Goal: Task Accomplishment & Management: Complete application form

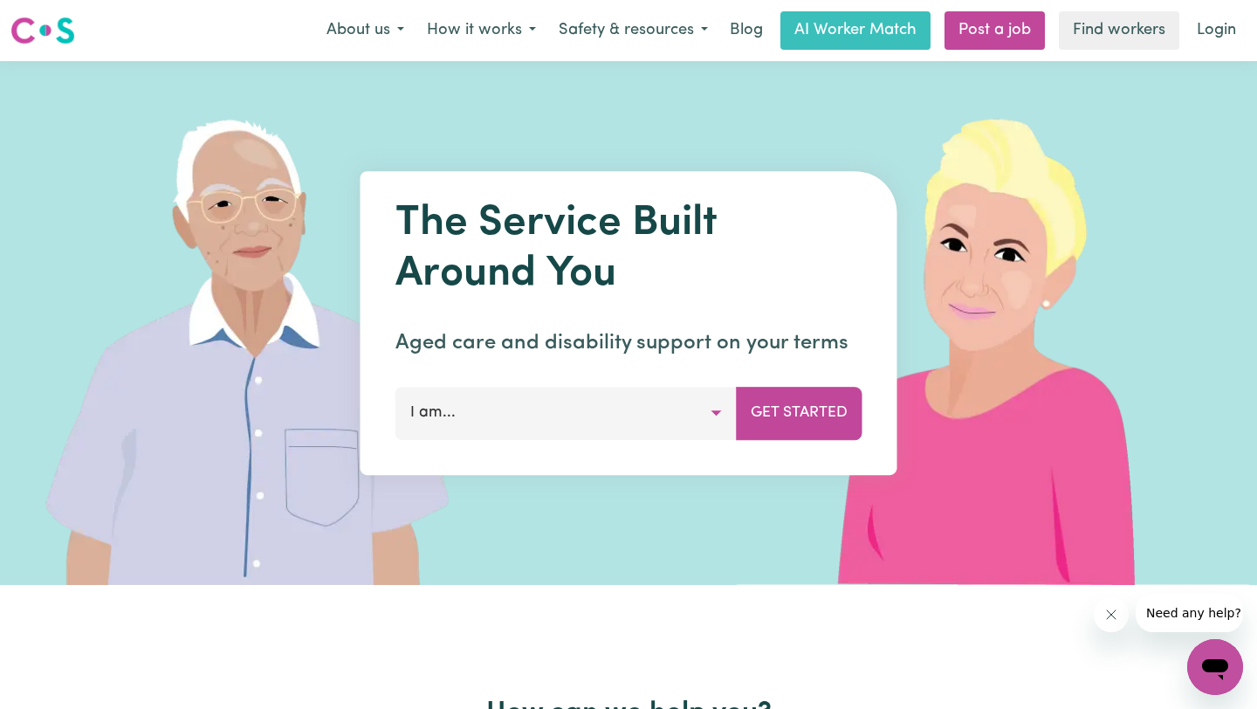
click at [666, 415] on button "I am..." at bounding box center [565, 413] width 341 height 52
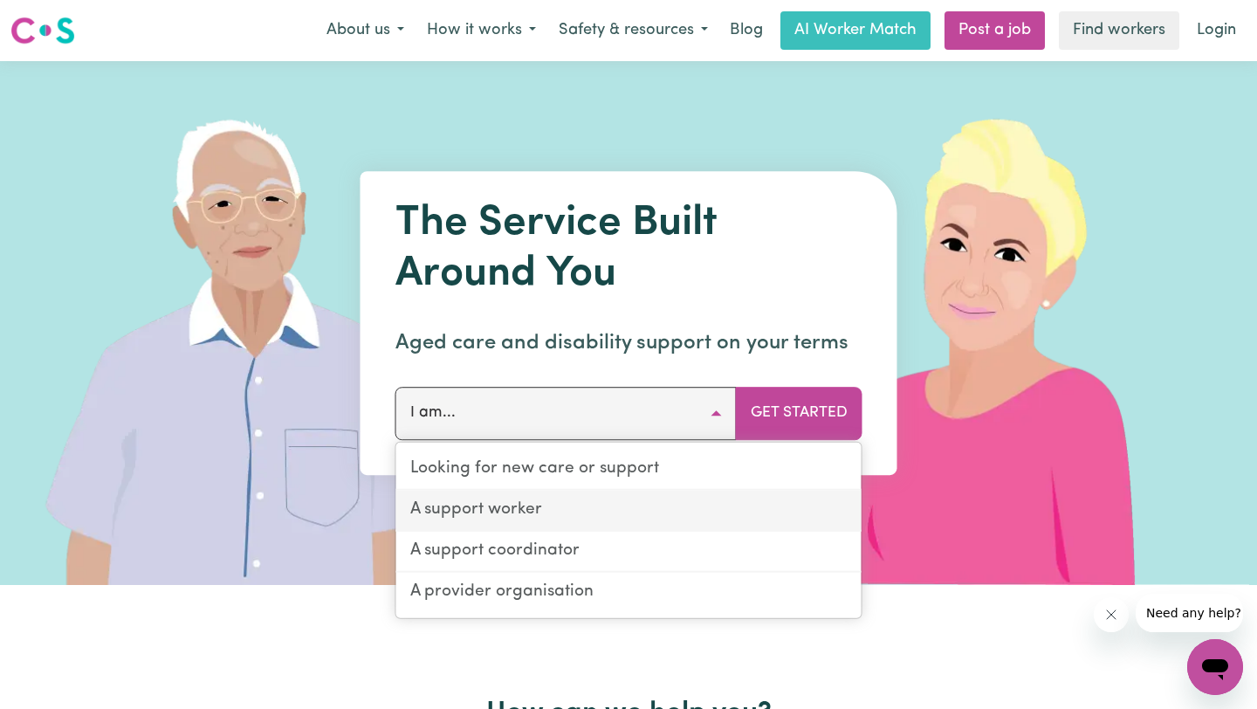
click at [599, 515] on link "A support worker" at bounding box center [628, 511] width 465 height 41
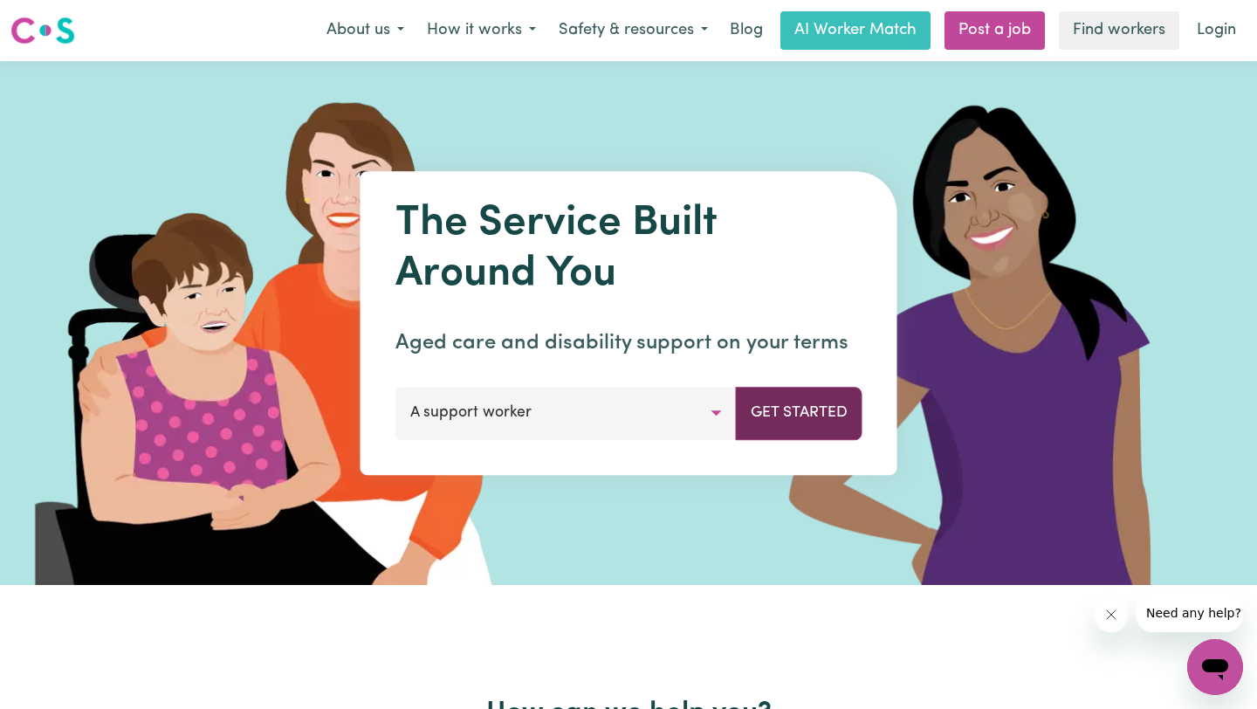
click at [796, 412] on button "Get Started" at bounding box center [799, 413] width 127 height 52
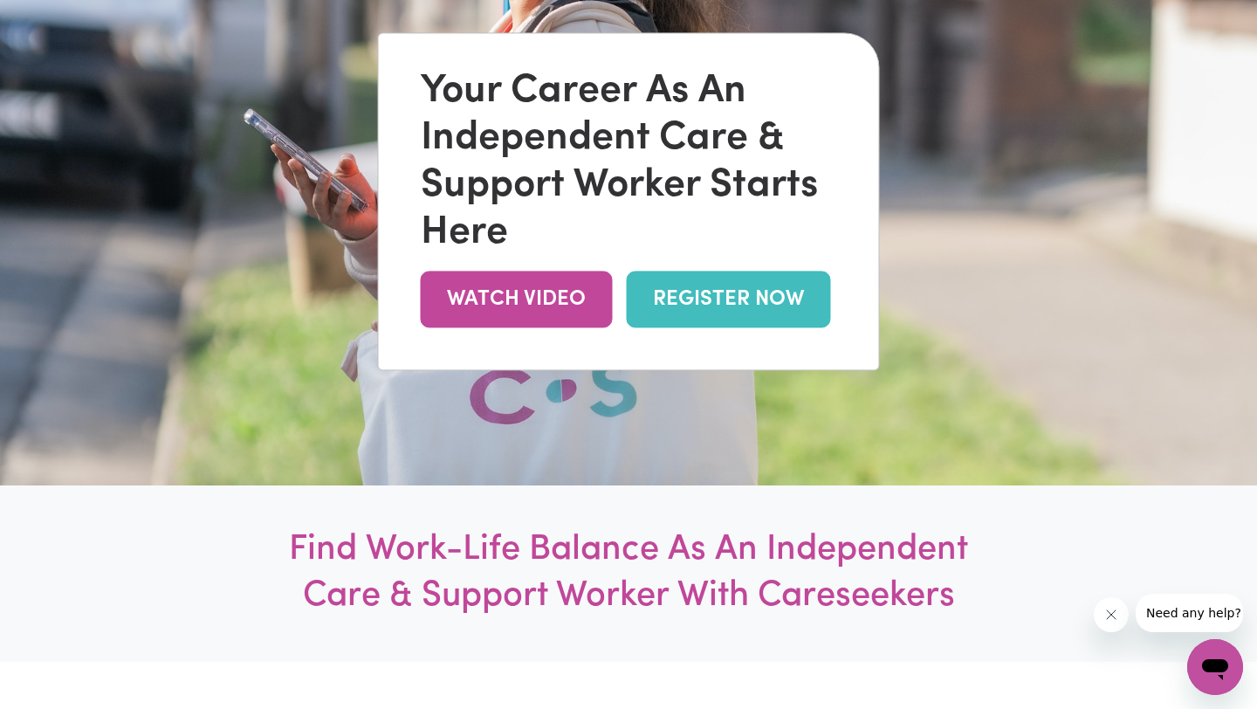
scroll to position [268, 0]
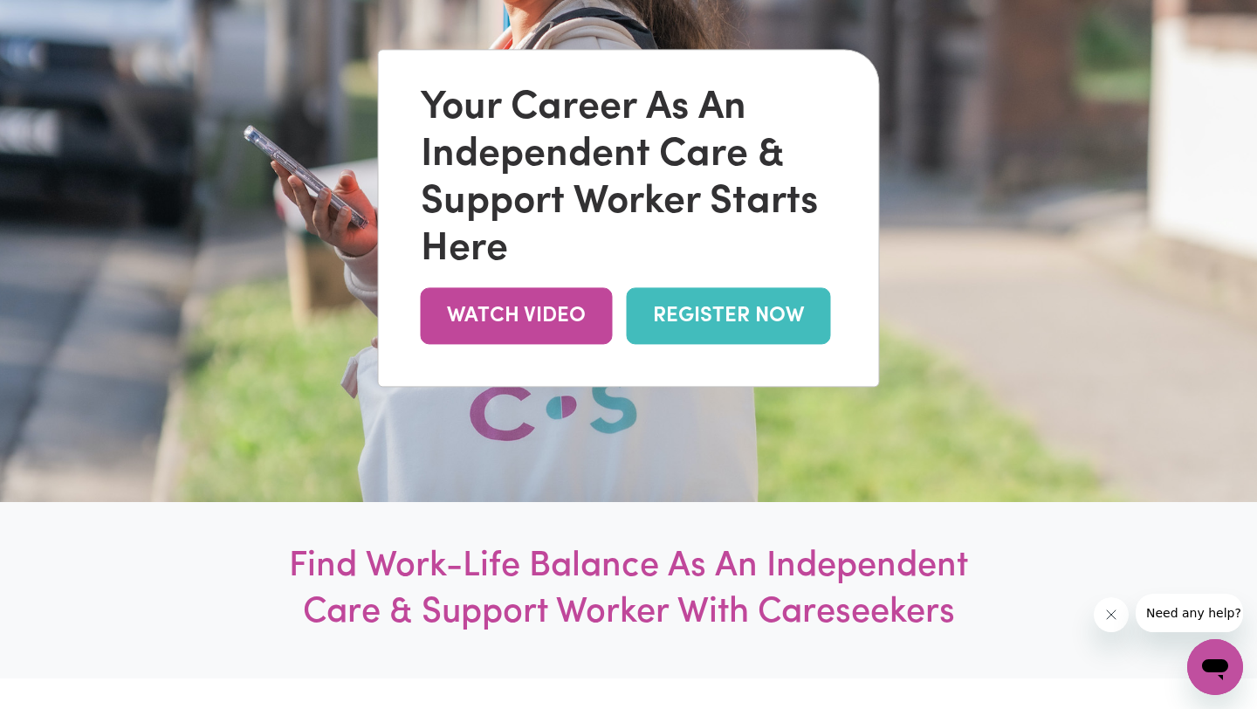
click at [723, 308] on link "REGISTER NOW" at bounding box center [729, 316] width 204 height 57
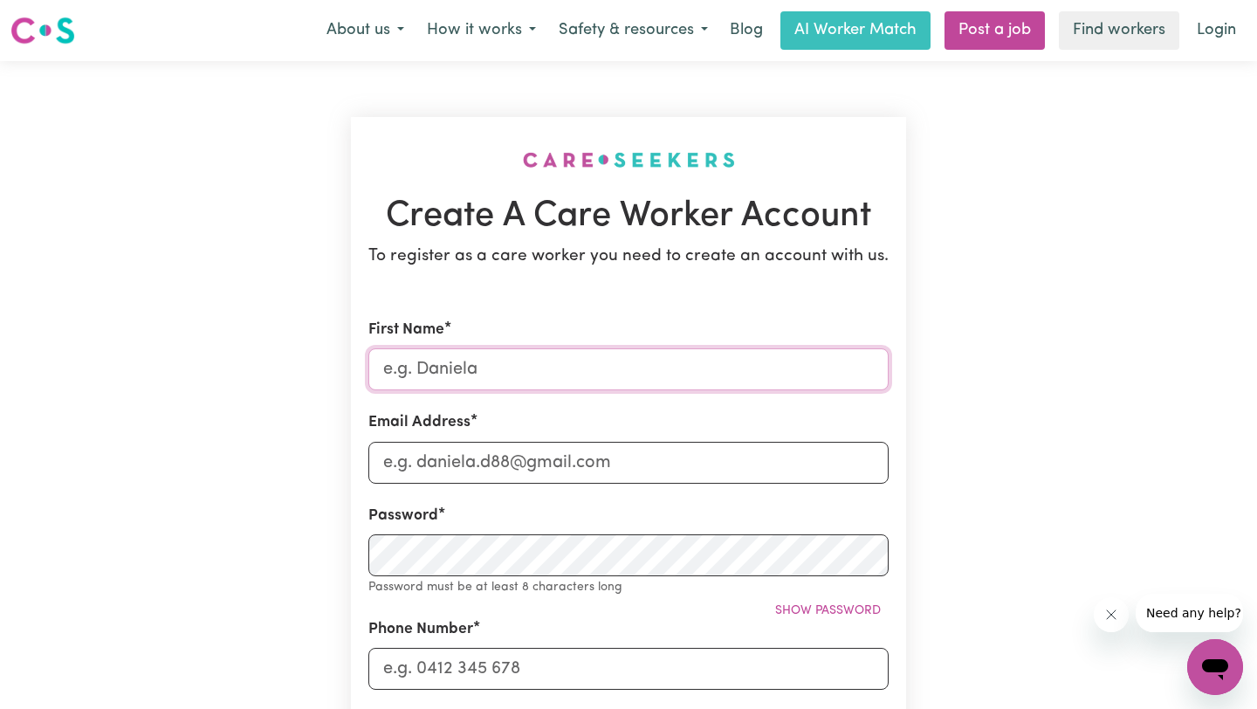
click at [561, 367] on input "First Name" at bounding box center [628, 369] width 520 height 42
type input "s"
type input "Susmita"
click at [515, 456] on input "Email Address" at bounding box center [628, 463] width 520 height 42
type input "nursing.rn.sue@gmail.com"
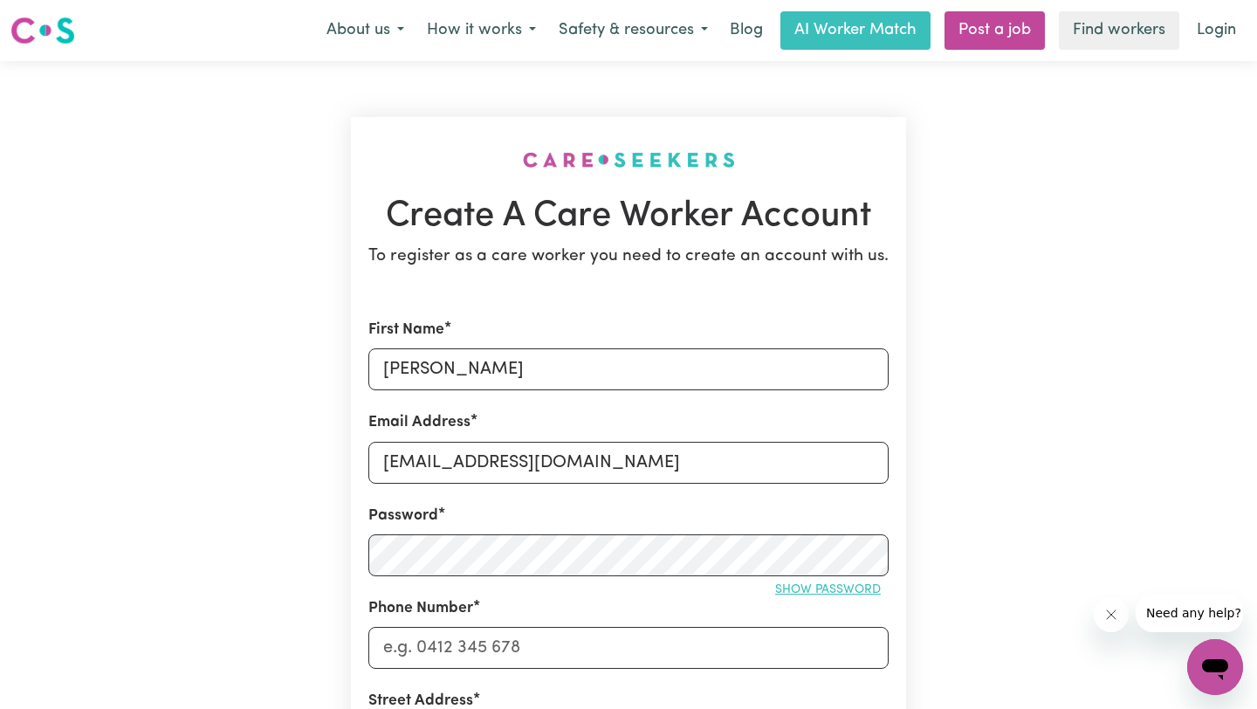
click at [827, 579] on button "Show password" at bounding box center [827, 589] width 121 height 27
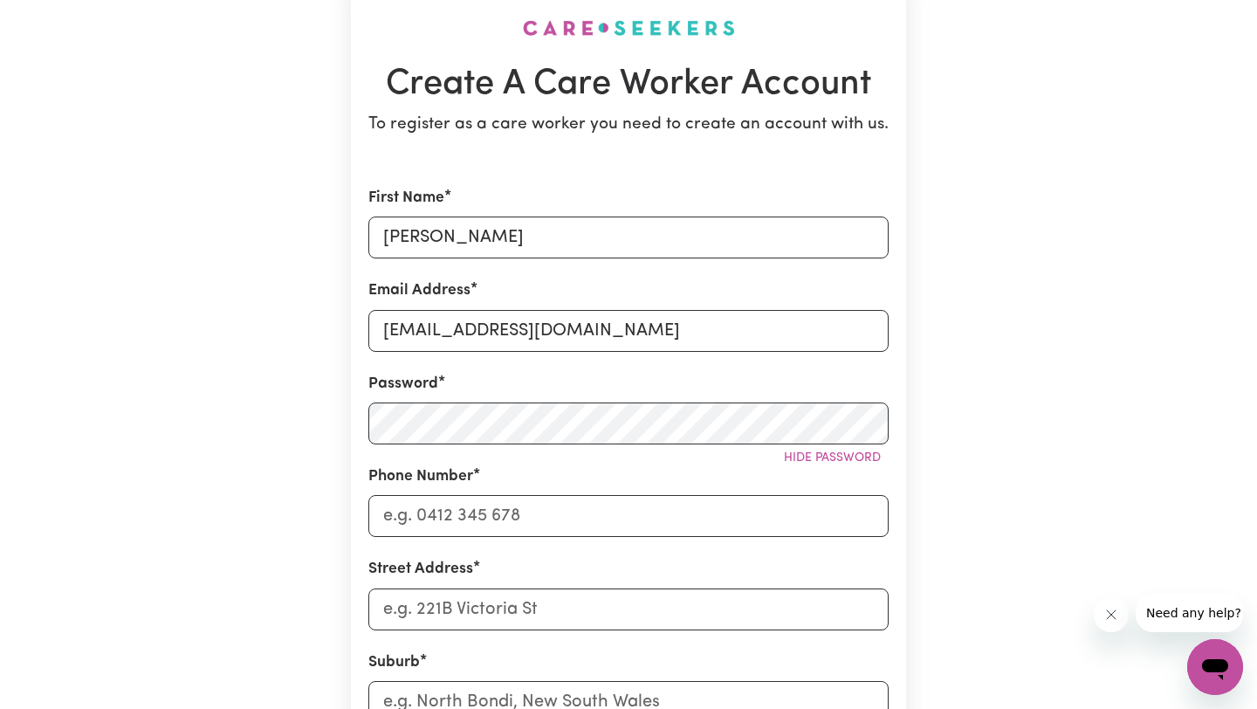
scroll to position [134, 0]
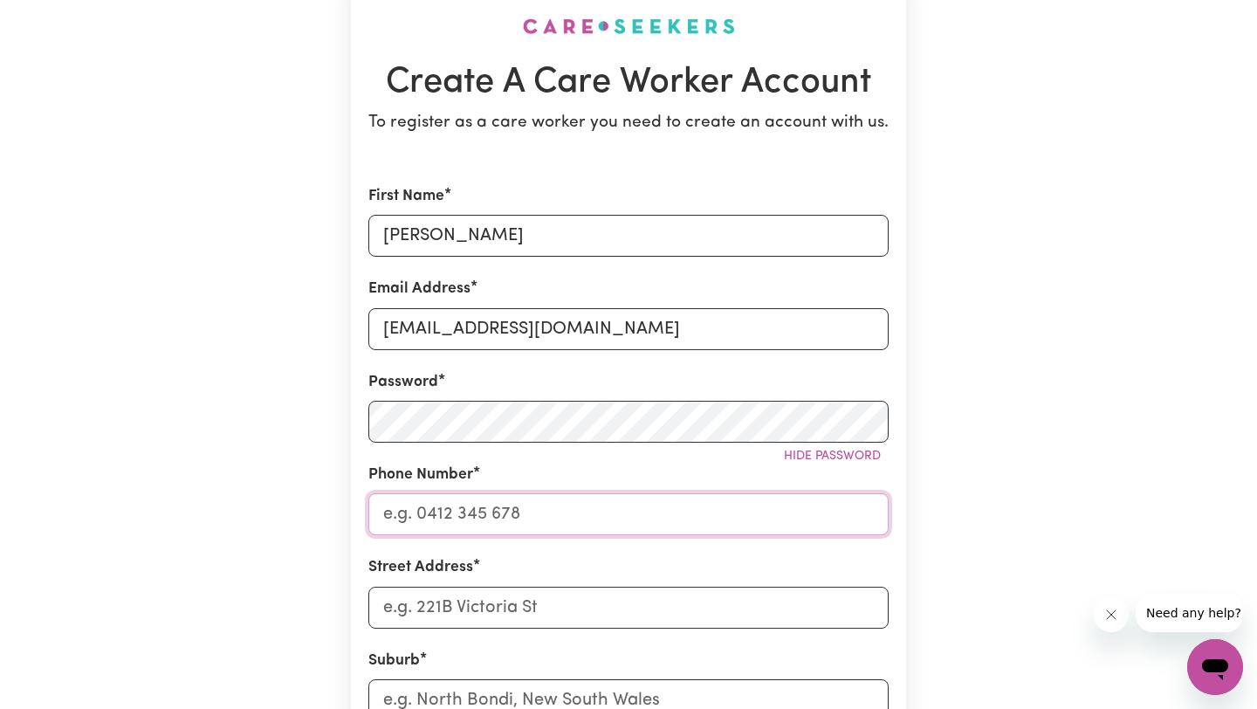
click at [566, 518] on input "Phone Number" at bounding box center [628, 514] width 520 height 42
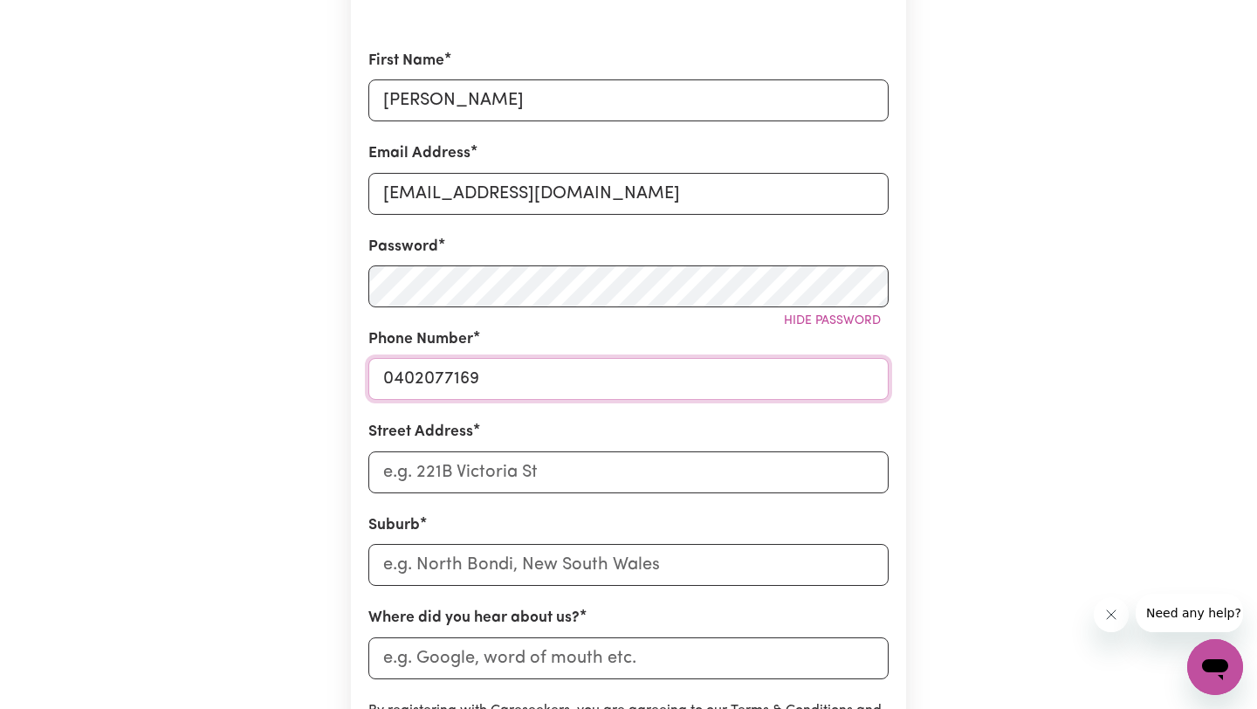
scroll to position [276, 0]
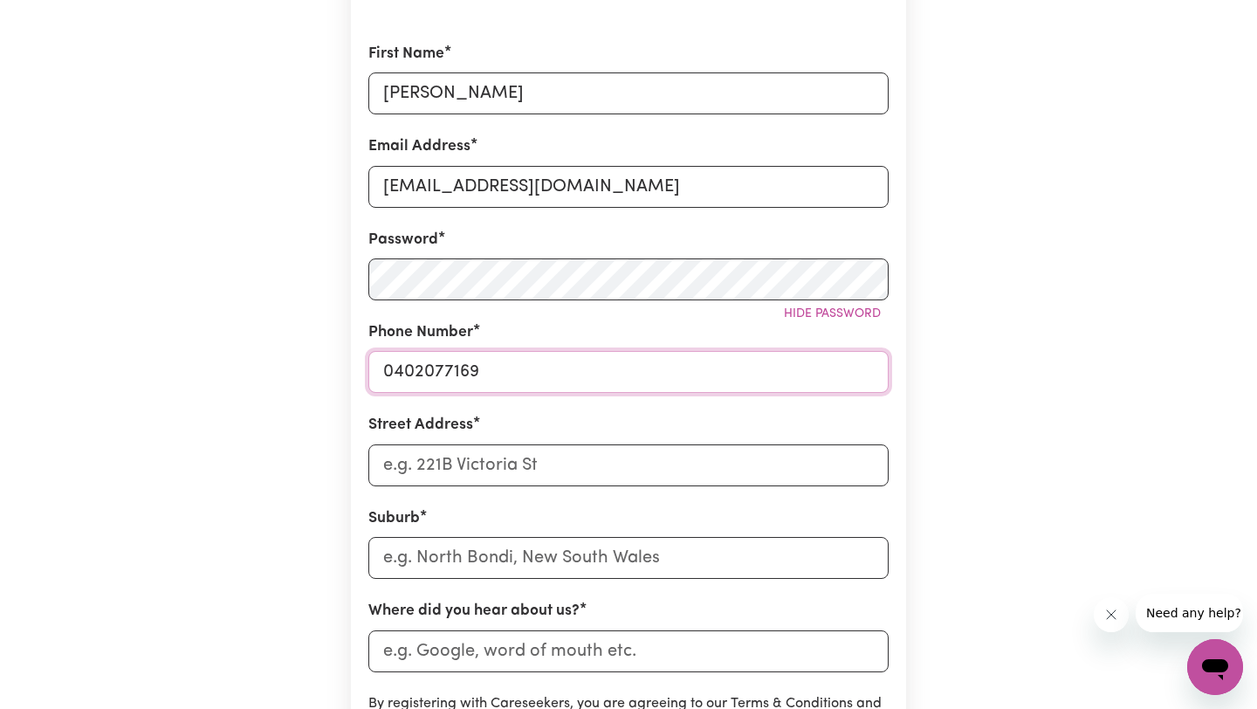
type input "0402077169"
click at [552, 466] on input "Street Address" at bounding box center [628, 465] width 520 height 42
type input "1 Fern Place"
click at [460, 561] on input "text" at bounding box center [628, 558] width 520 height 42
type input "Leo"
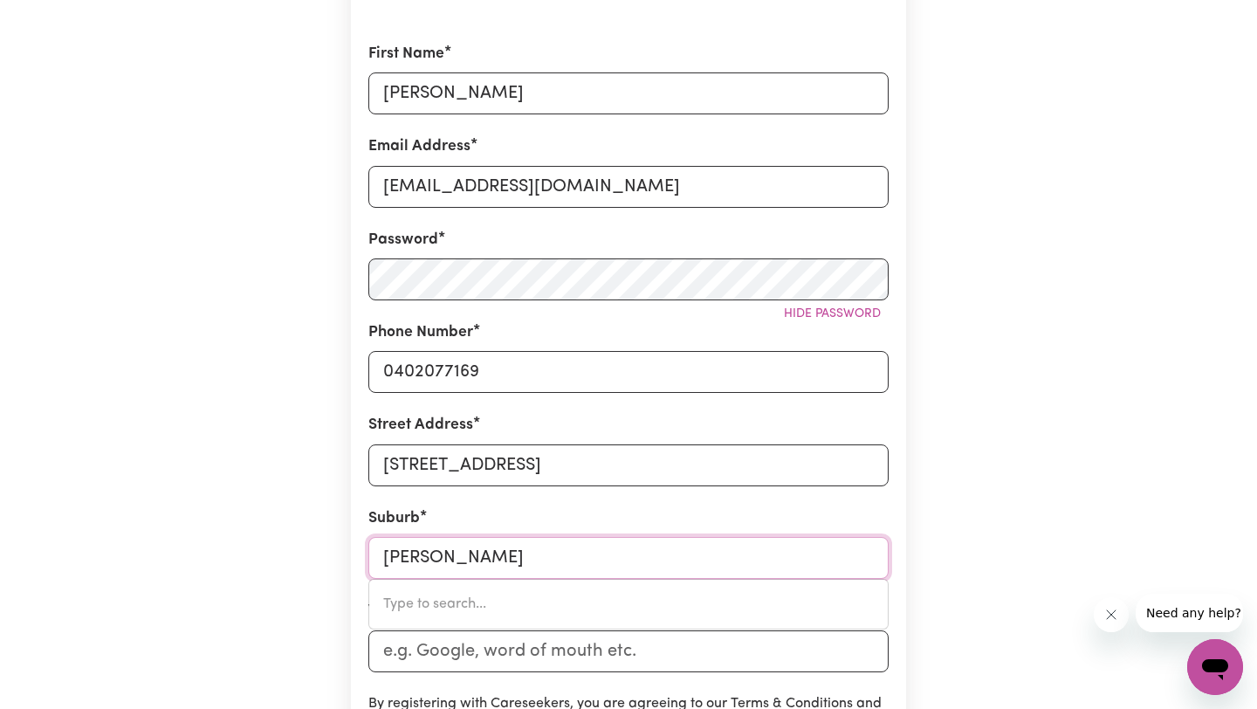
type input "LeoNARDS HILL, Victoria, 3461"
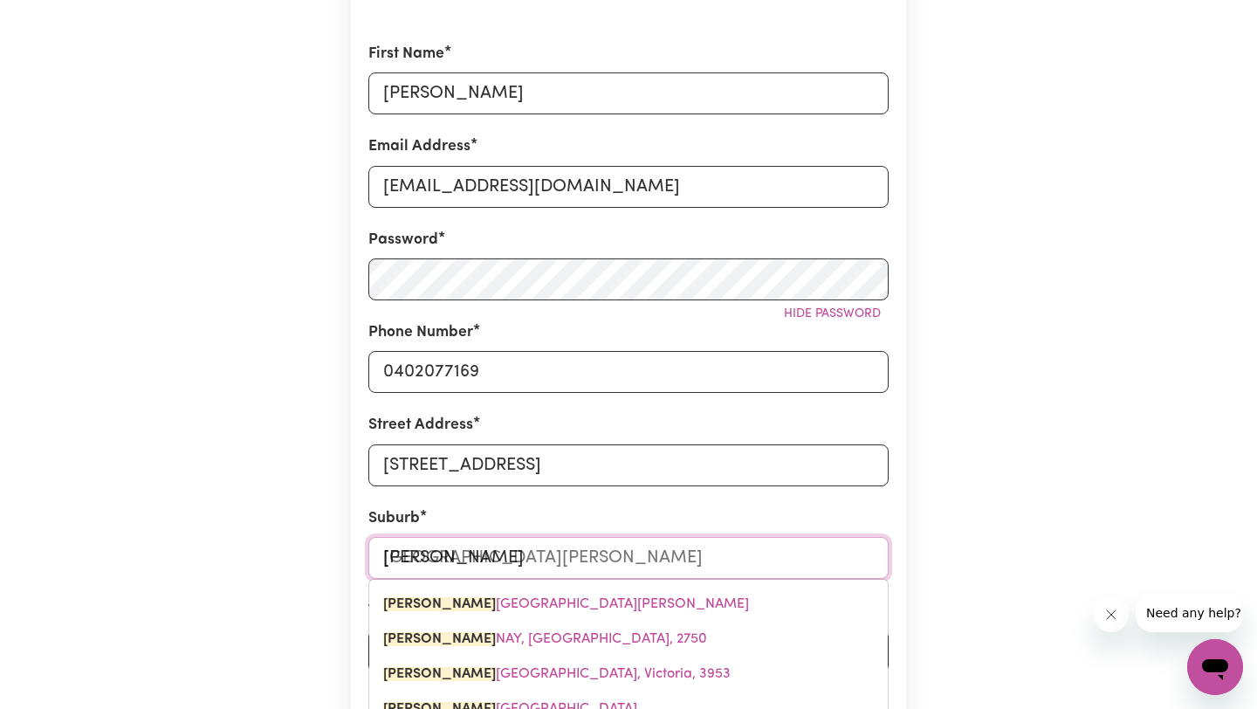
type input "Leon"
type input "LeonARDS HILL, Victoria, 3461"
type input "Leona"
type input "LeonaRDS HILL, Victoria, 3461"
type input "Leonay"
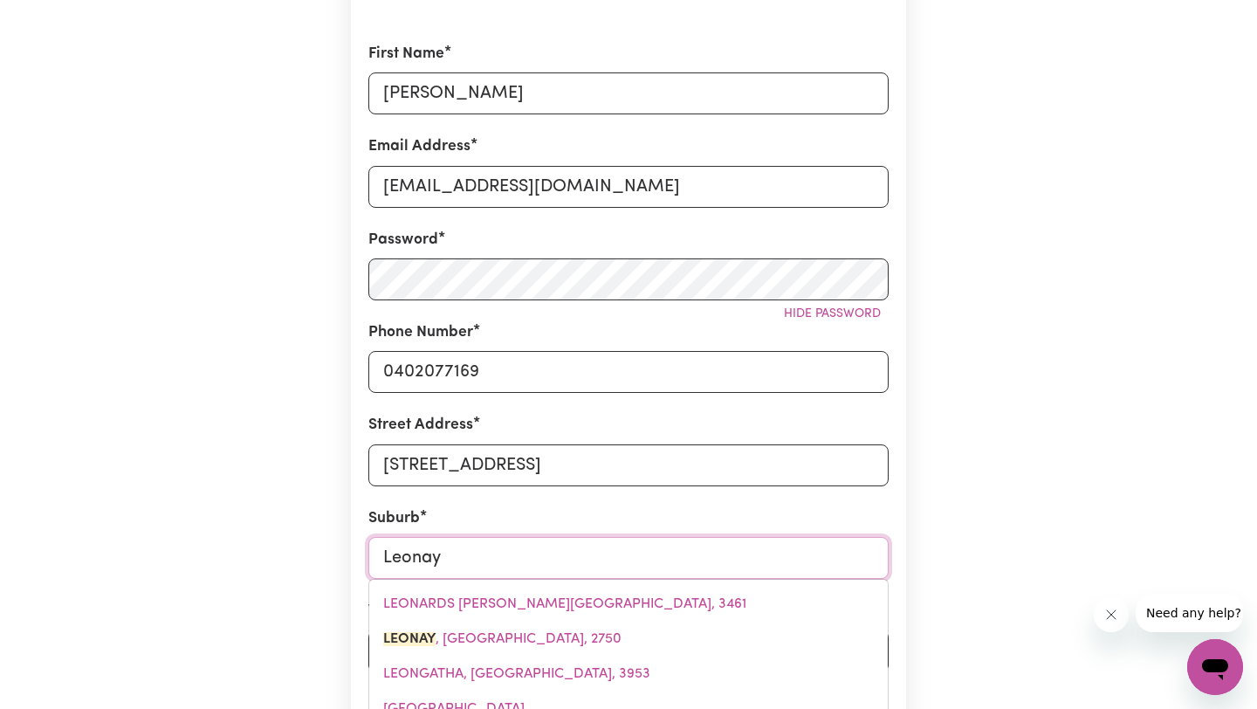
type input "Leonay, New South Wales, 2750"
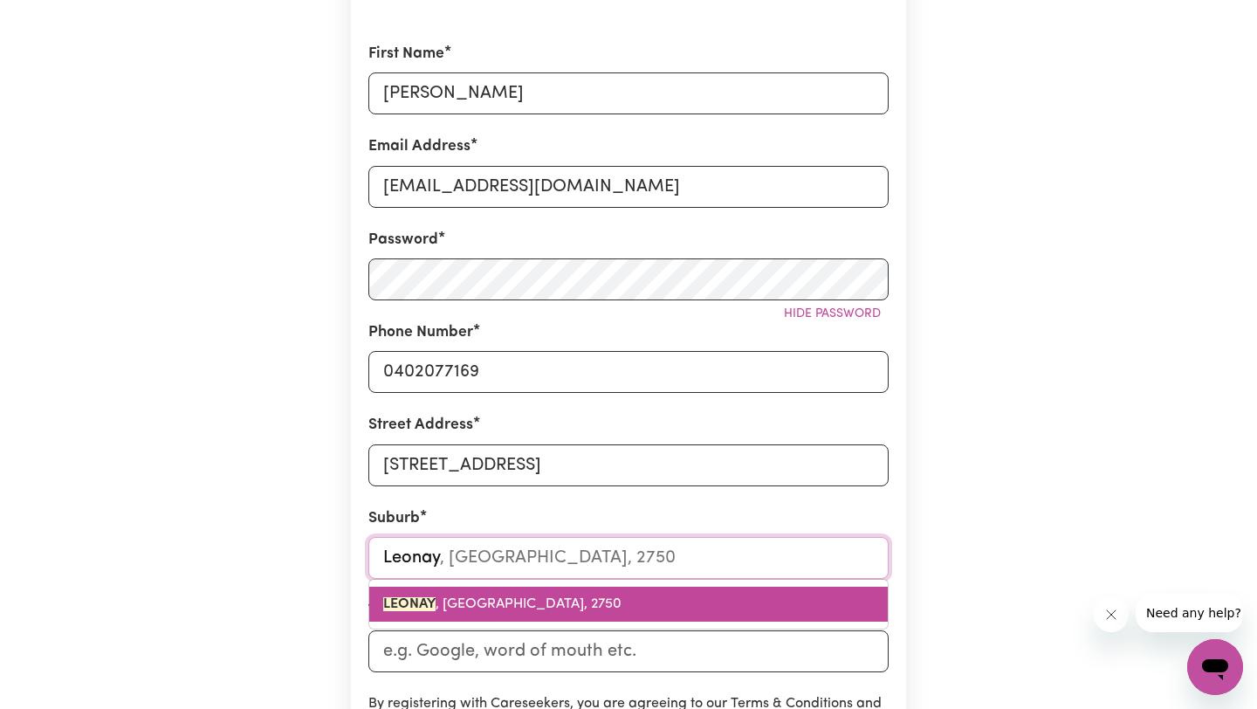
click at [491, 605] on span "LEONAY , New South Wales, 2750" at bounding box center [502, 604] width 238 height 14
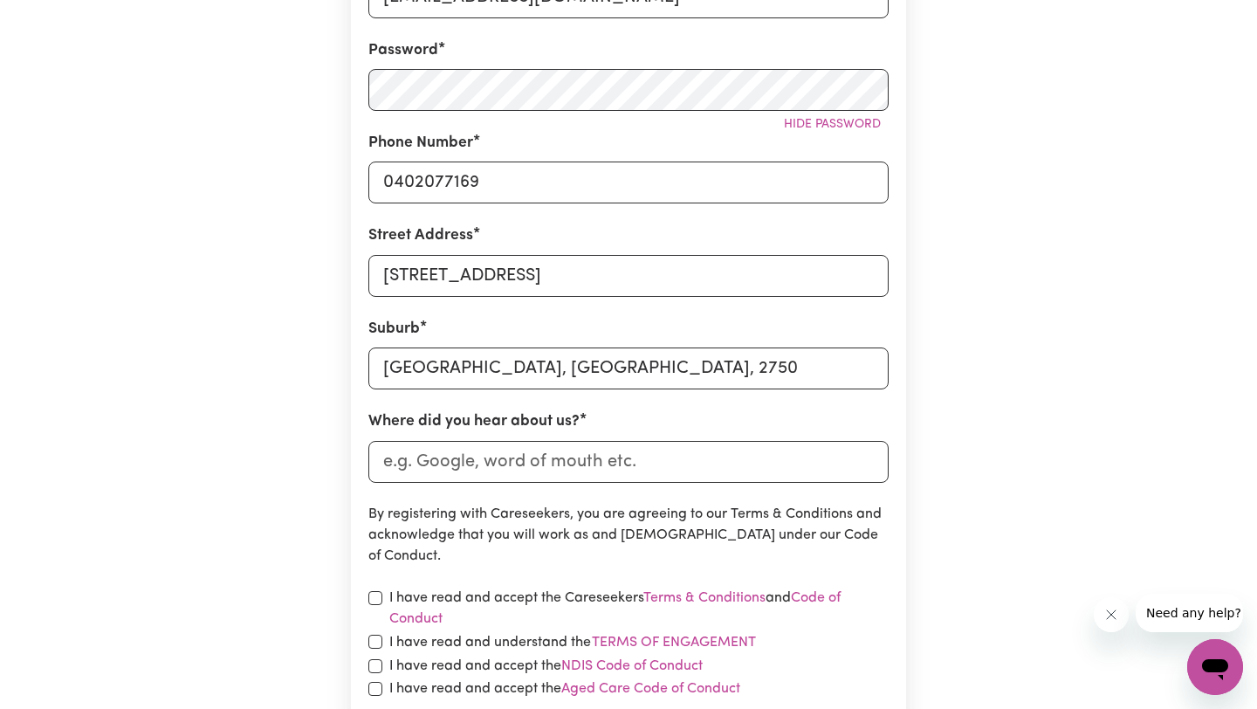
scroll to position [470, 0]
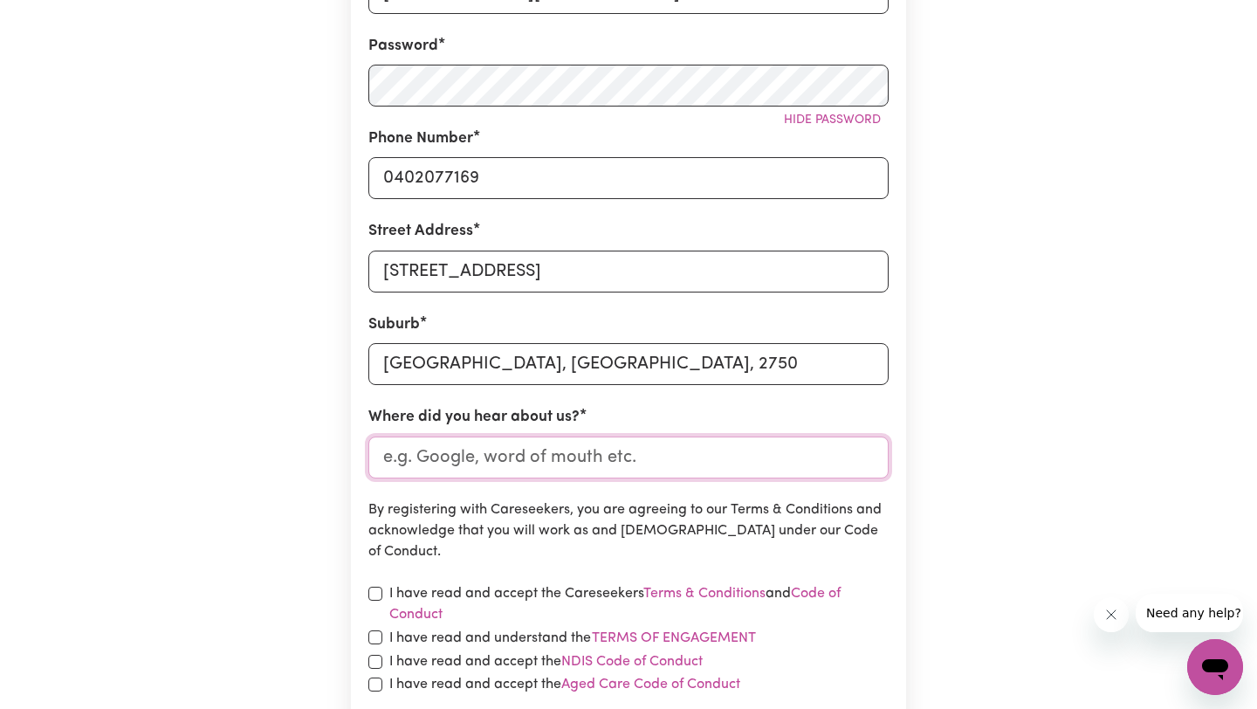
click at [563, 466] on input "Where did you hear about us?" at bounding box center [628, 457] width 520 height 42
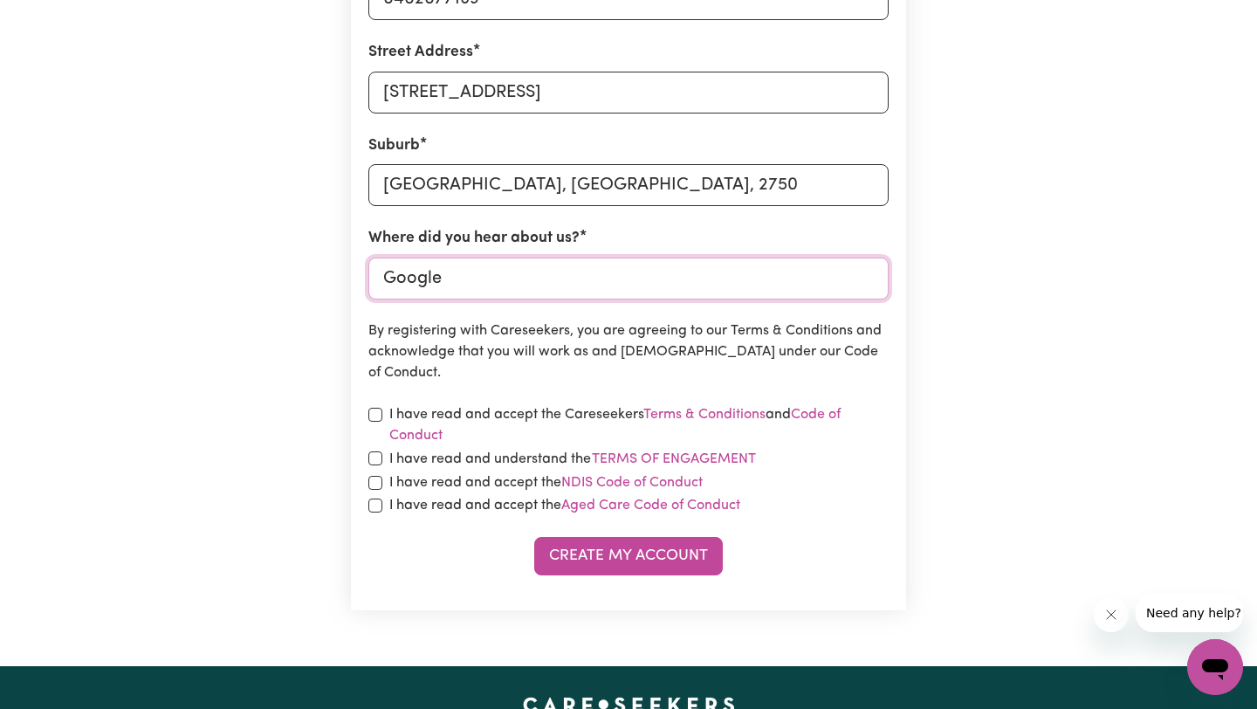
scroll to position [648, 0]
type input "Google"
click at [372, 408] on input "checkbox" at bounding box center [375, 415] width 14 height 14
checkbox input "true"
click at [375, 464] on input "checkbox" at bounding box center [375, 459] width 14 height 14
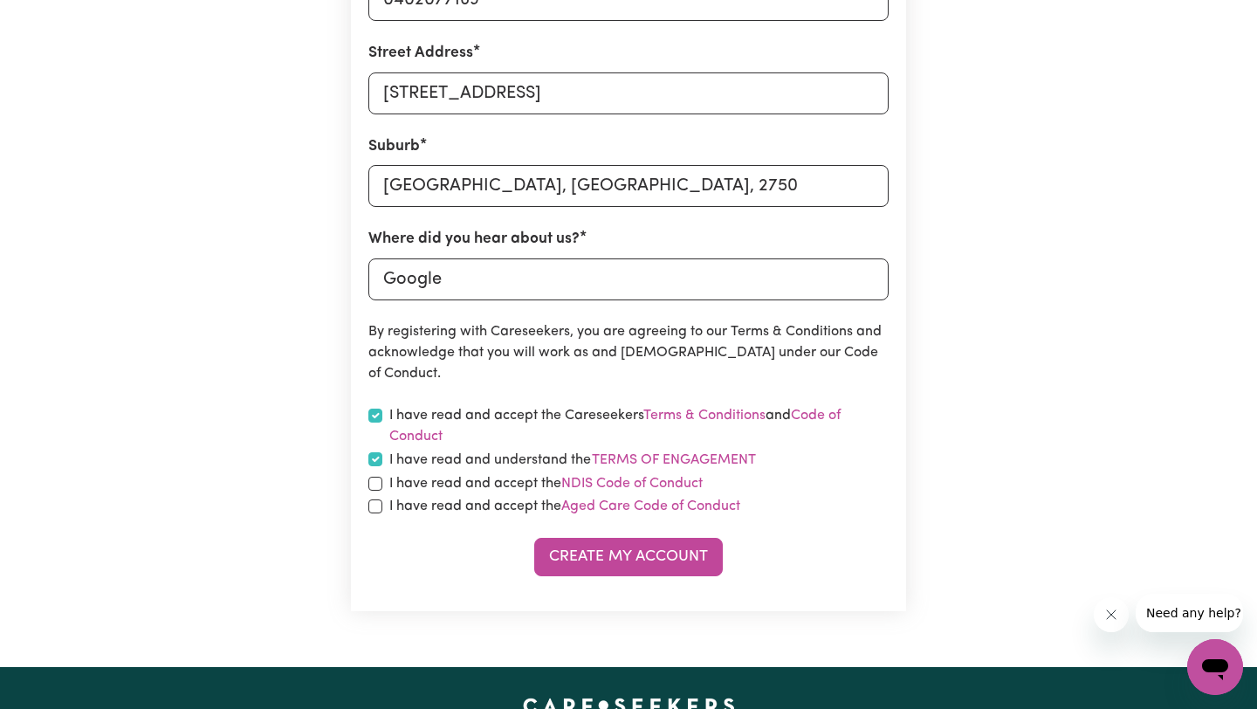
checkbox input "true"
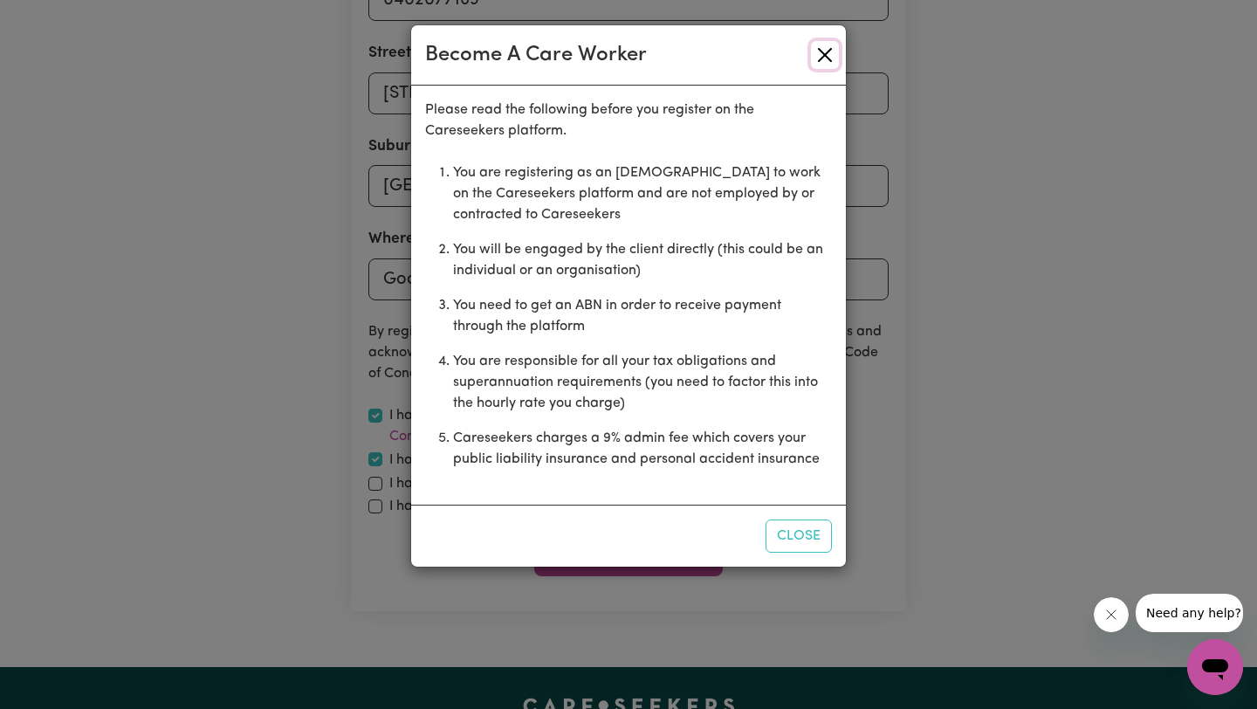
click at [832, 49] on button "Close" at bounding box center [825, 55] width 28 height 28
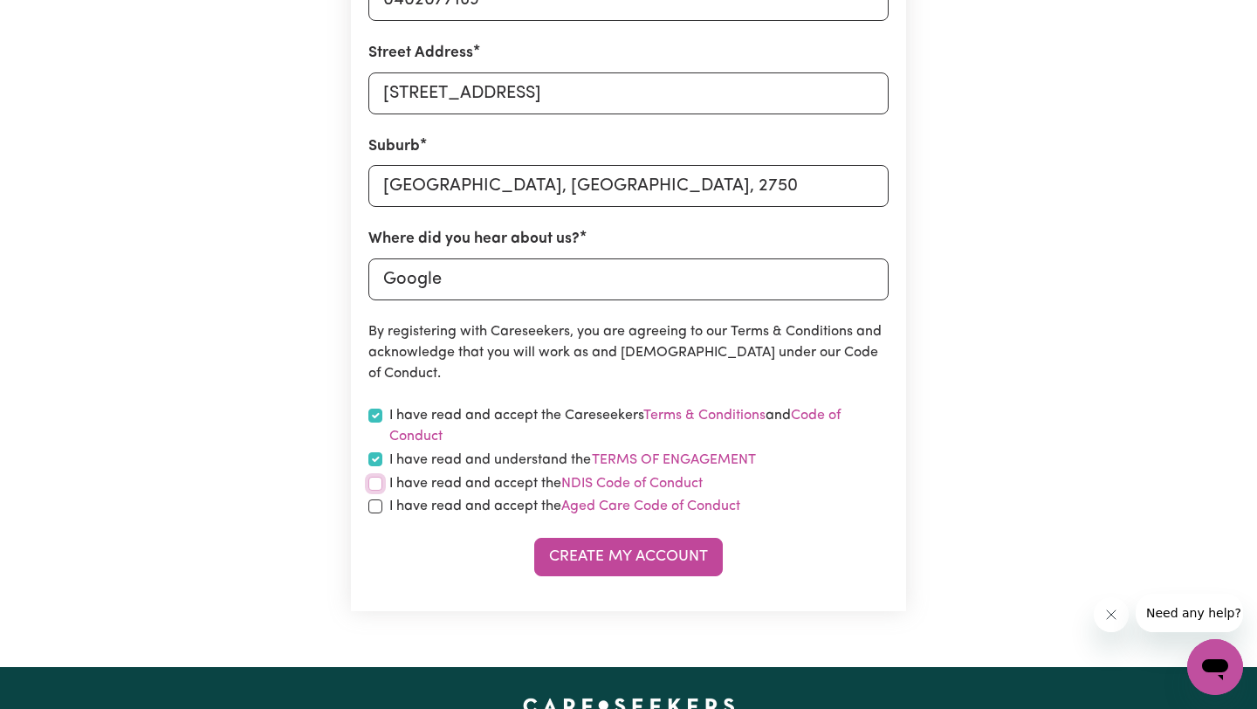
click at [374, 484] on input "checkbox" at bounding box center [375, 484] width 14 height 14
checkbox input "true"
click at [374, 503] on input "checkbox" at bounding box center [375, 506] width 14 height 14
checkbox input "true"
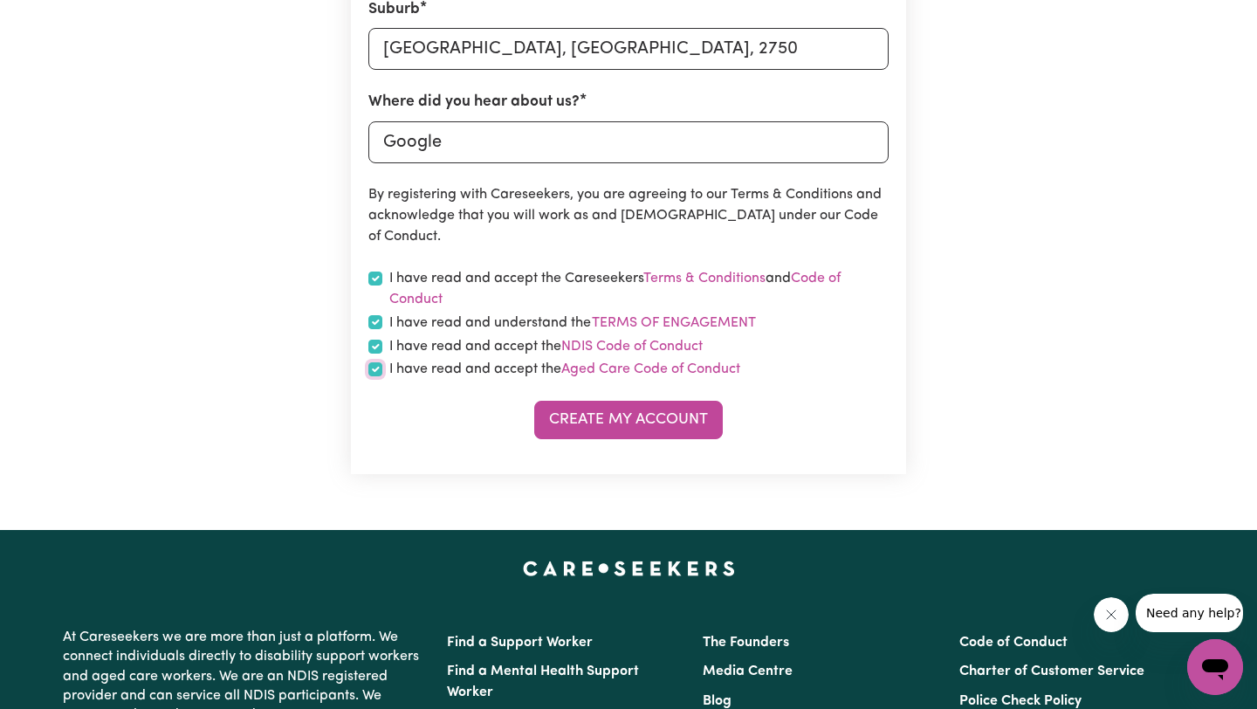
scroll to position [786, 0]
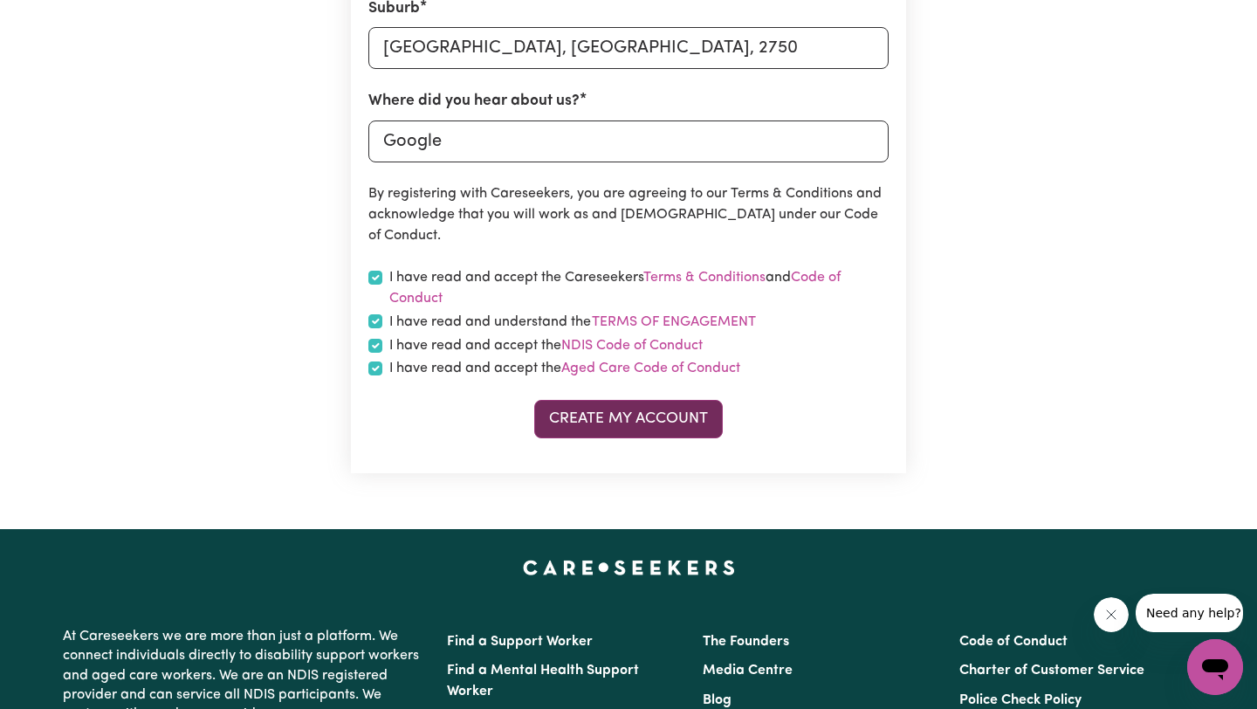
click at [662, 416] on button "Create My Account" at bounding box center [628, 419] width 189 height 38
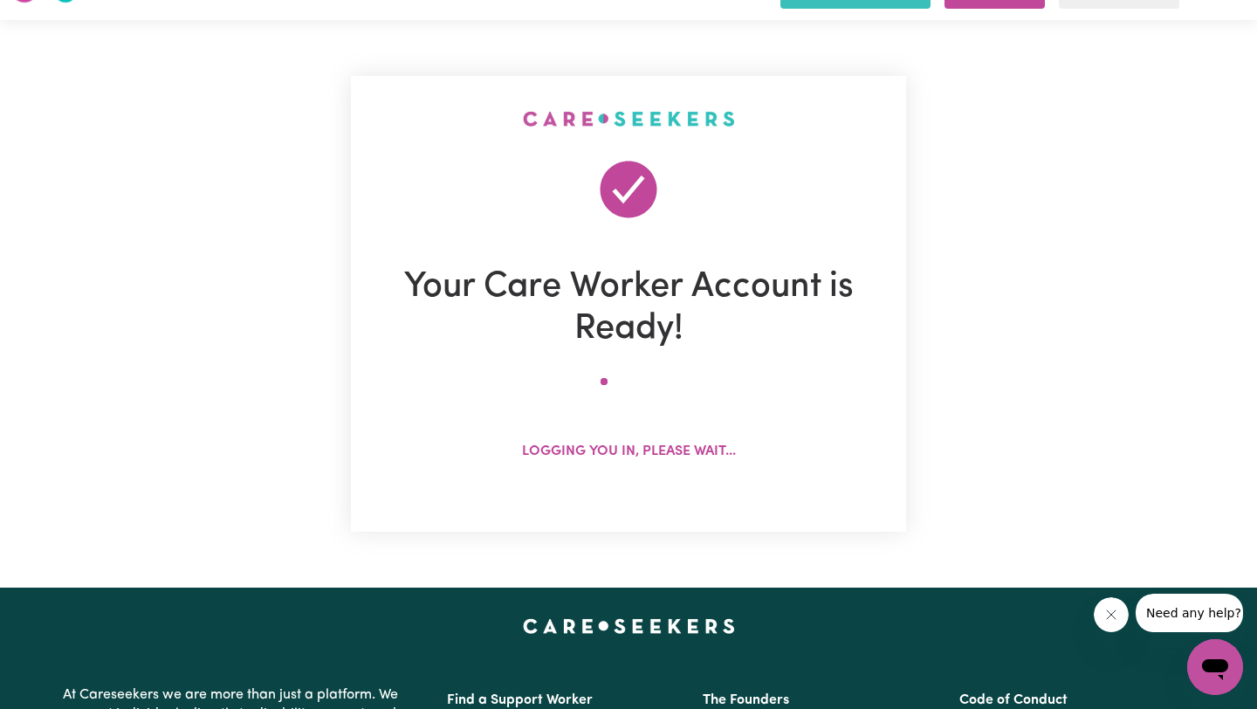
scroll to position [0, 0]
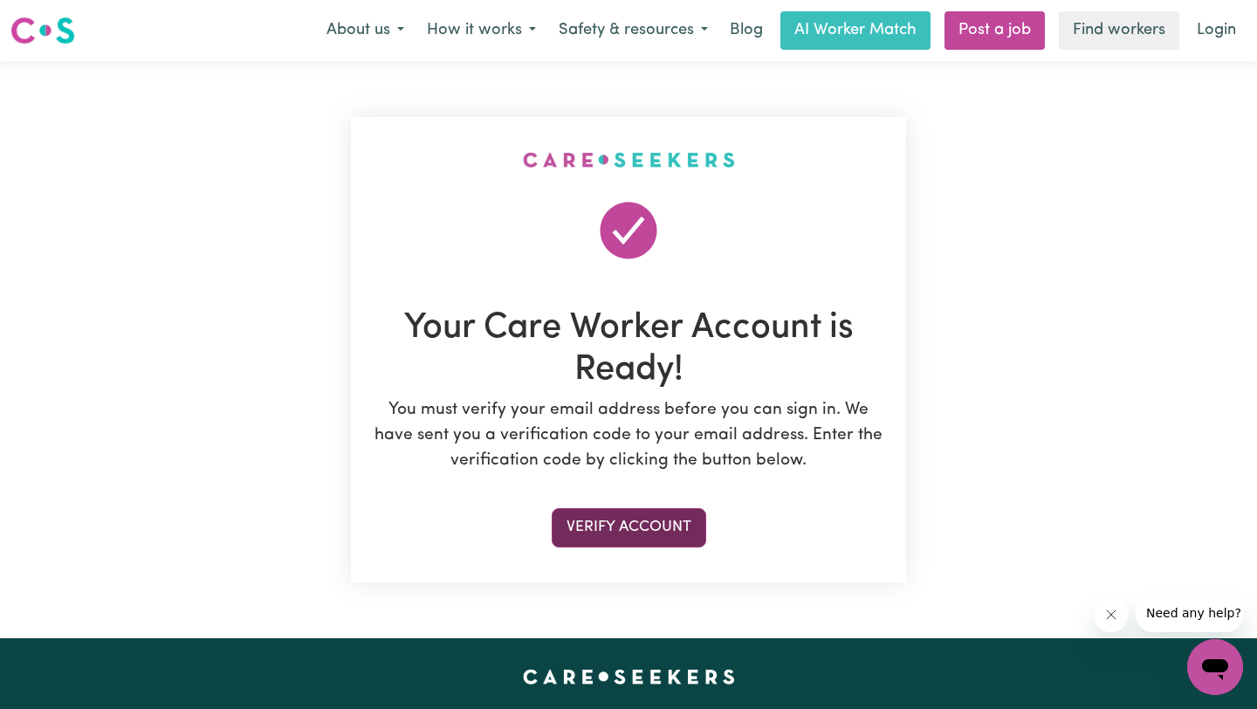
click at [631, 525] on button "Verify Account" at bounding box center [629, 527] width 154 height 38
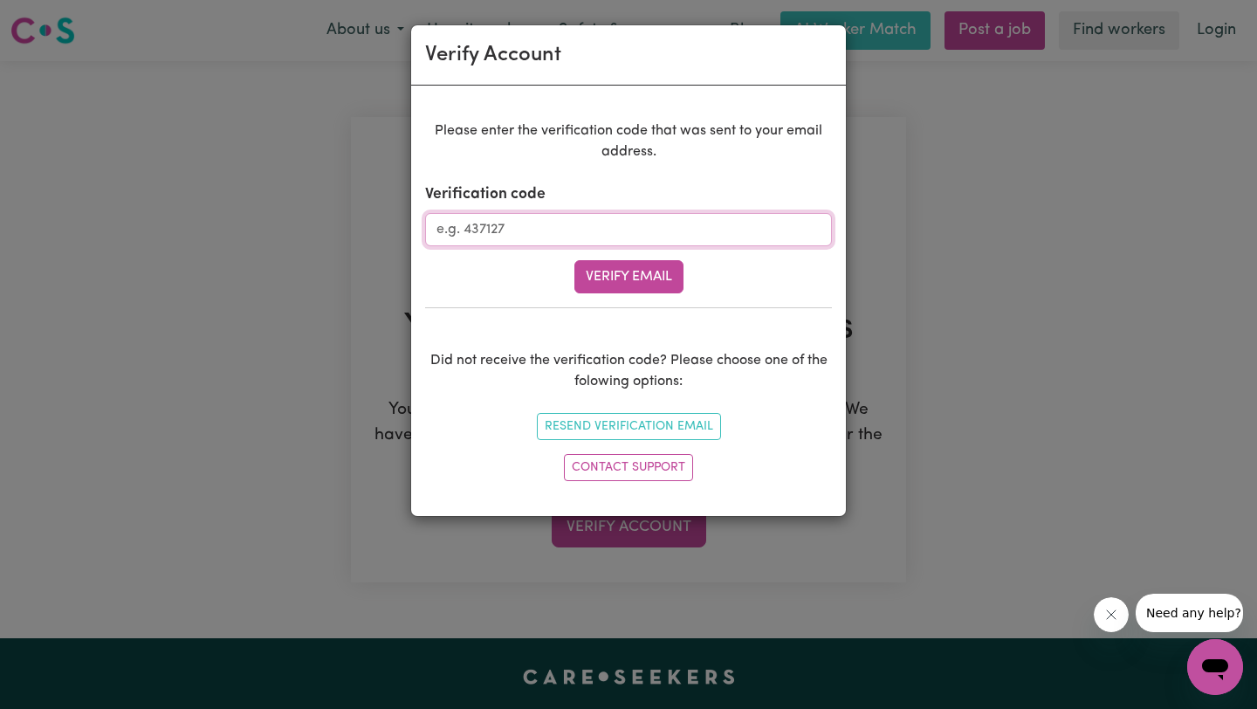
click at [547, 233] on input "Verification code" at bounding box center [628, 229] width 407 height 33
paste input "136659"
type input "136659"
click at [651, 278] on button "Verify Email" at bounding box center [628, 276] width 109 height 33
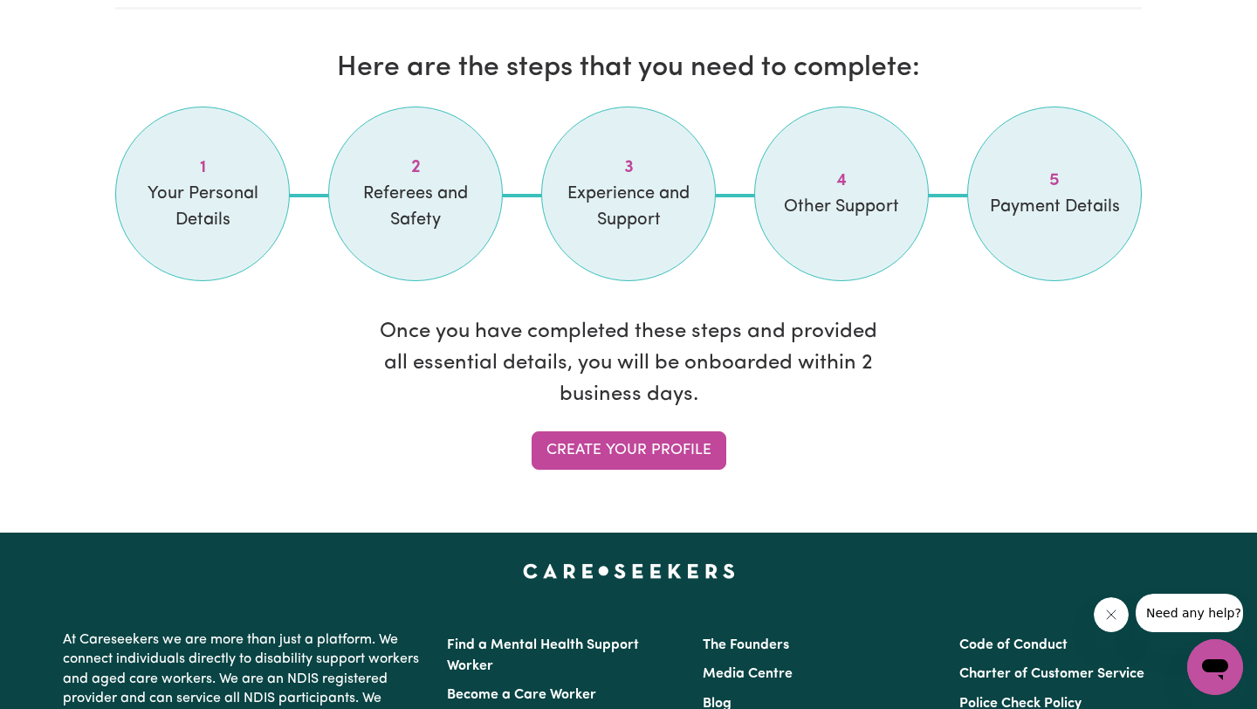
scroll to position [1451, 0]
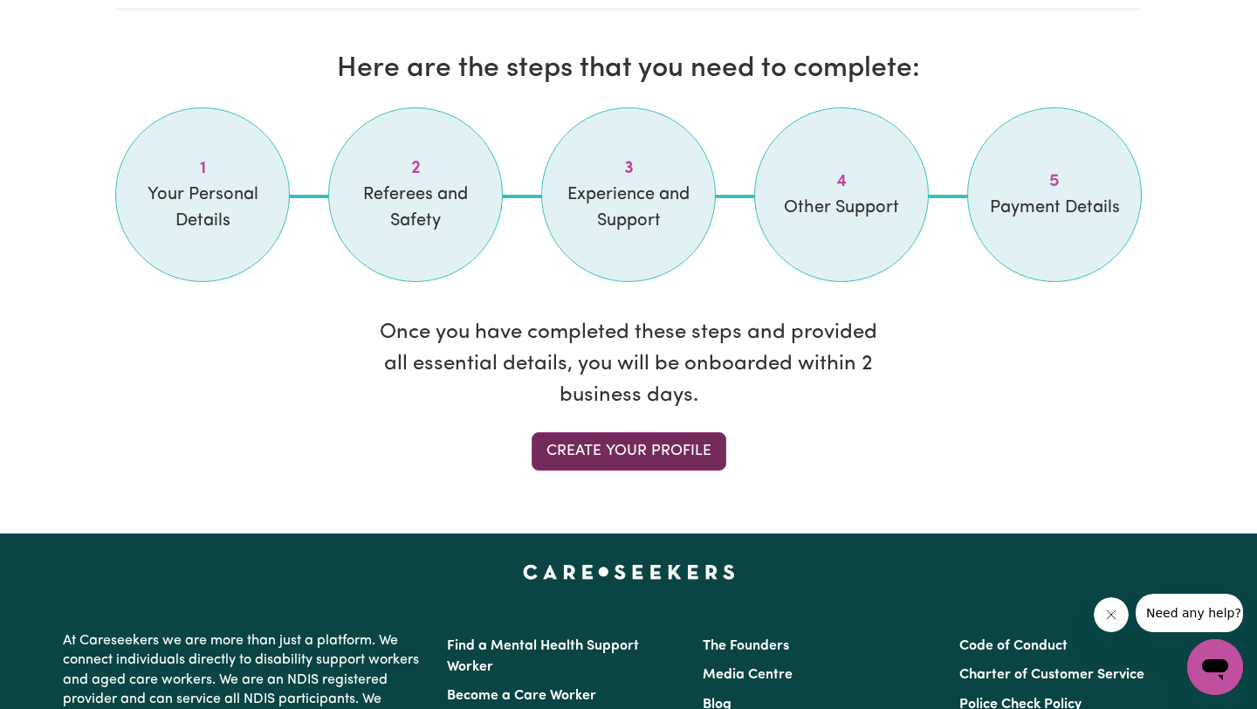
click at [652, 447] on link "Create your profile" at bounding box center [629, 451] width 195 height 38
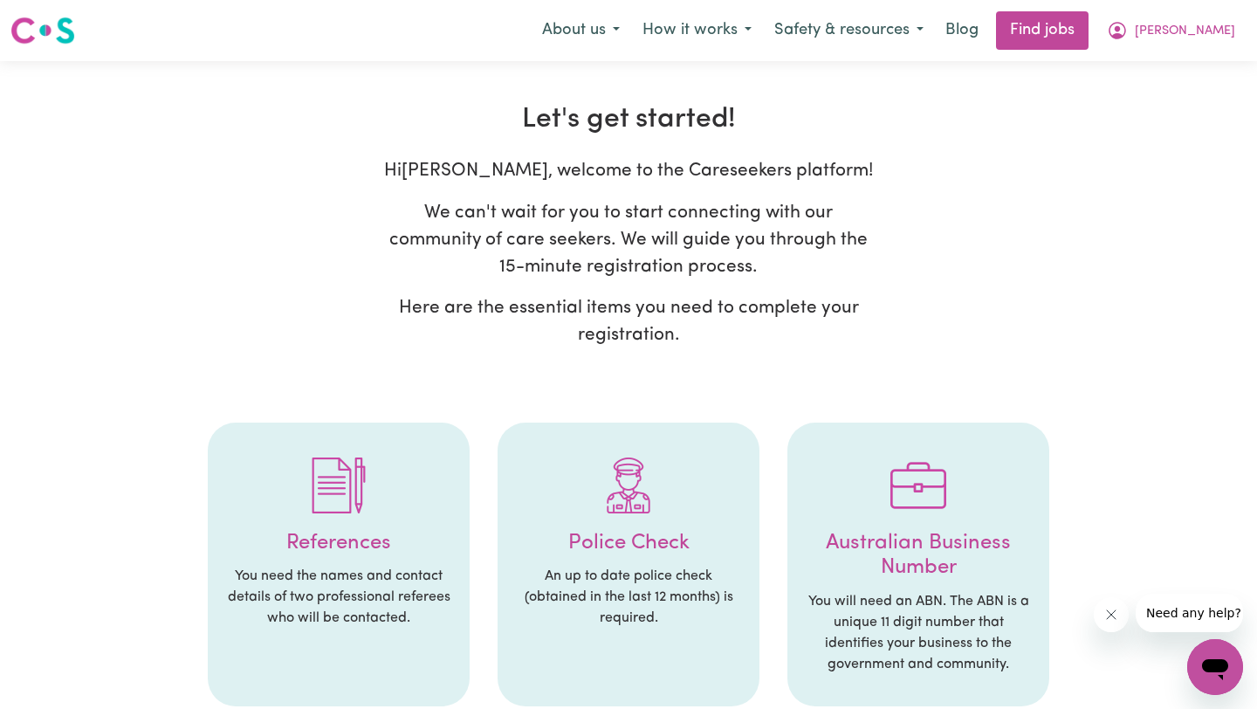
select select "Studying a healthcare related degree or qualification"
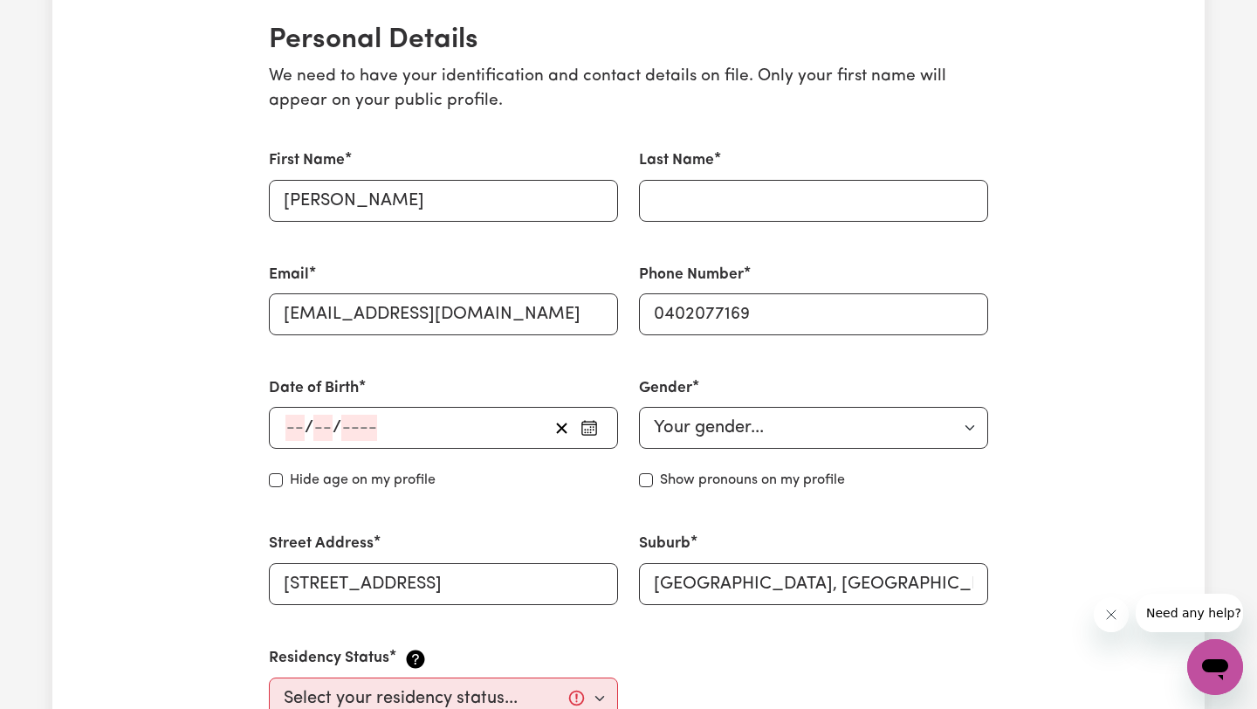
scroll to position [408, 0]
click at [728, 191] on input "Last Name" at bounding box center [813, 203] width 349 height 42
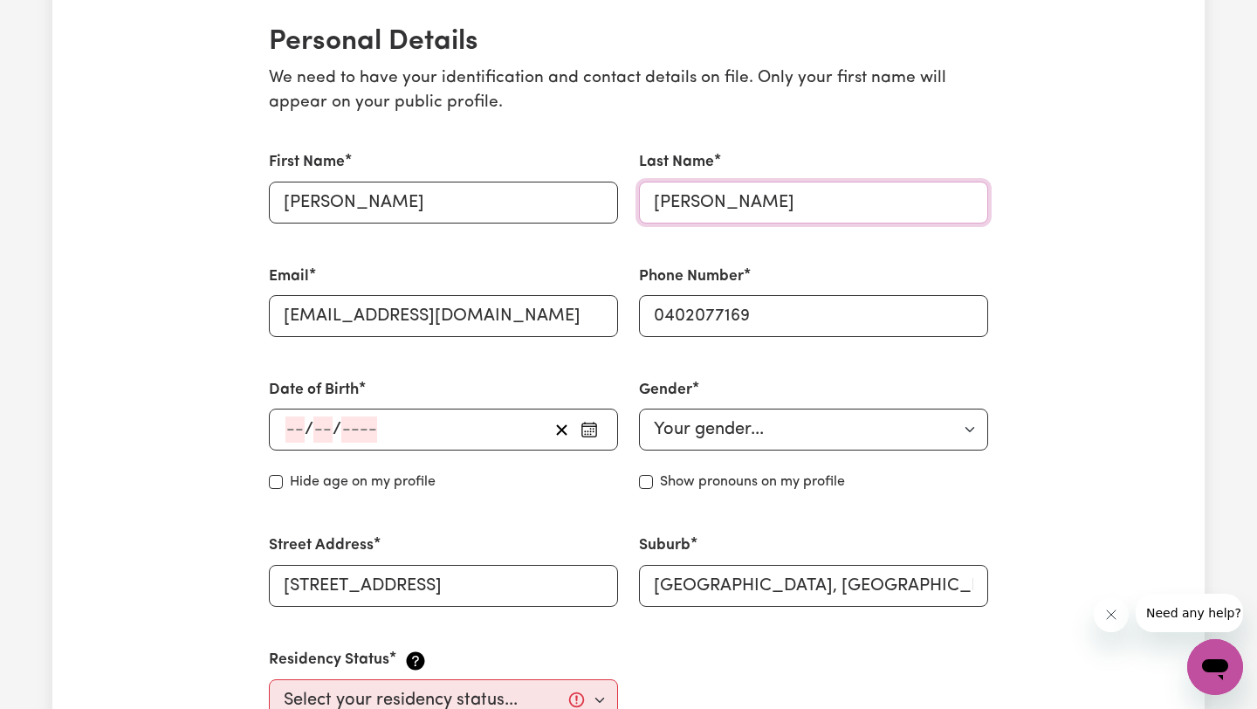
type input "Maharjan"
click at [458, 424] on div "/ /" at bounding box center [416, 429] width 264 height 26
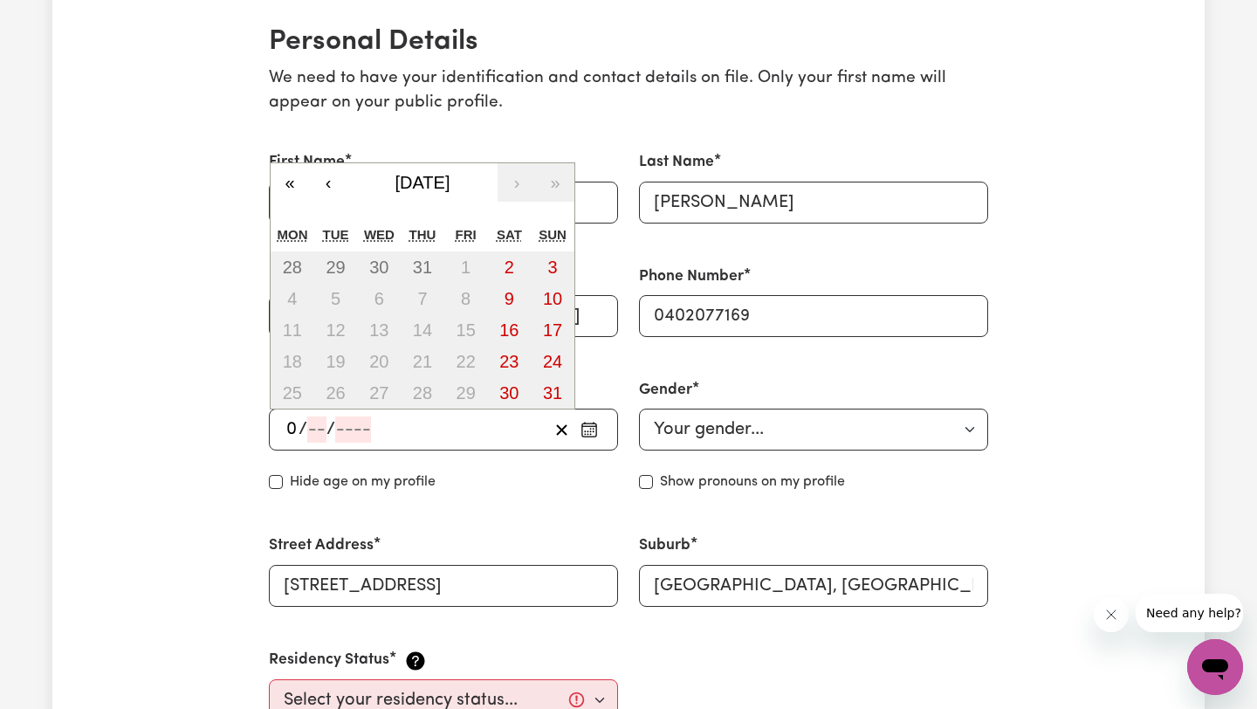
type input "09"
type input "02"
type input "198"
type input "1989-02-09"
type input "9"
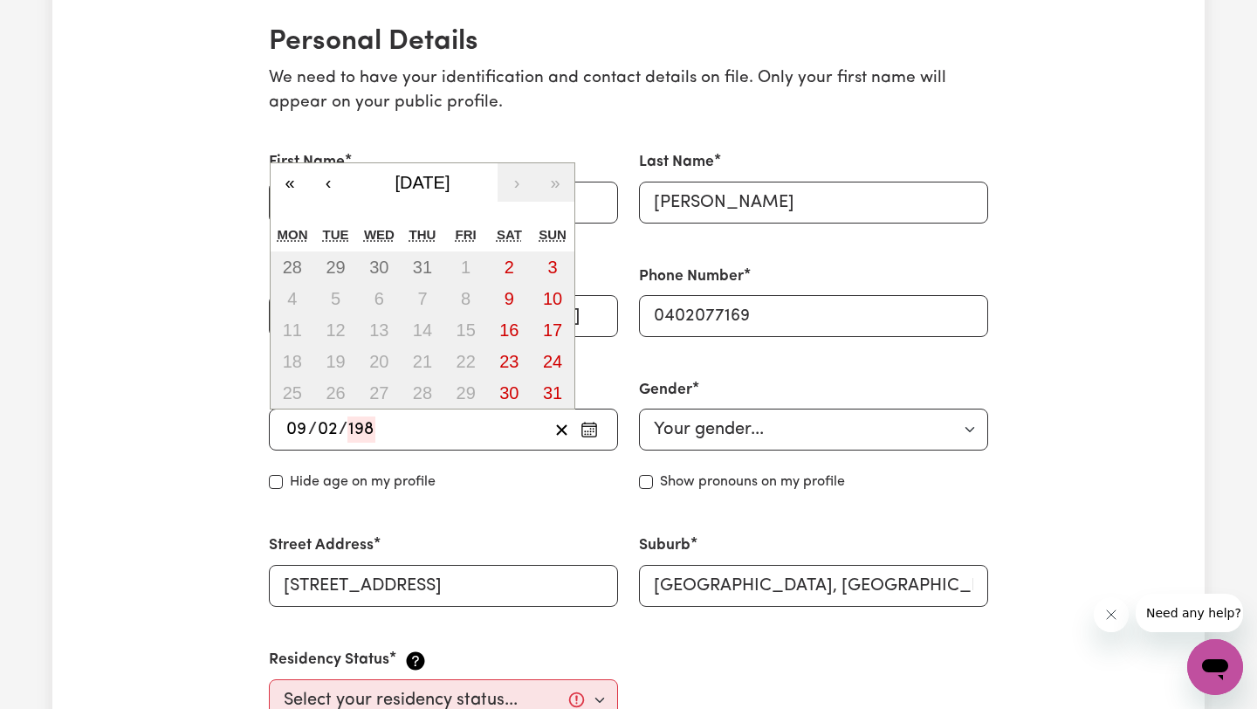
type input "2"
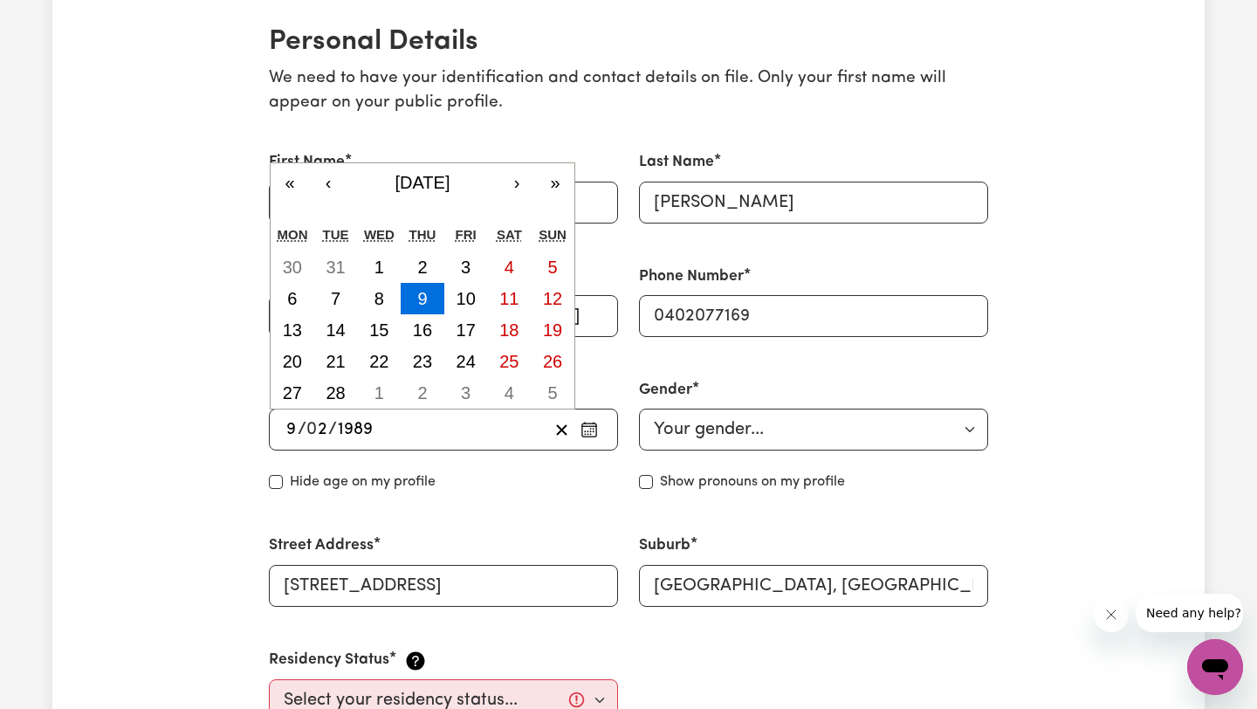
type input "1989"
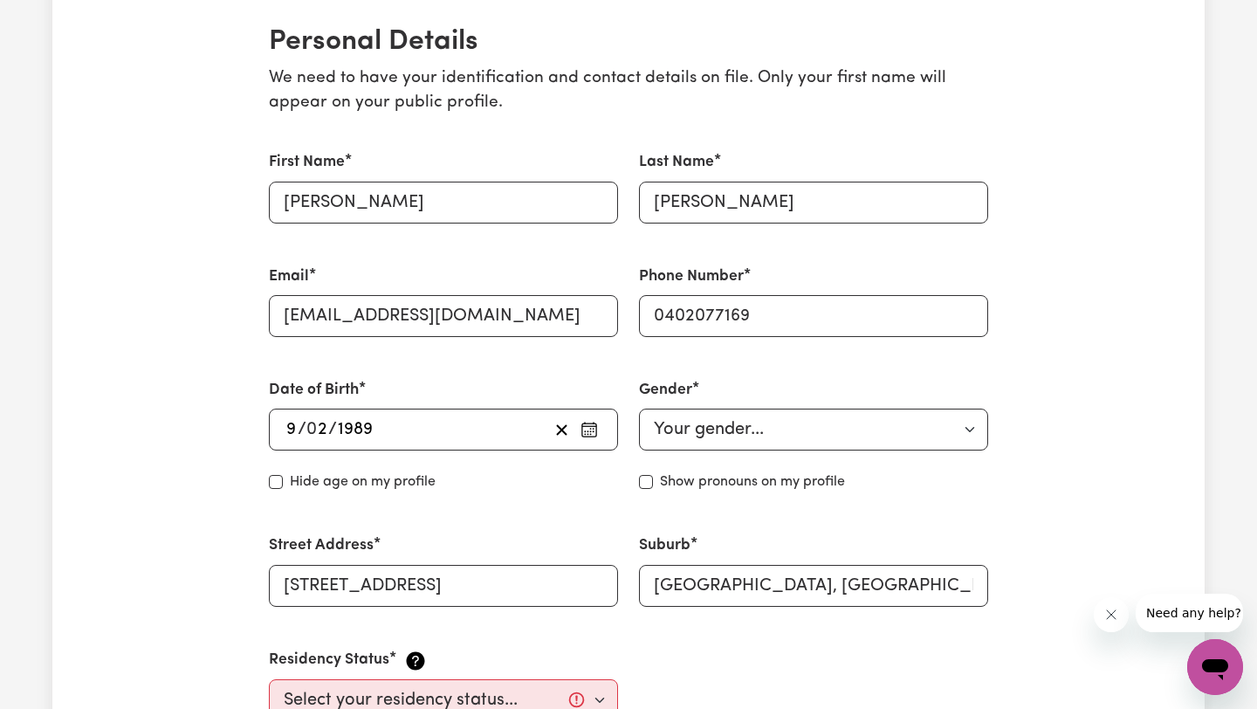
click at [499, 476] on div "Hide age on my profile" at bounding box center [443, 481] width 349 height 21
click at [276, 477] on input "Hide age" at bounding box center [276, 482] width 14 height 14
checkbox input "true"
click at [854, 430] on select "Your gender... Female Male Non-binary Other Prefer not to say" at bounding box center [813, 429] width 349 height 42
select select "female"
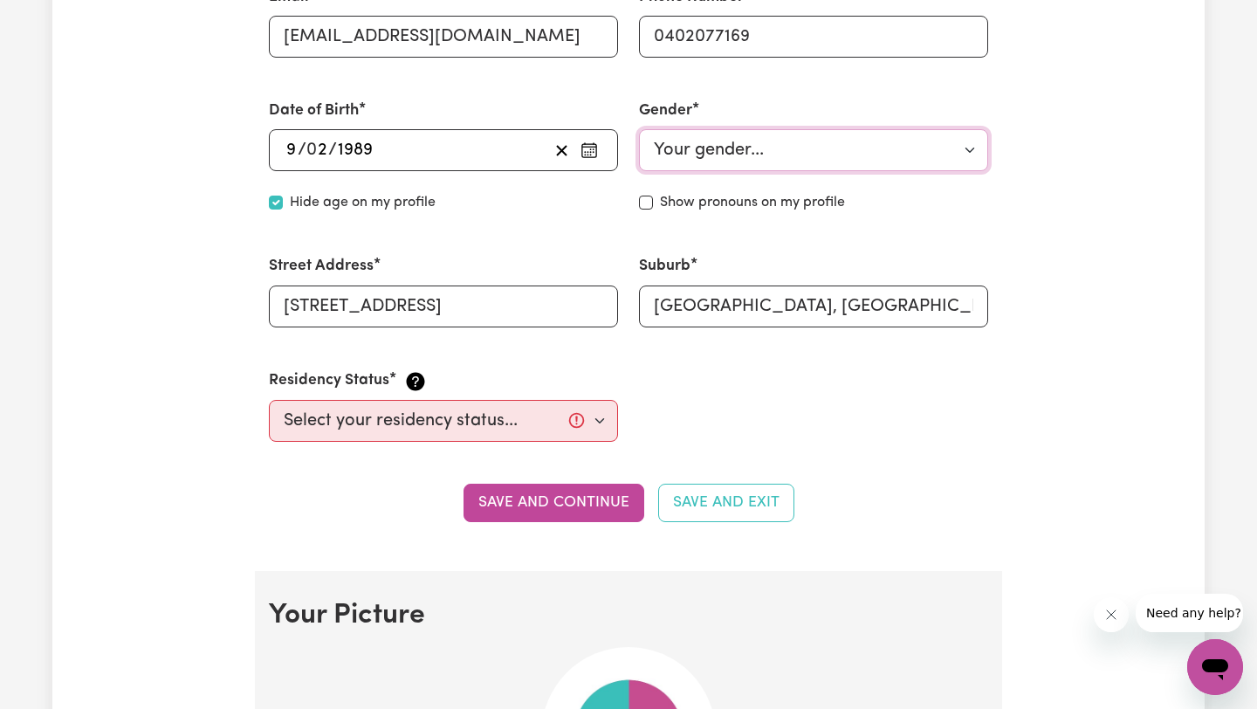
scroll to position [690, 0]
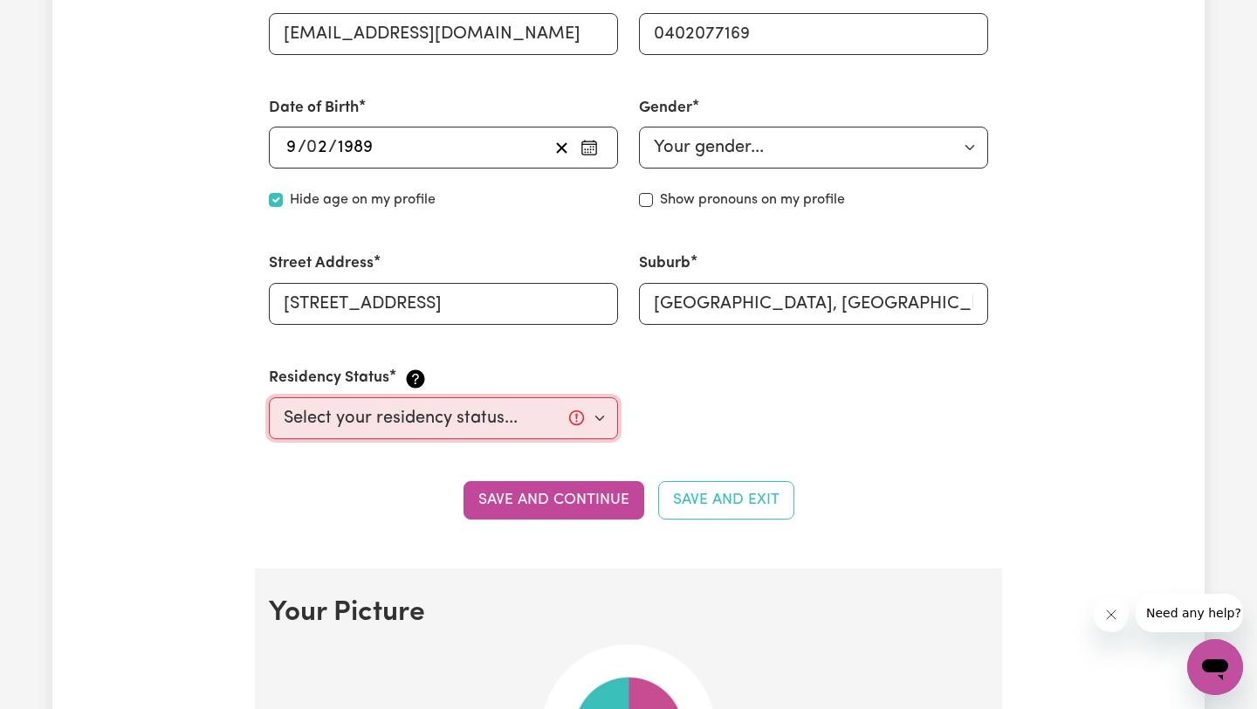
click at [602, 422] on select "Select your residency status... Australian citizen Australian PR Temporary Work…" at bounding box center [443, 418] width 349 height 42
select select "Australian Citizen"
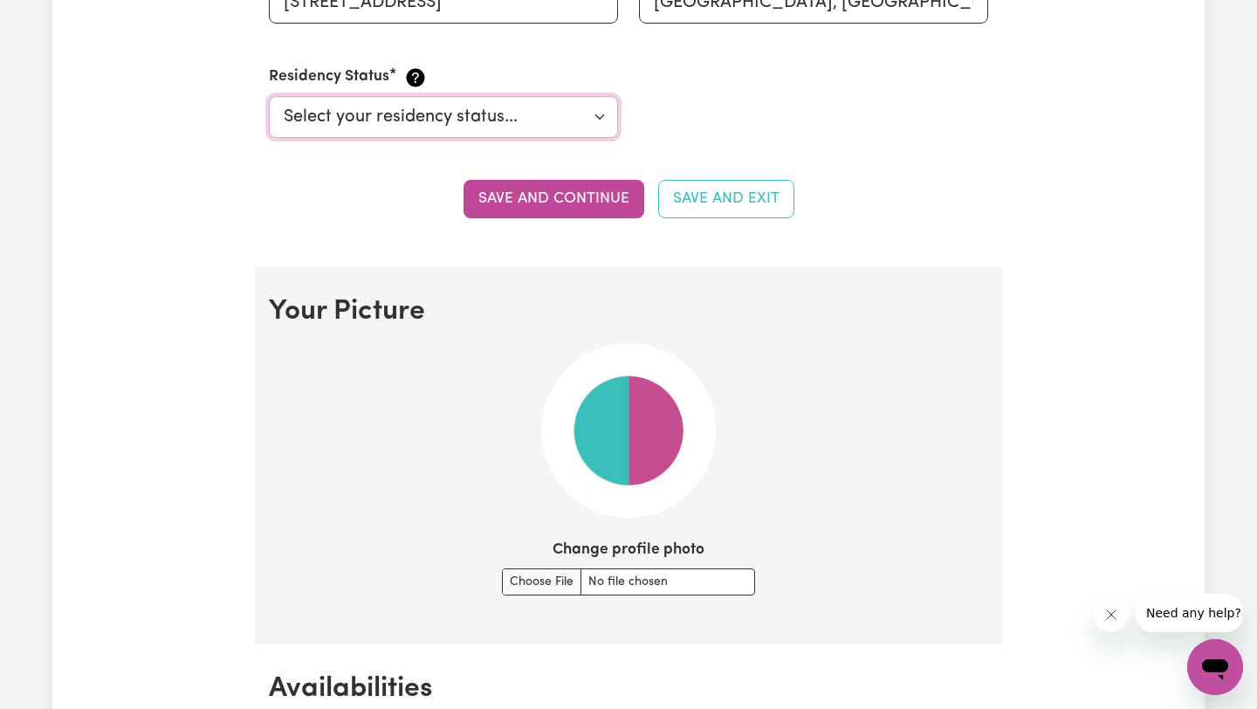
scroll to position [993, 0]
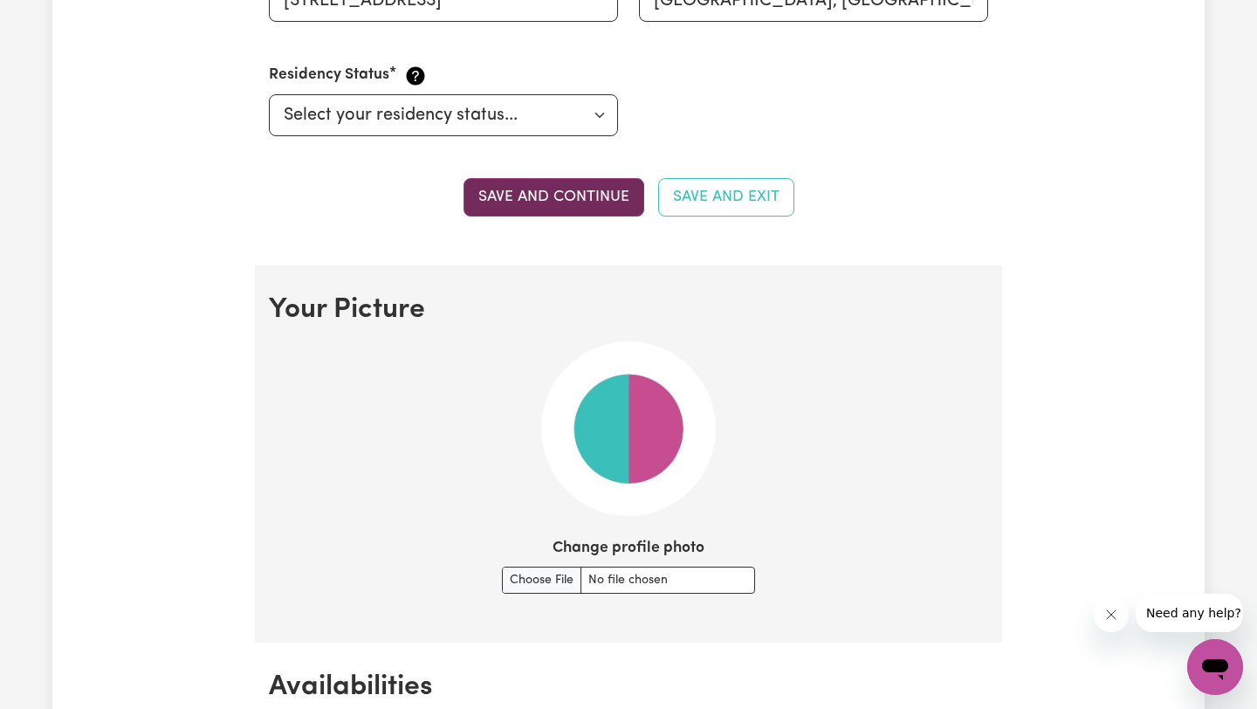
click at [565, 197] on button "Save and continue" at bounding box center [553, 197] width 181 height 38
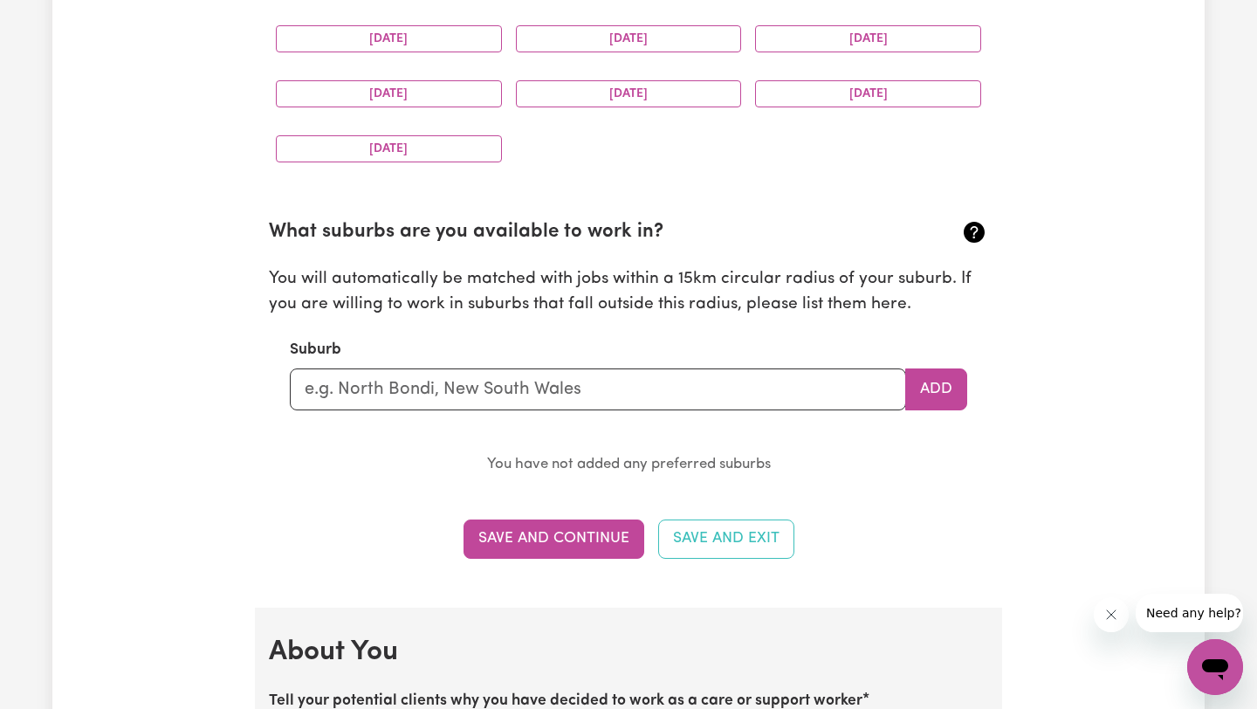
scroll to position [1760, 0]
click at [609, 395] on input "text" at bounding box center [598, 391] width 616 height 42
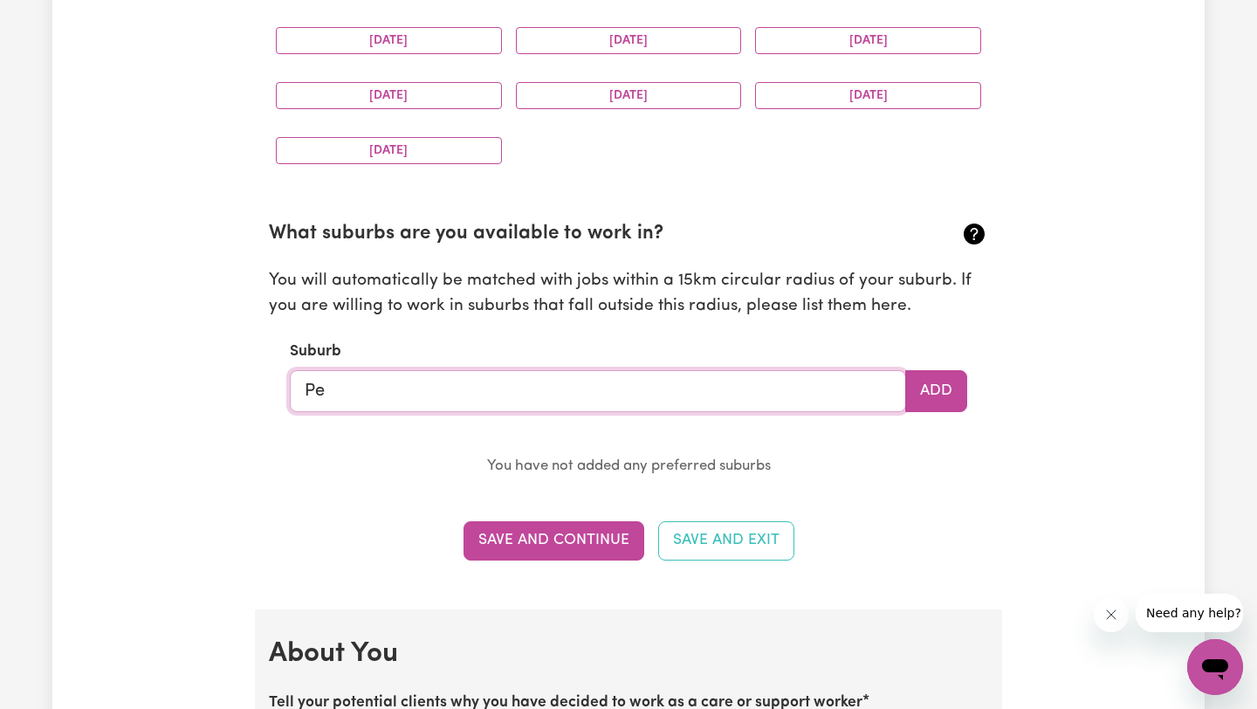
type input "Pen"
type input "PenDLE HILL, New South Wales, 2145"
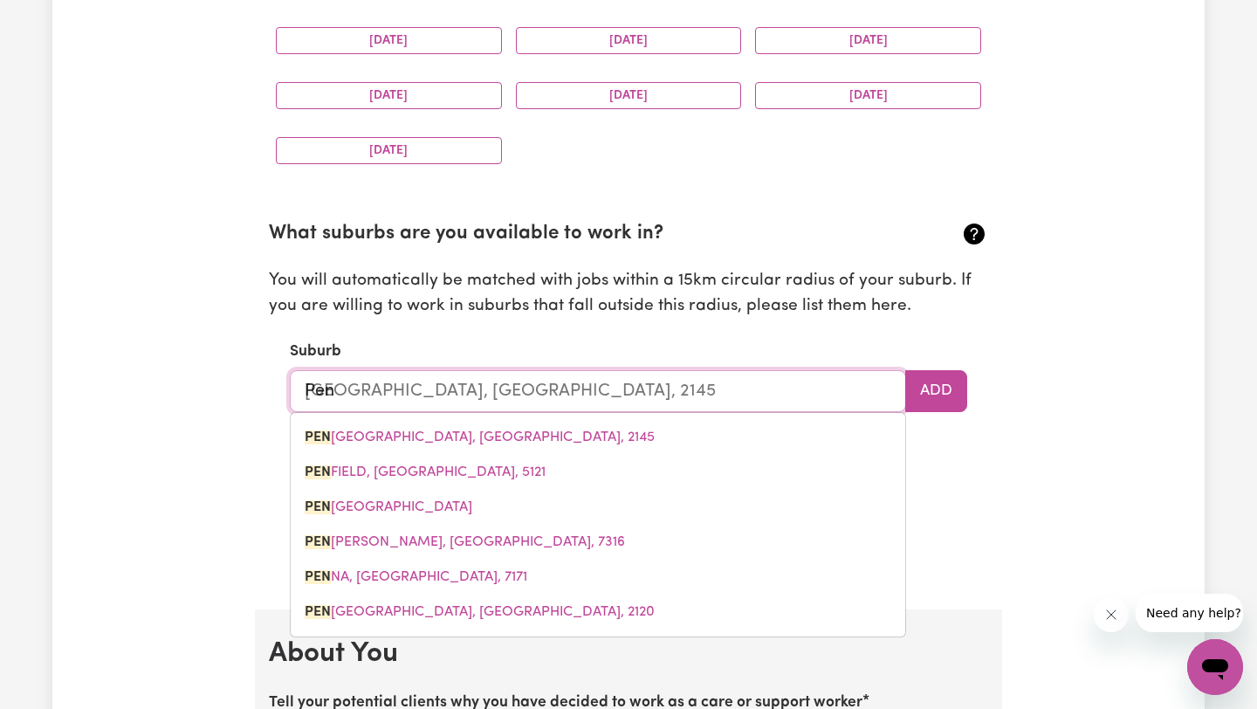
type input "Penr"
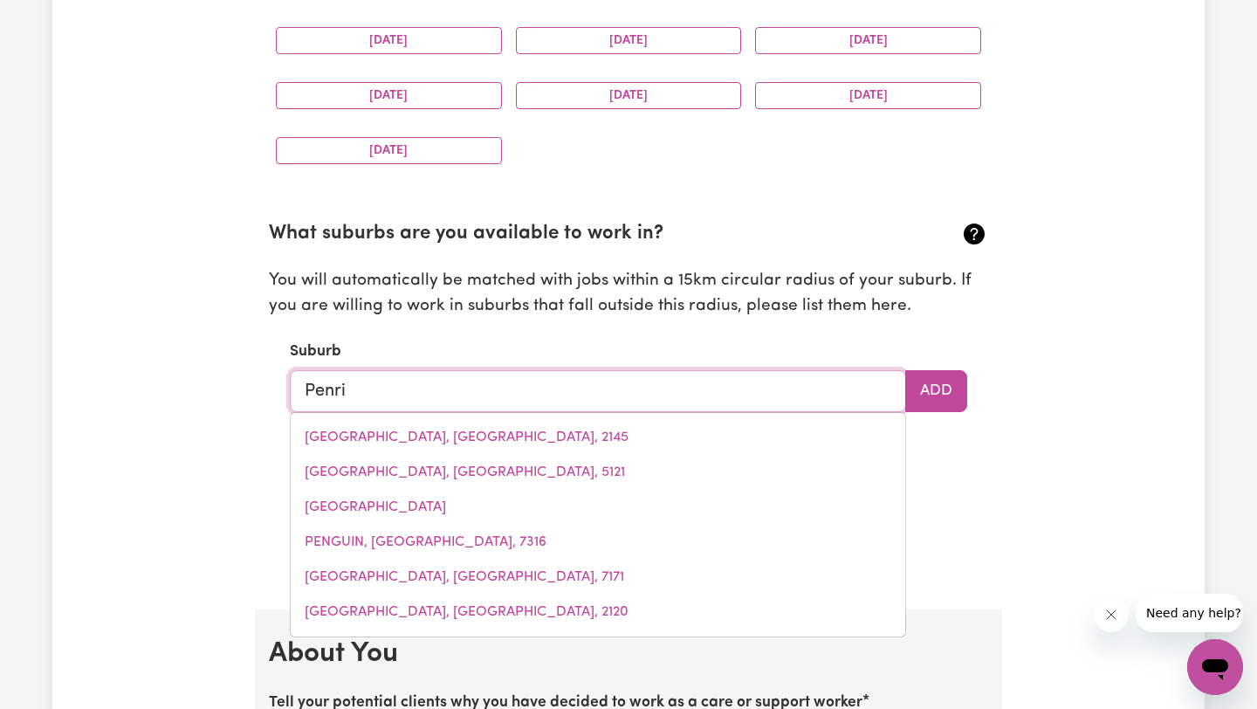
type input "Penrit"
type input "PenritH, New South Wales, 2750"
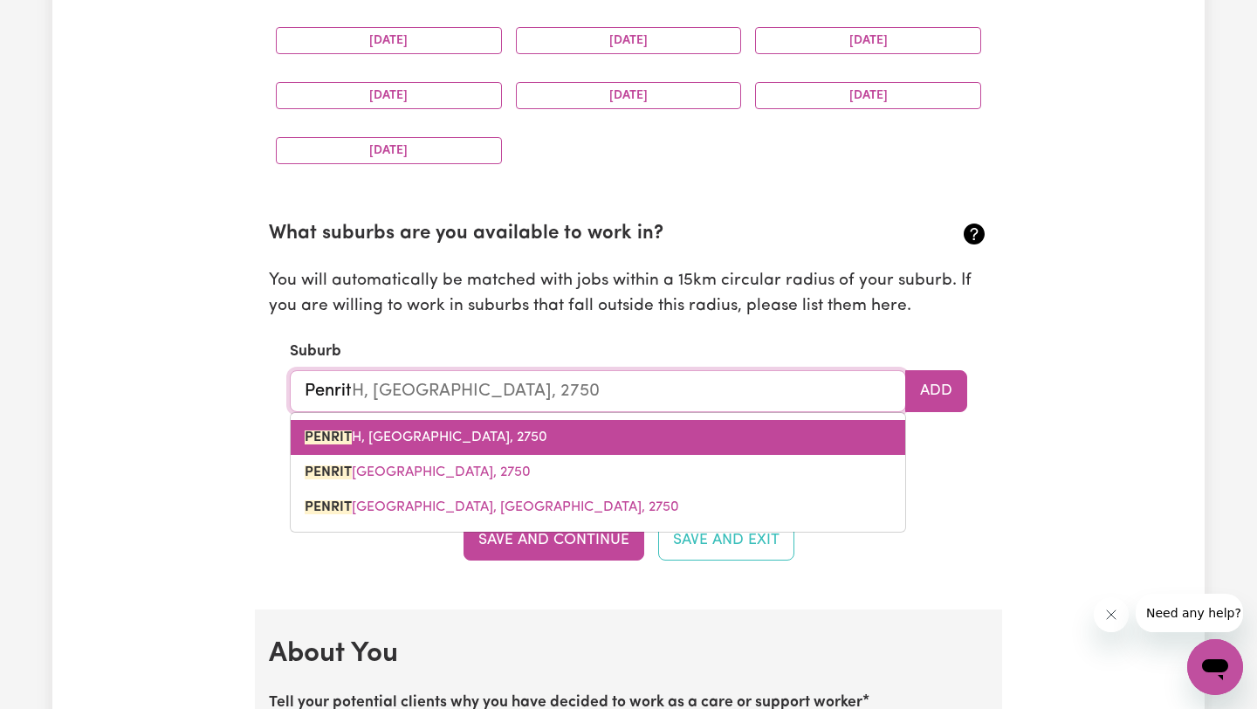
click at [497, 431] on span "PENRIT H, New South Wales, 2750" at bounding box center [426, 437] width 243 height 14
type input "PENRITH, New South Wales, 2750"
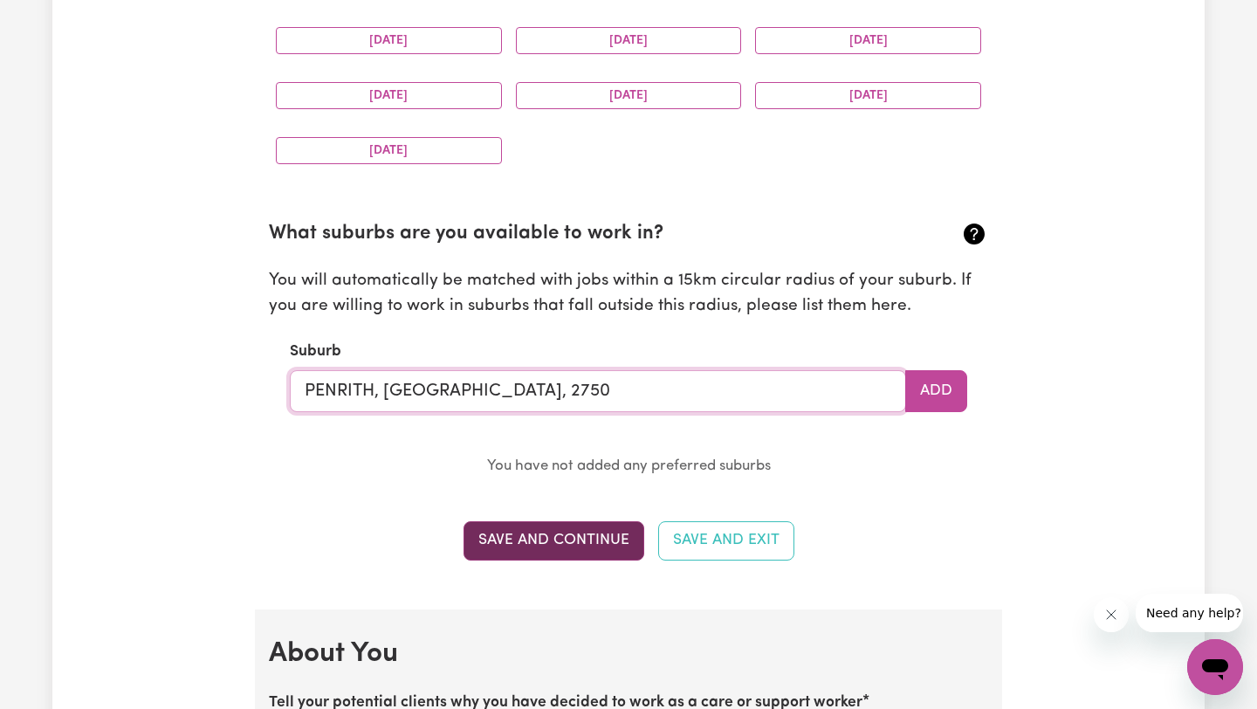
type input "PENRITH, New South Wales, 2750"
click at [589, 541] on button "Save and Continue" at bounding box center [553, 540] width 181 height 38
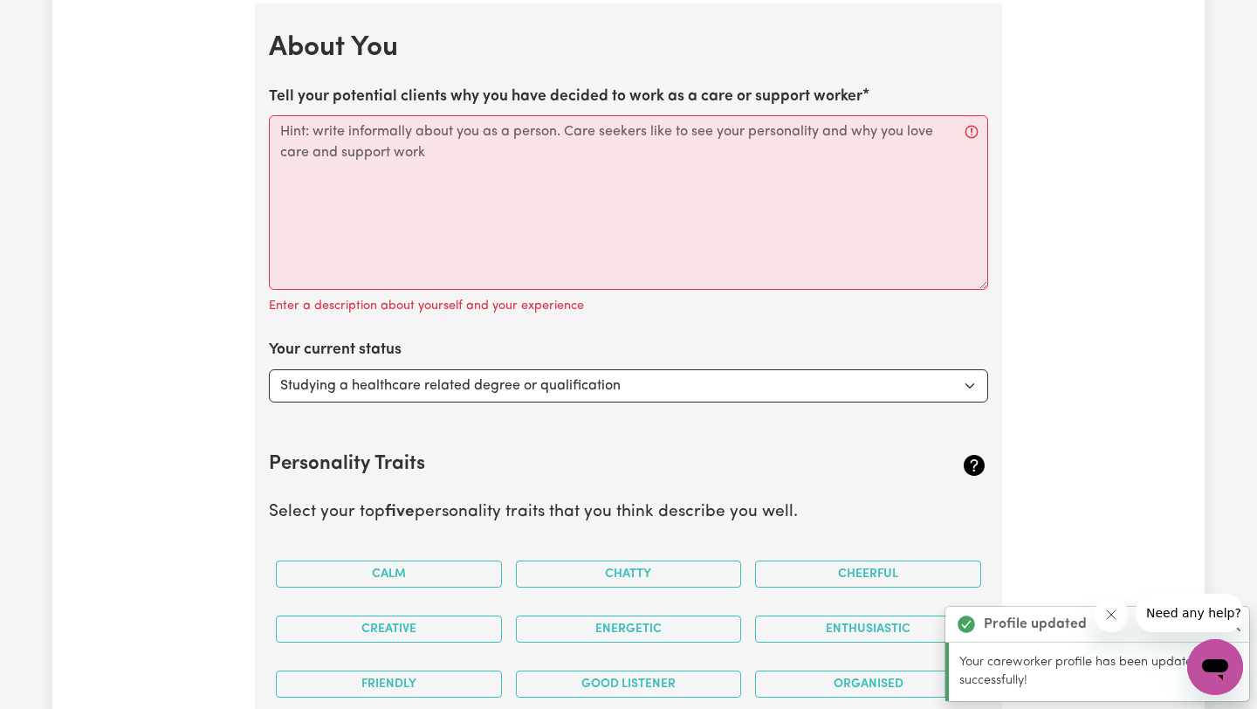
scroll to position [2370, 0]
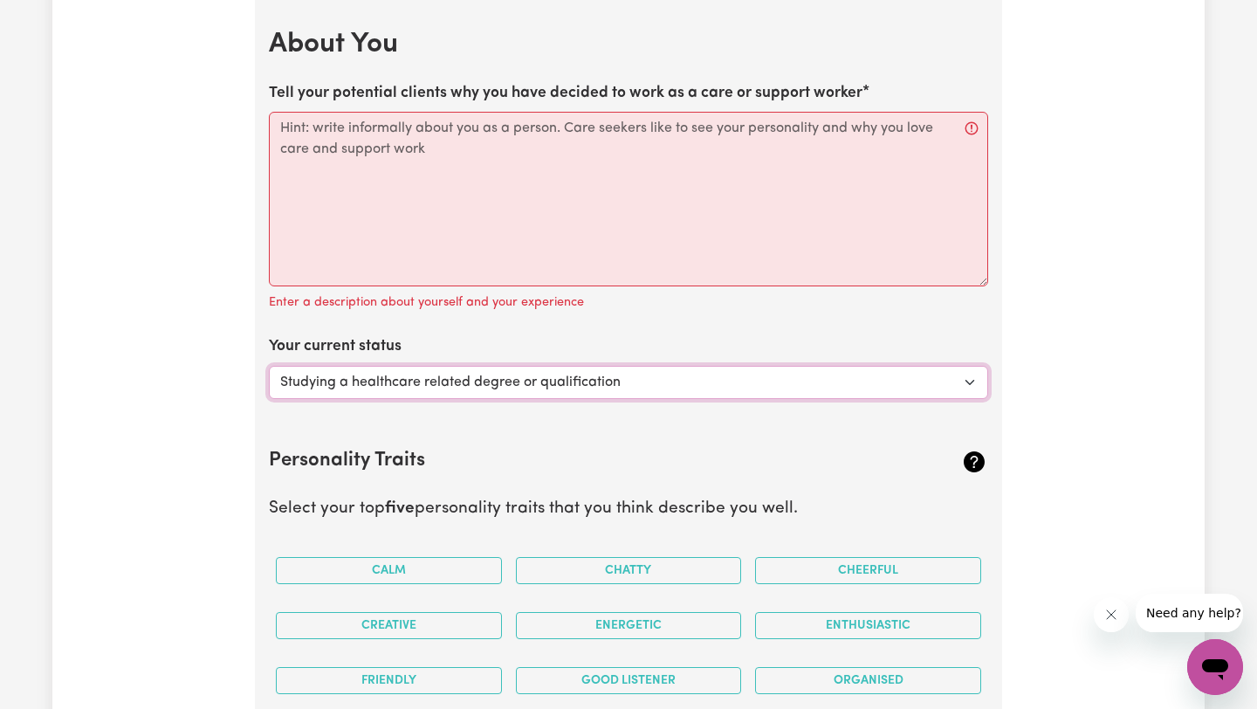
click at [958, 385] on select "Select... Studying a healthcare related degree or qualification Studying a non-…" at bounding box center [628, 382] width 719 height 33
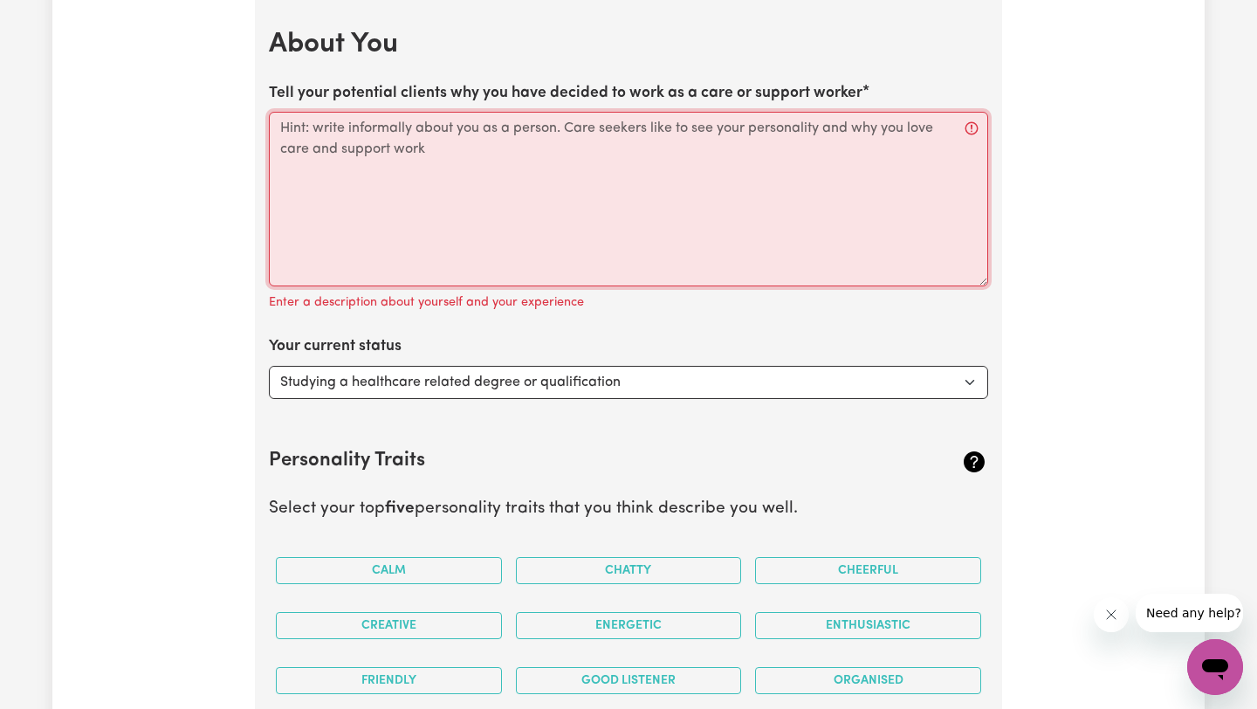
click at [457, 195] on textarea "Tell your potential clients why you have decided to work as a care or support w…" at bounding box center [628, 199] width 719 height 175
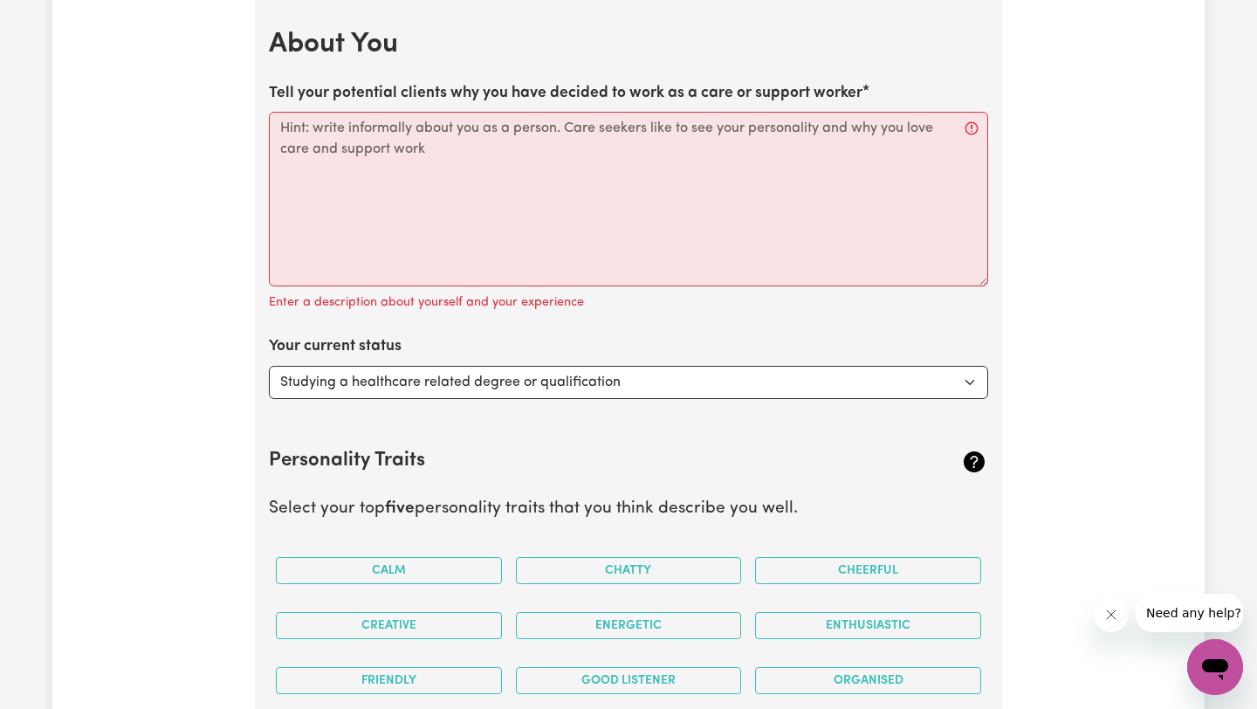
click at [859, 93] on label "Tell your potential clients why you have decided to work as a care or support w…" at bounding box center [566, 93] width 594 height 23
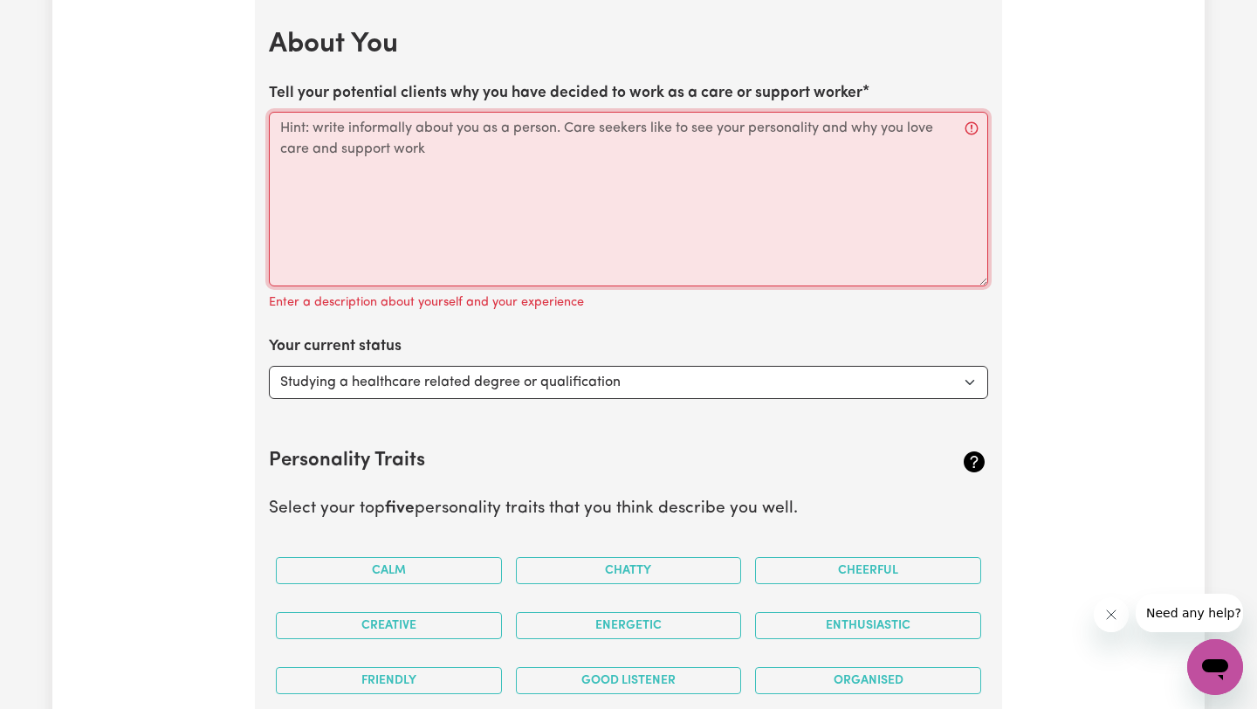
click at [859, 112] on textarea "Tell your potential clients why you have decided to work as a care or support w…" at bounding box center [628, 199] width 719 height 175
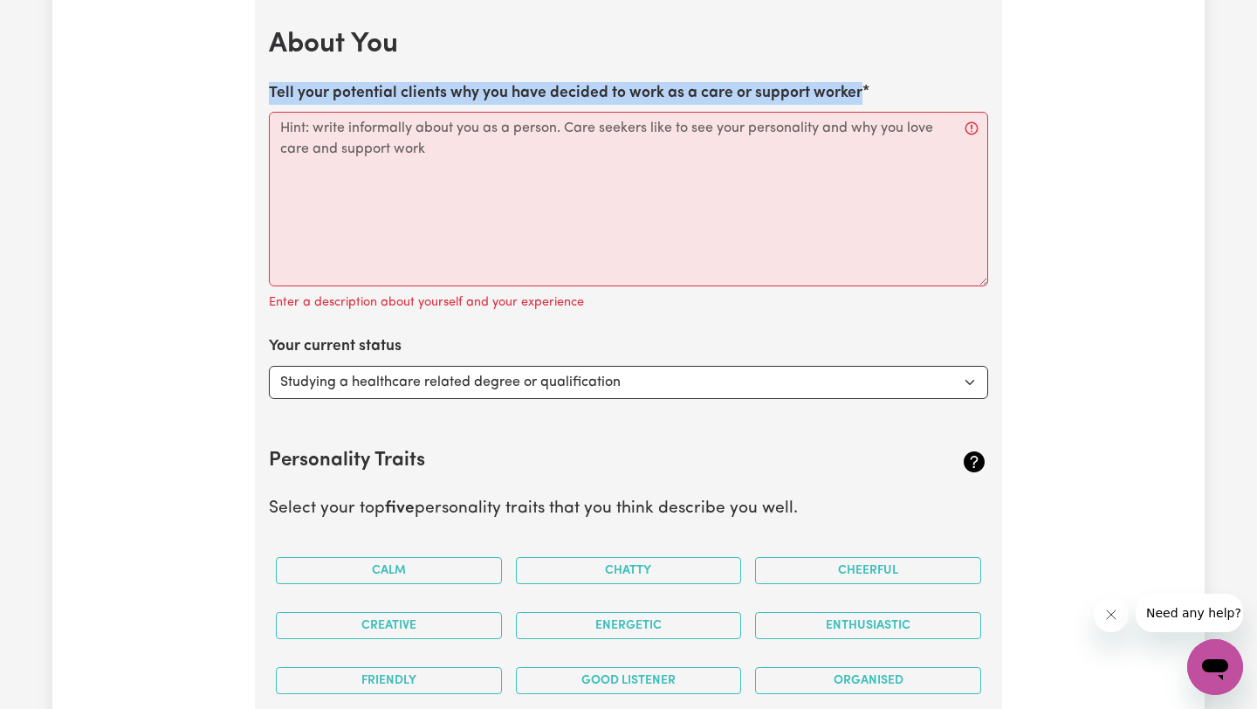
drag, startPoint x: 859, startPoint y: 93, endPoint x: 269, endPoint y: 89, distance: 590.0
click at [269, 89] on label "Tell your potential clients why you have decided to work as a care or support w…" at bounding box center [566, 93] width 594 height 23
copy label "Tell your potential clients why you have decided to work as a care or support w…"
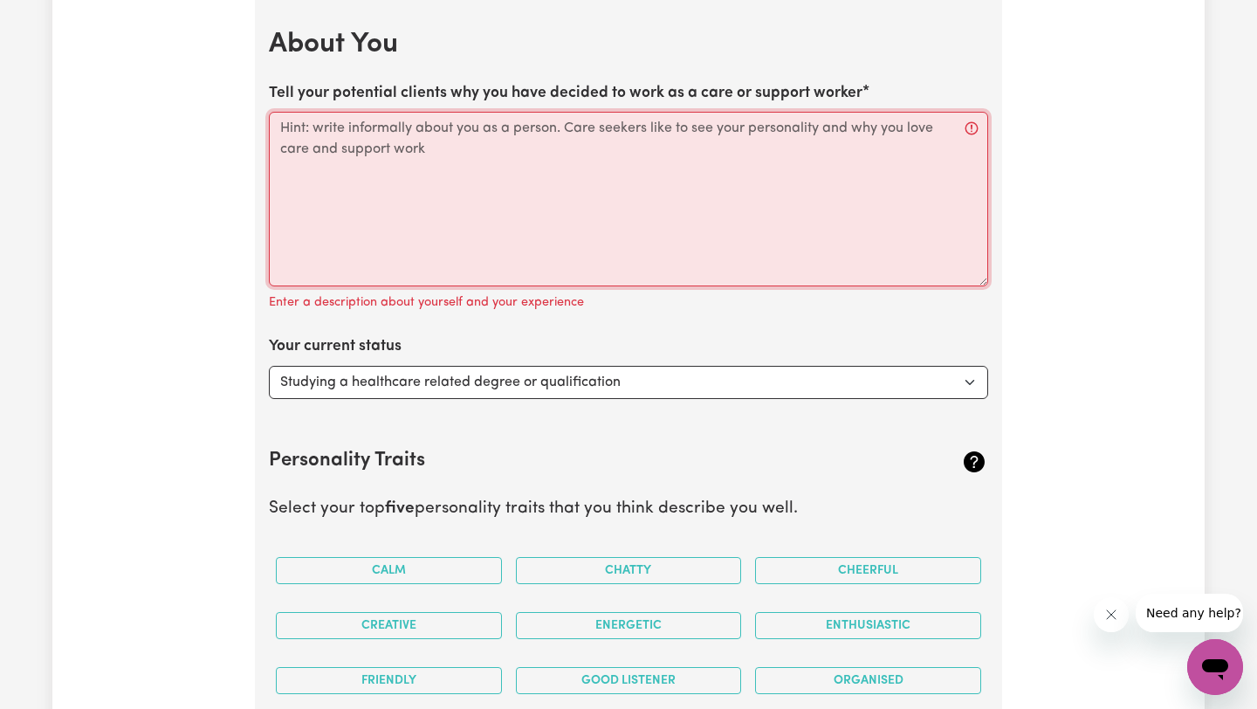
click at [525, 189] on textarea "Tell your potential clients why you have decided to work as a care or support w…" at bounding box center [628, 199] width 719 height 175
paste textarea "I am a caring and experienced Registered Nurse with more than 12 years of exper…"
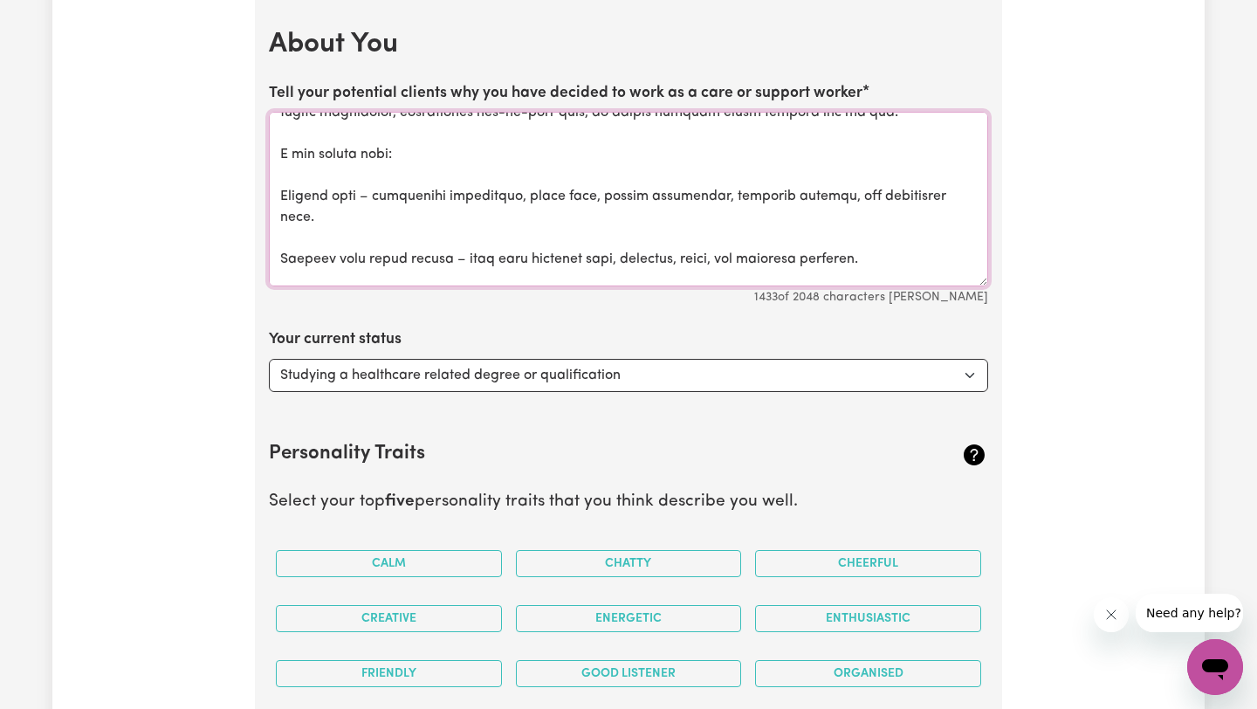
scroll to position [152, 0]
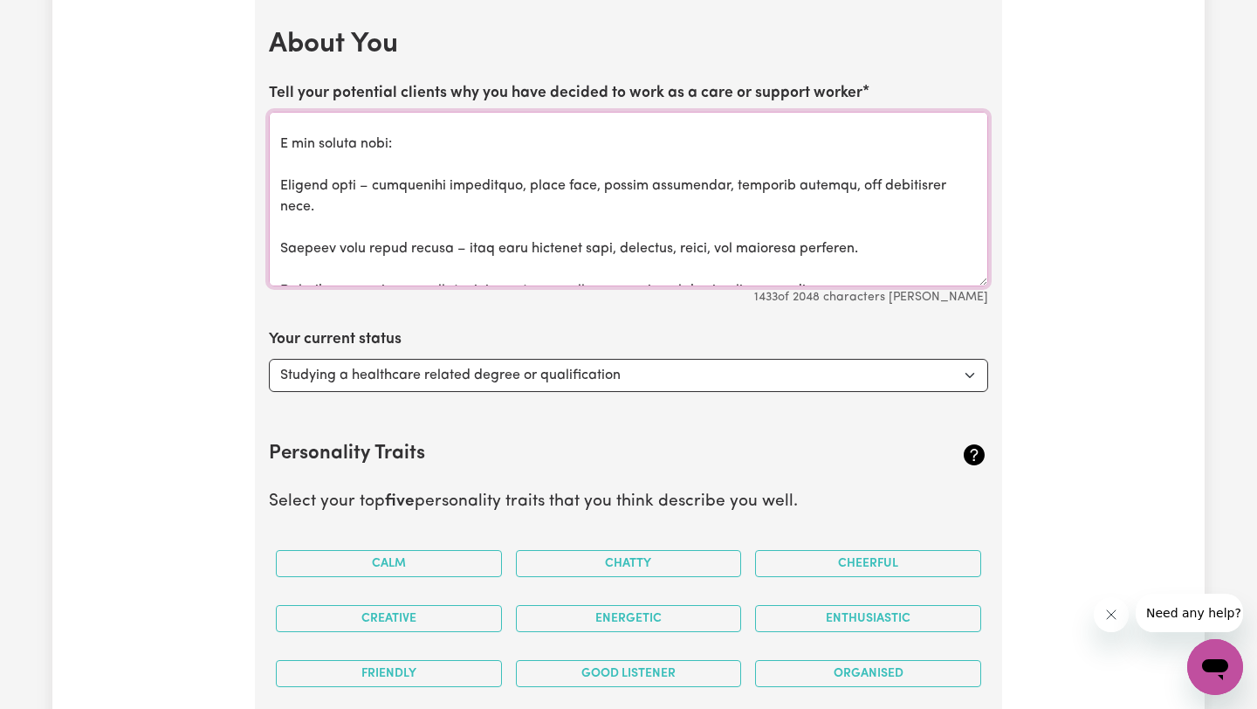
click at [281, 183] on textarea "Tell your potential clients why you have decided to work as a care or support w…" at bounding box center [628, 199] width 719 height 175
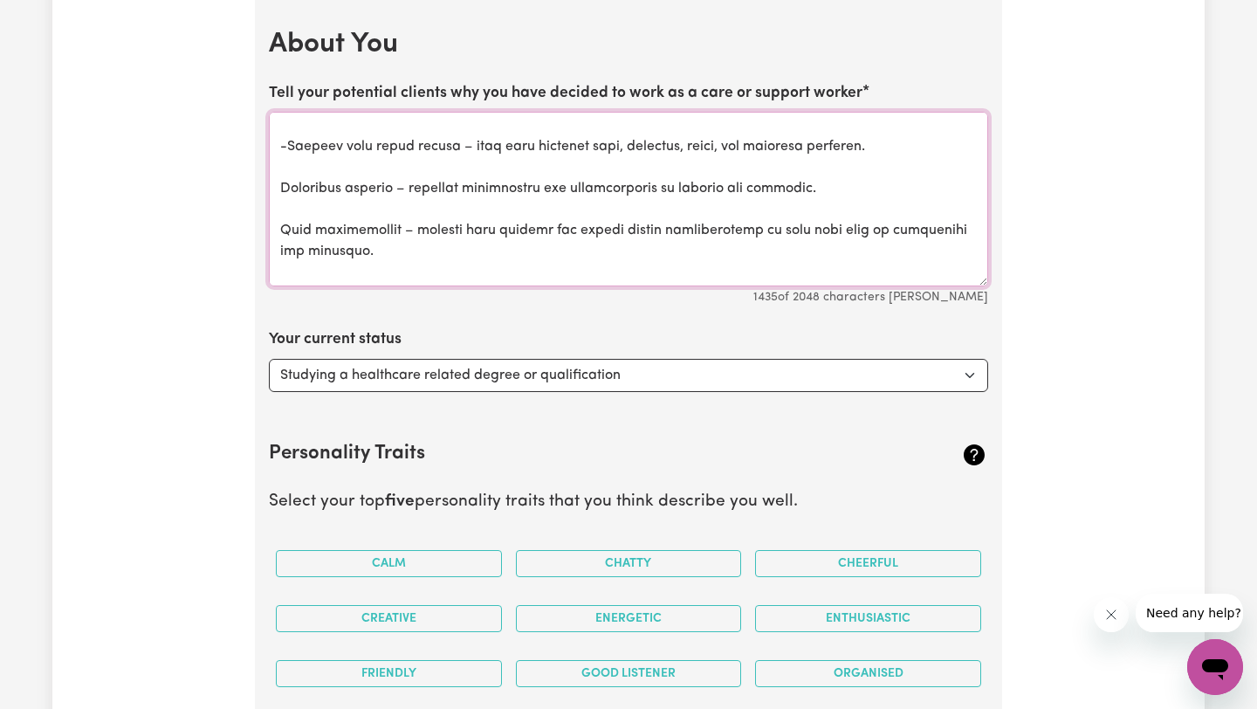
scroll to position [253, 0]
click at [278, 188] on textarea "Tell your potential clients why you have decided to work as a care or support w…" at bounding box center [628, 199] width 719 height 175
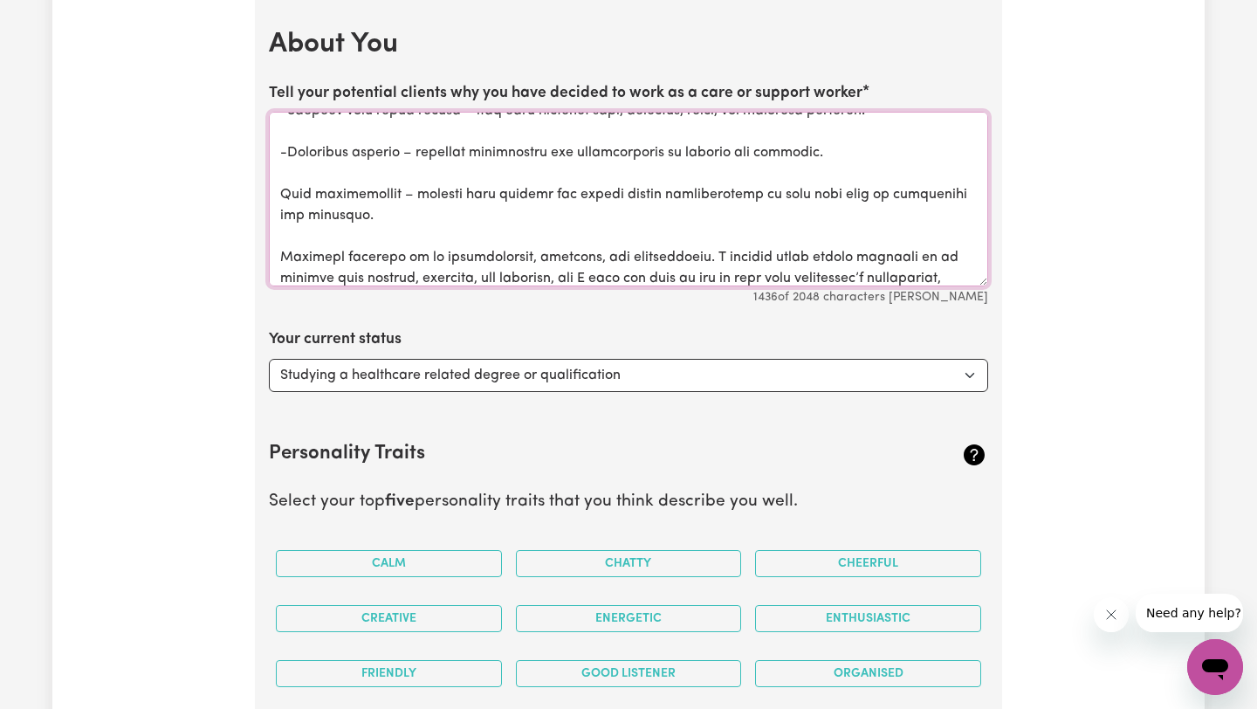
scroll to position [300, 0]
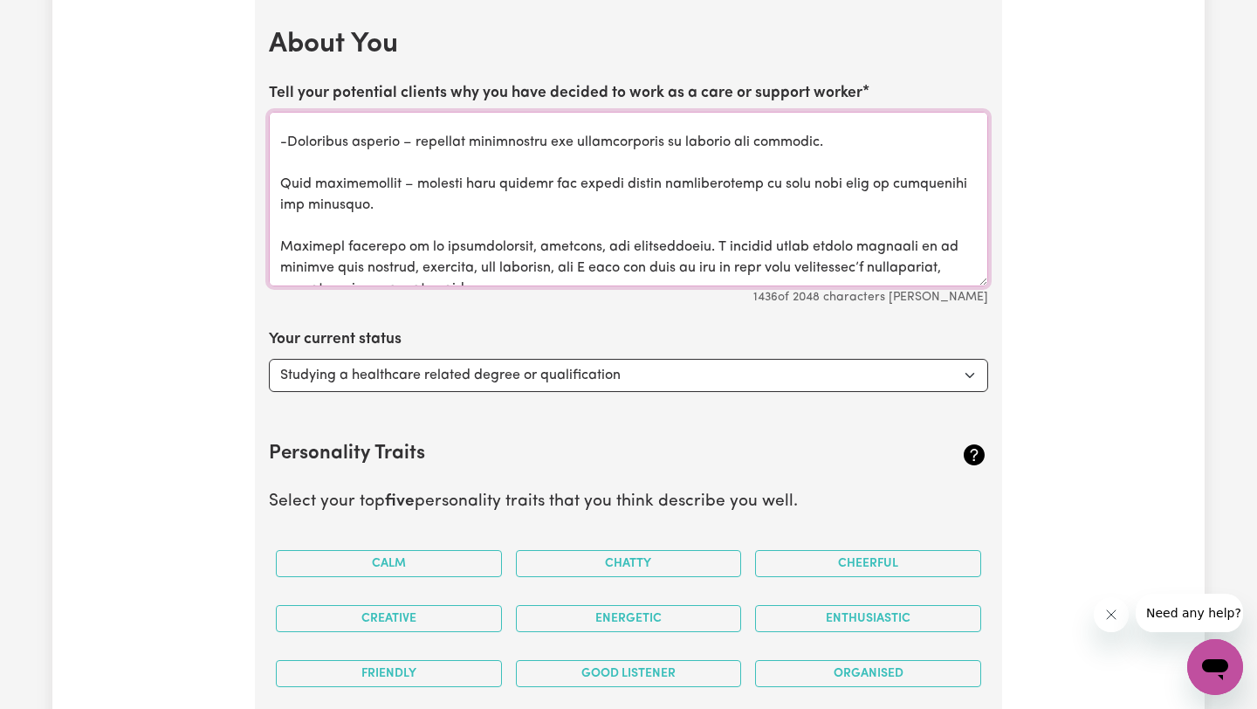
click at [280, 178] on textarea "Tell your potential clients why you have decided to work as a care or support w…" at bounding box center [628, 199] width 719 height 175
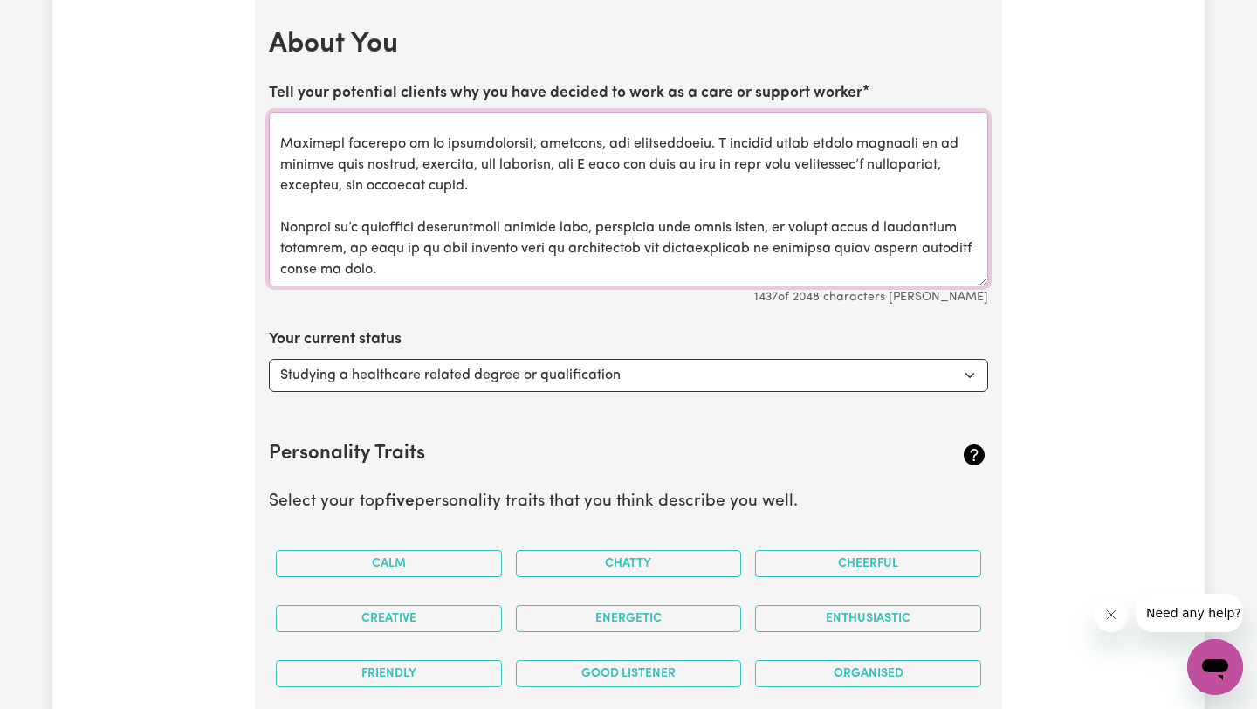
scroll to position [2444, 0]
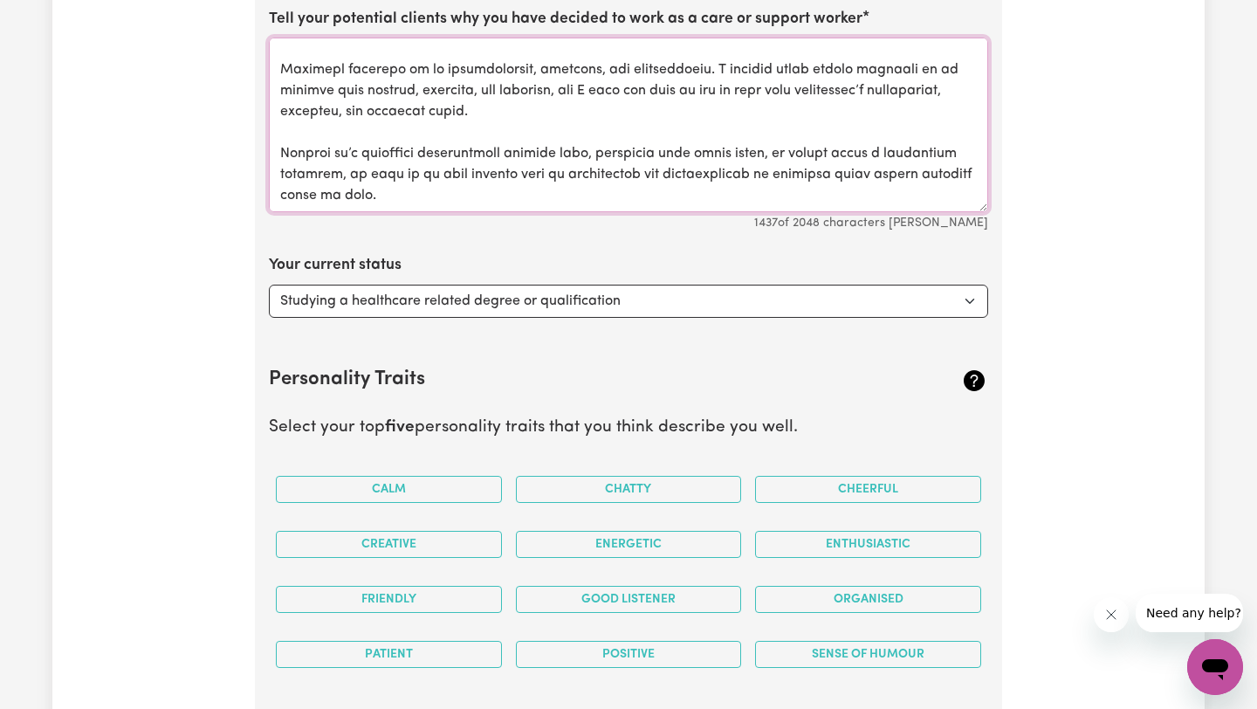
type textarea "I am a caring and experienced Registered Nurse with more than 12 years of exper…"
click at [925, 308] on select "Select... Studying a healthcare related degree or qualification Studying a non-…" at bounding box center [628, 301] width 719 height 33
select select "Looking for extra work to fill my week and/or weekends"
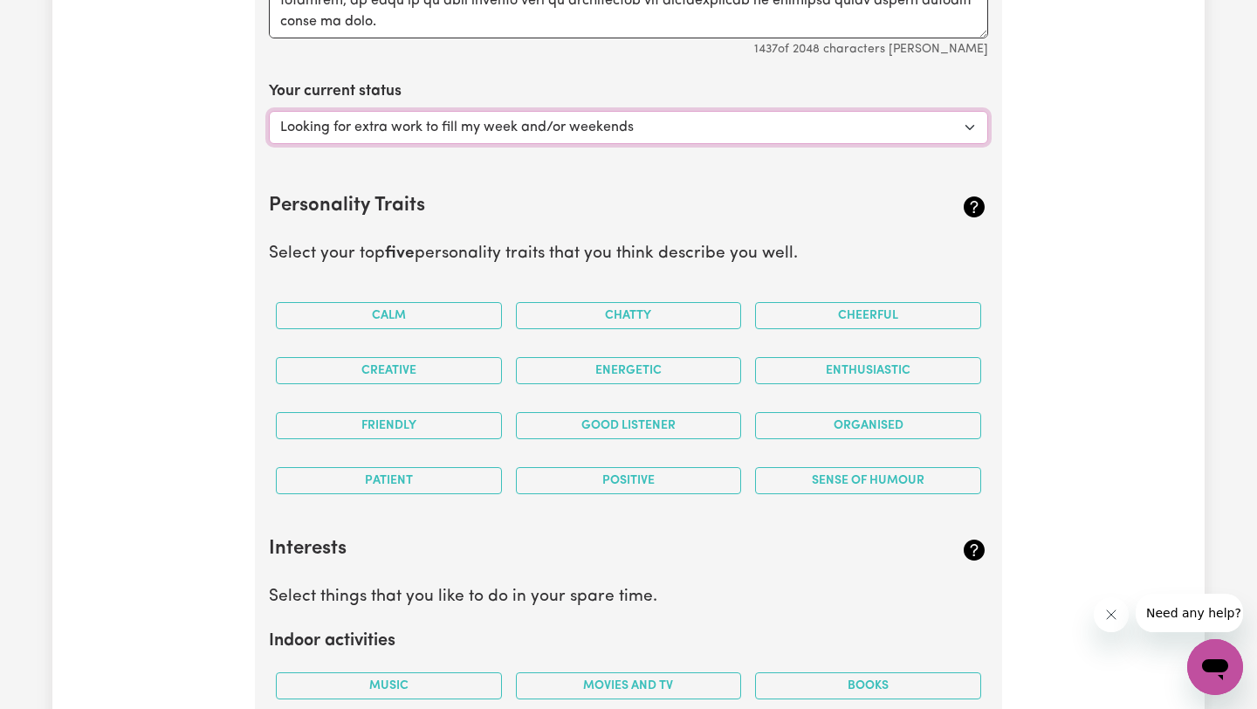
scroll to position [2629, 0]
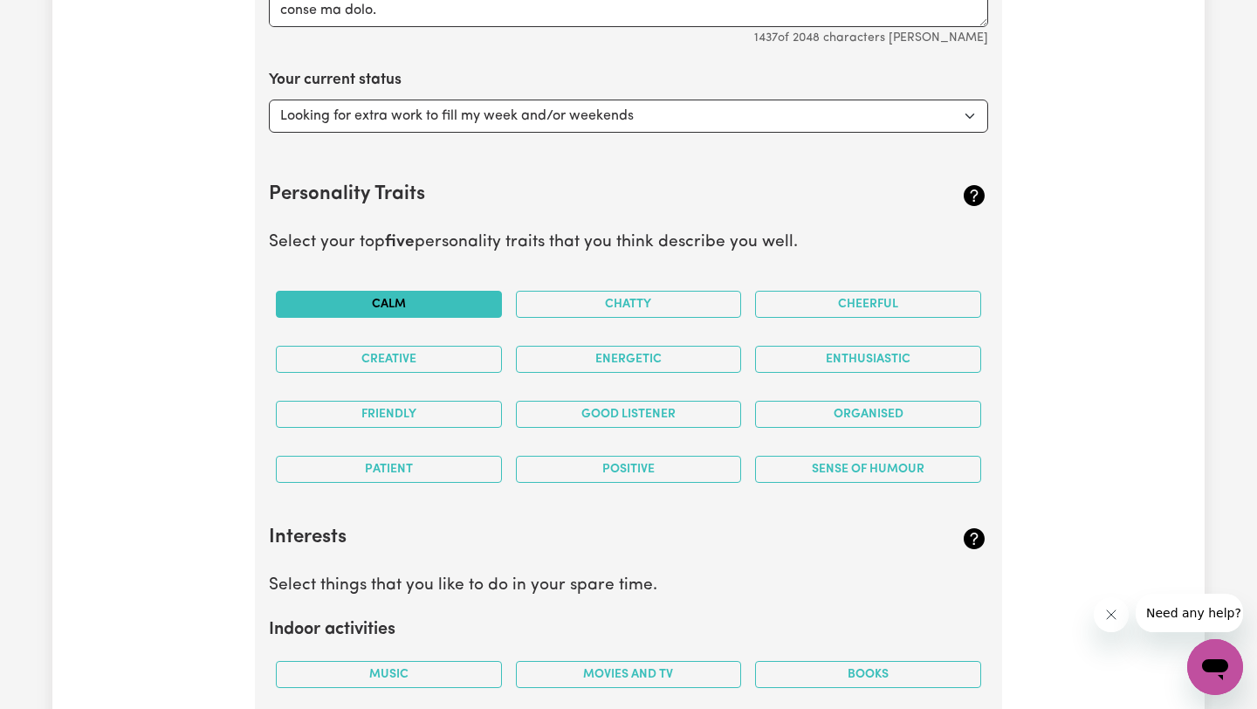
click at [401, 310] on button "Calm" at bounding box center [389, 304] width 226 height 27
click at [387, 364] on button "Creative" at bounding box center [389, 359] width 226 height 27
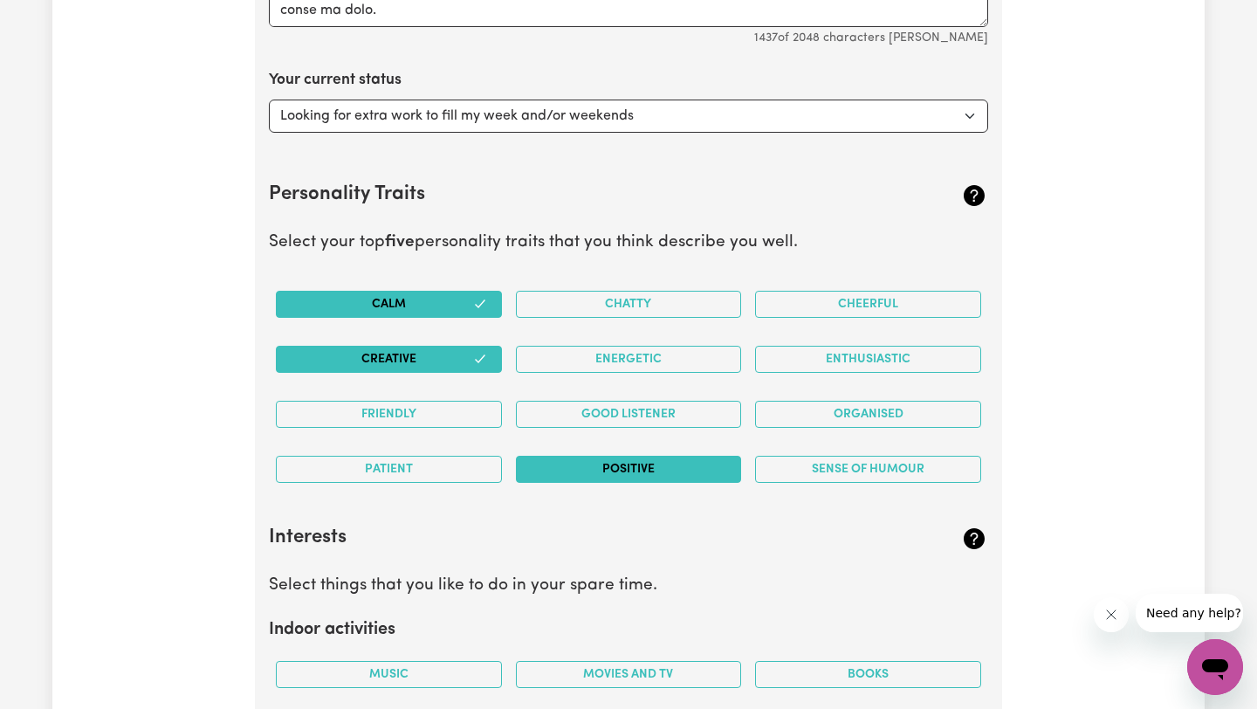
click at [656, 466] on button "Positive" at bounding box center [629, 469] width 226 height 27
click at [697, 360] on button "Energetic" at bounding box center [629, 359] width 226 height 27
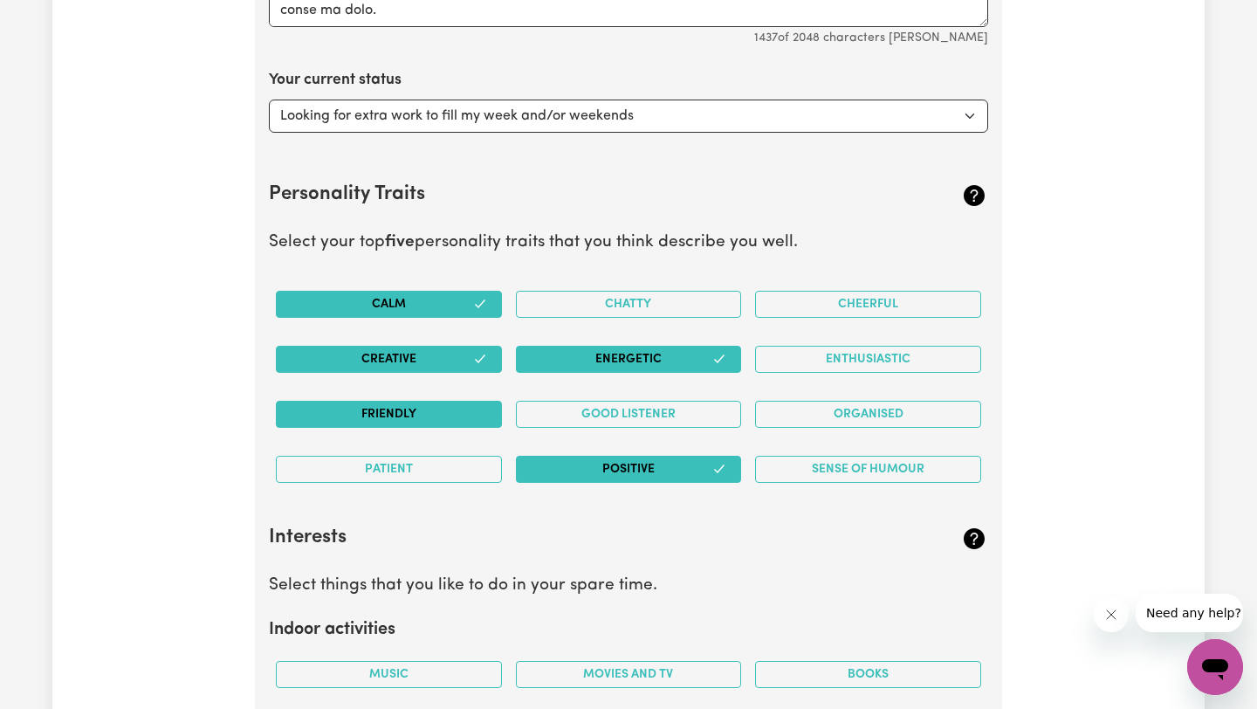
click at [419, 417] on button "Friendly" at bounding box center [389, 414] width 226 height 27
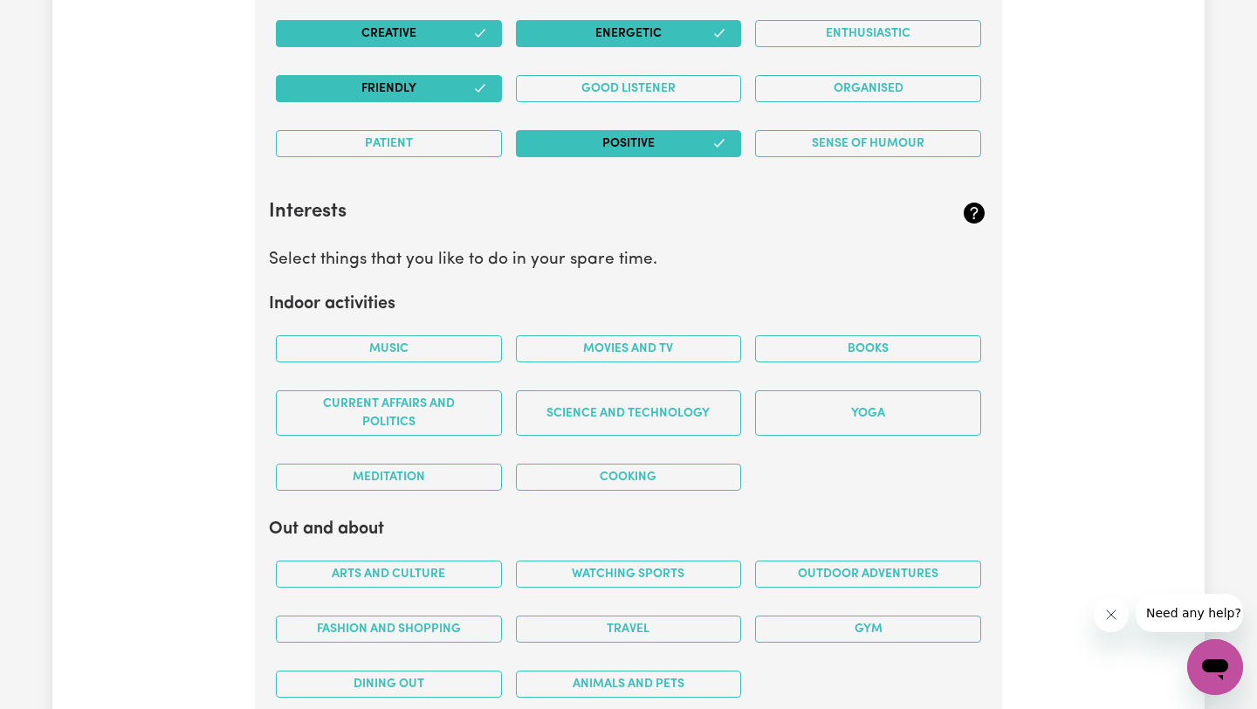
scroll to position [2955, 0]
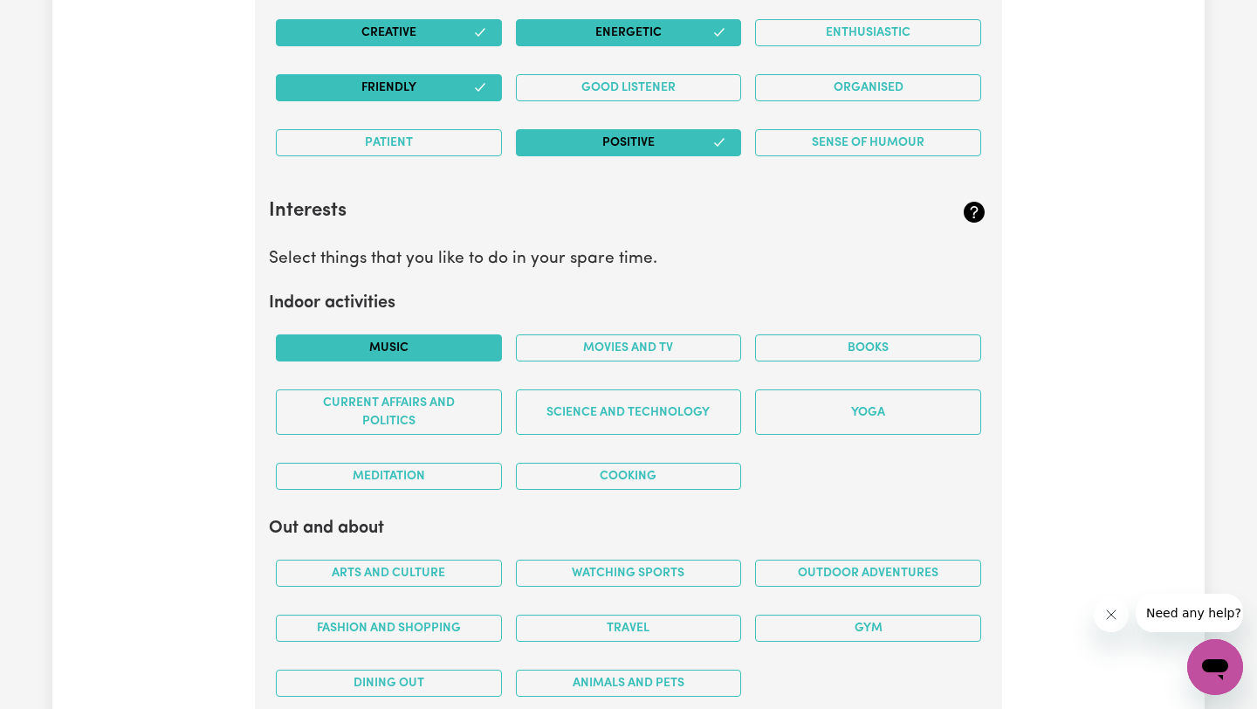
click at [402, 350] on button "Music" at bounding box center [389, 347] width 226 height 27
click at [668, 348] on button "Movies and TV" at bounding box center [629, 347] width 226 height 27
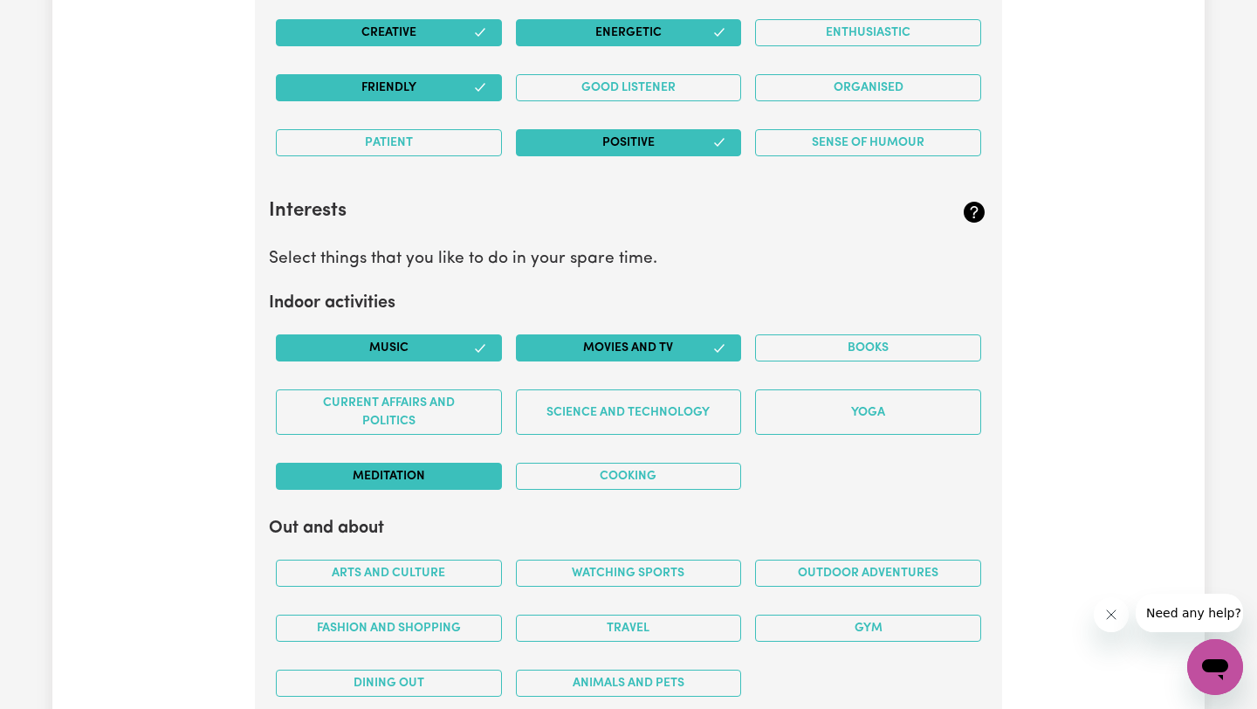
click at [426, 473] on button "Meditation" at bounding box center [389, 476] width 226 height 27
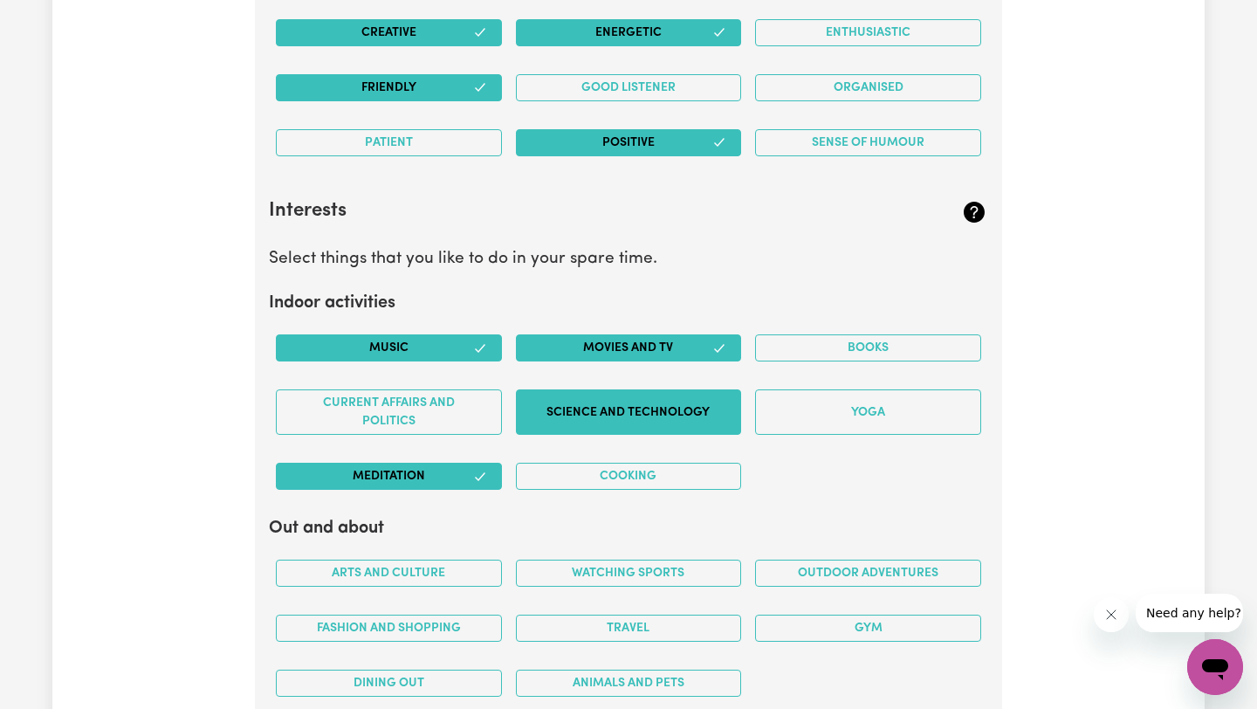
click at [706, 418] on button "Science and Technology" at bounding box center [629, 411] width 226 height 45
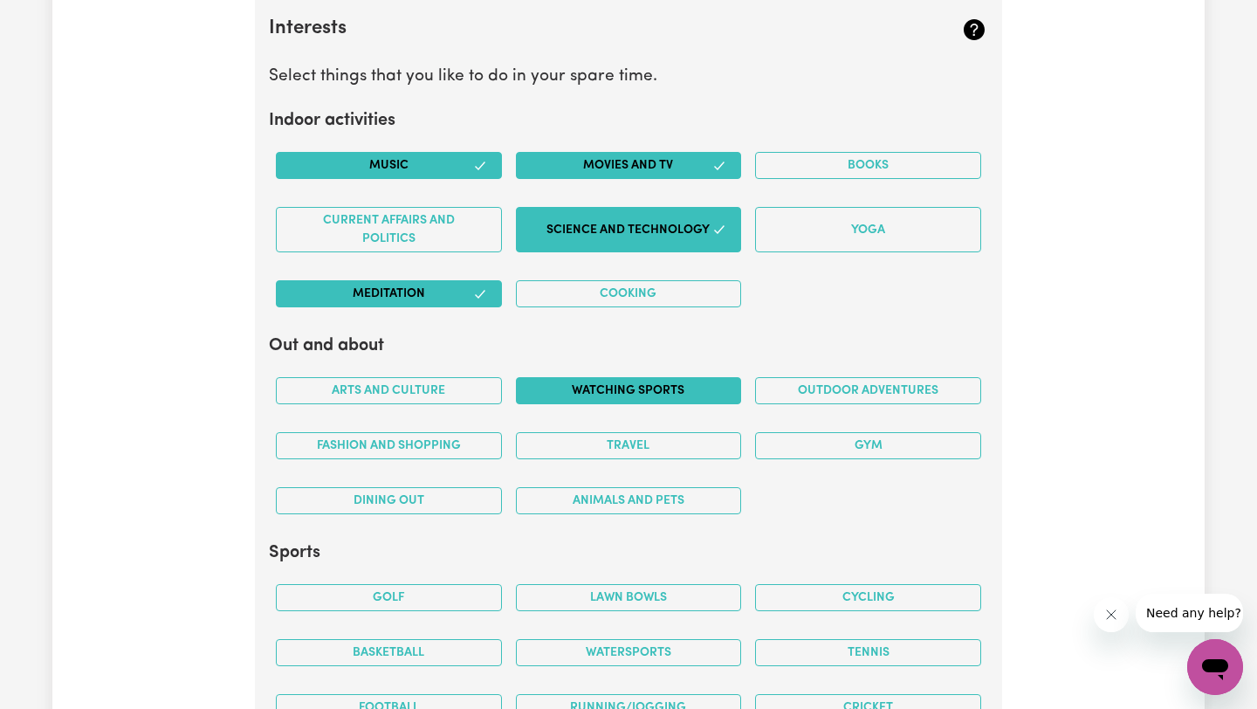
scroll to position [3206, 0]
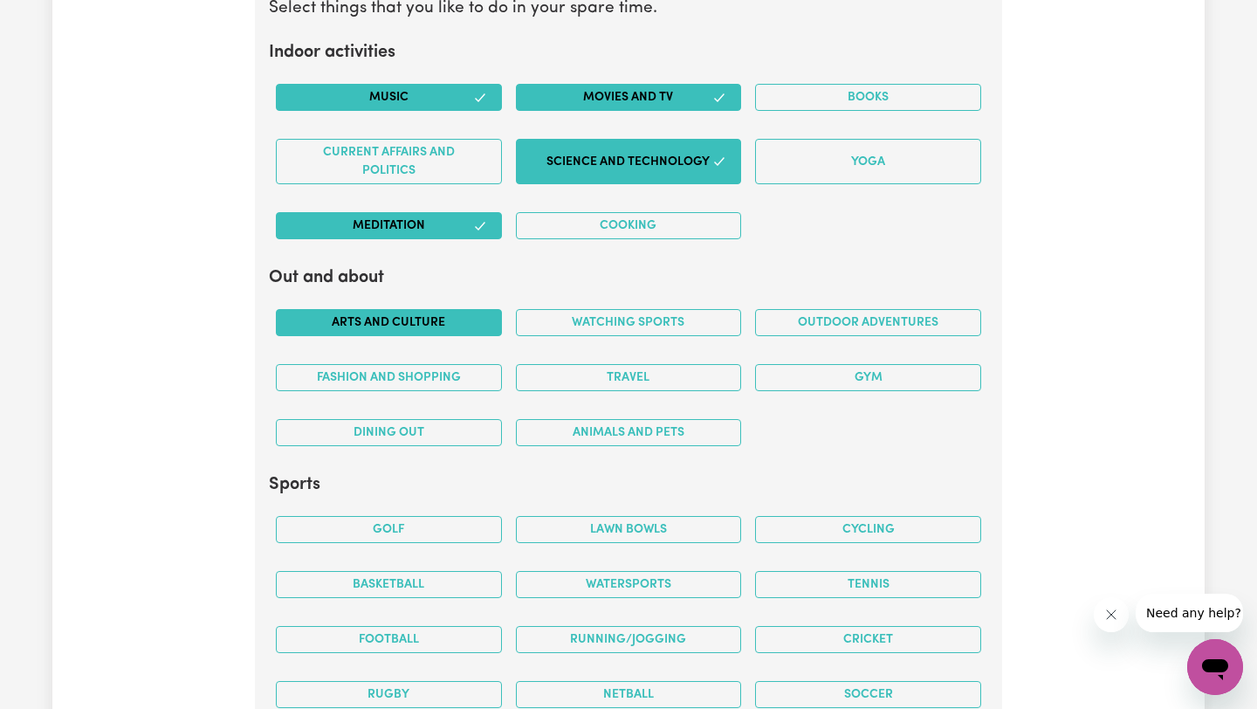
click at [434, 326] on button "Arts and Culture" at bounding box center [389, 322] width 226 height 27
click at [569, 381] on button "Travel" at bounding box center [629, 377] width 226 height 27
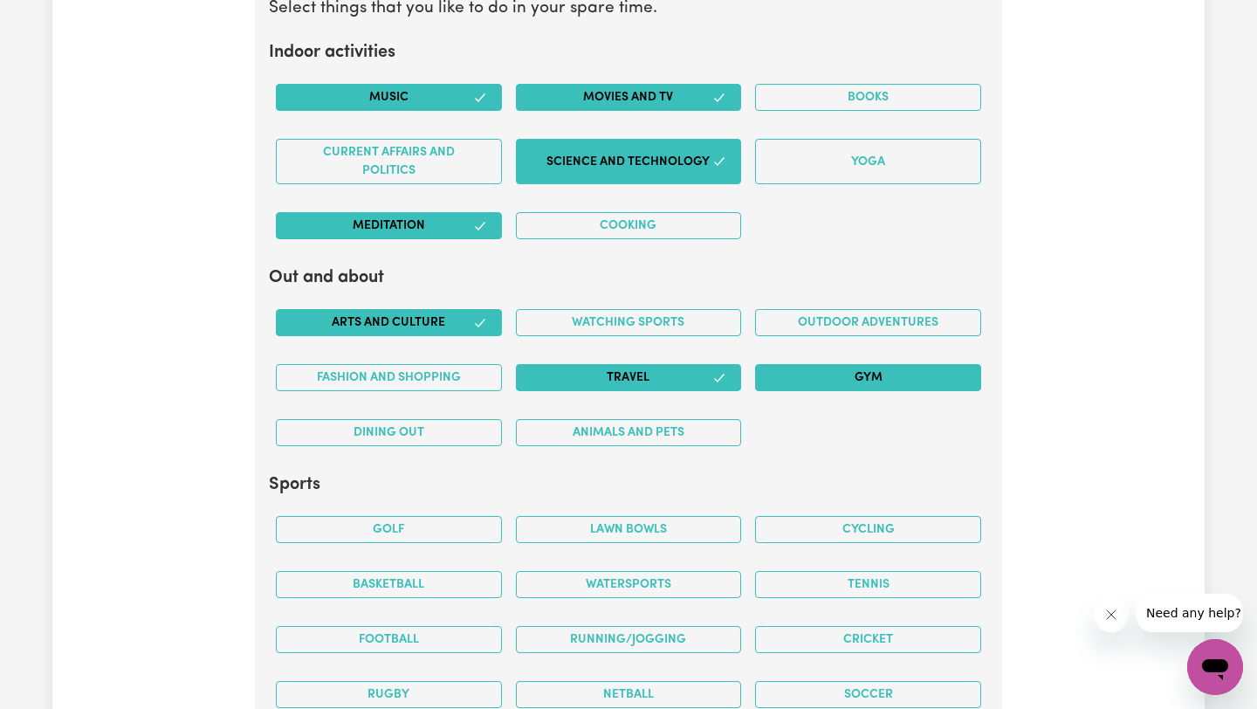
click at [825, 378] on button "Gym" at bounding box center [868, 377] width 226 height 27
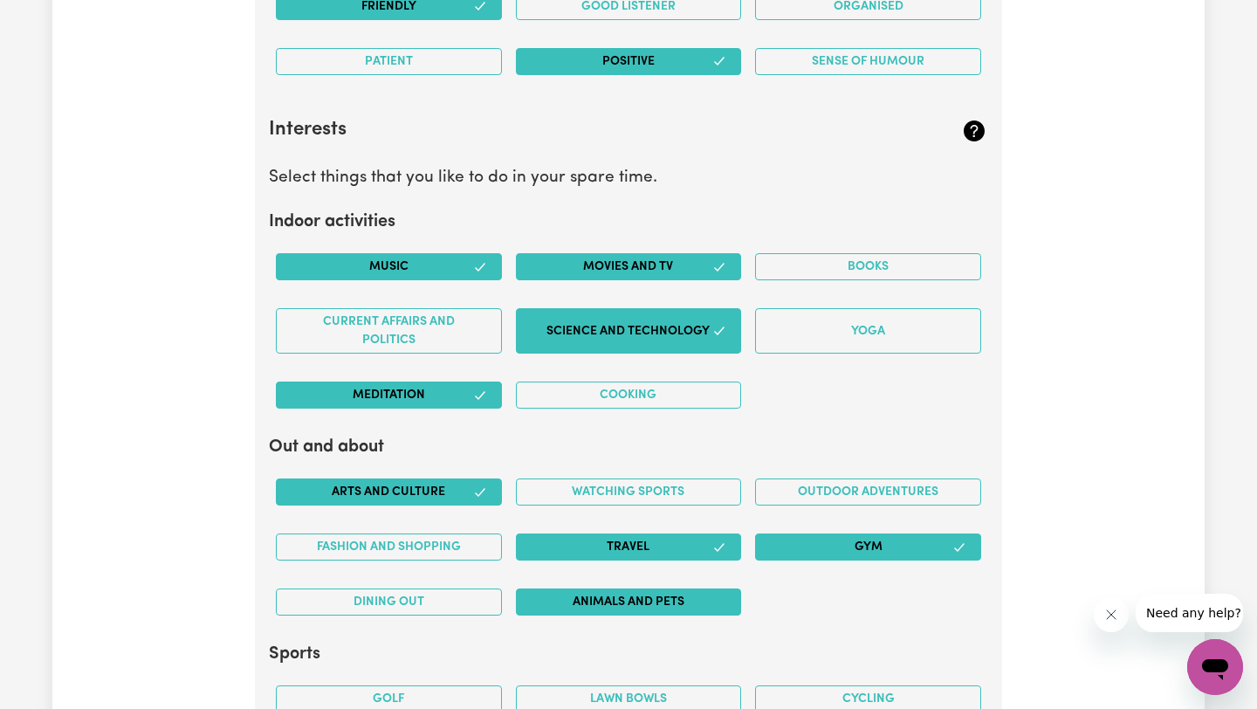
scroll to position [3056, 0]
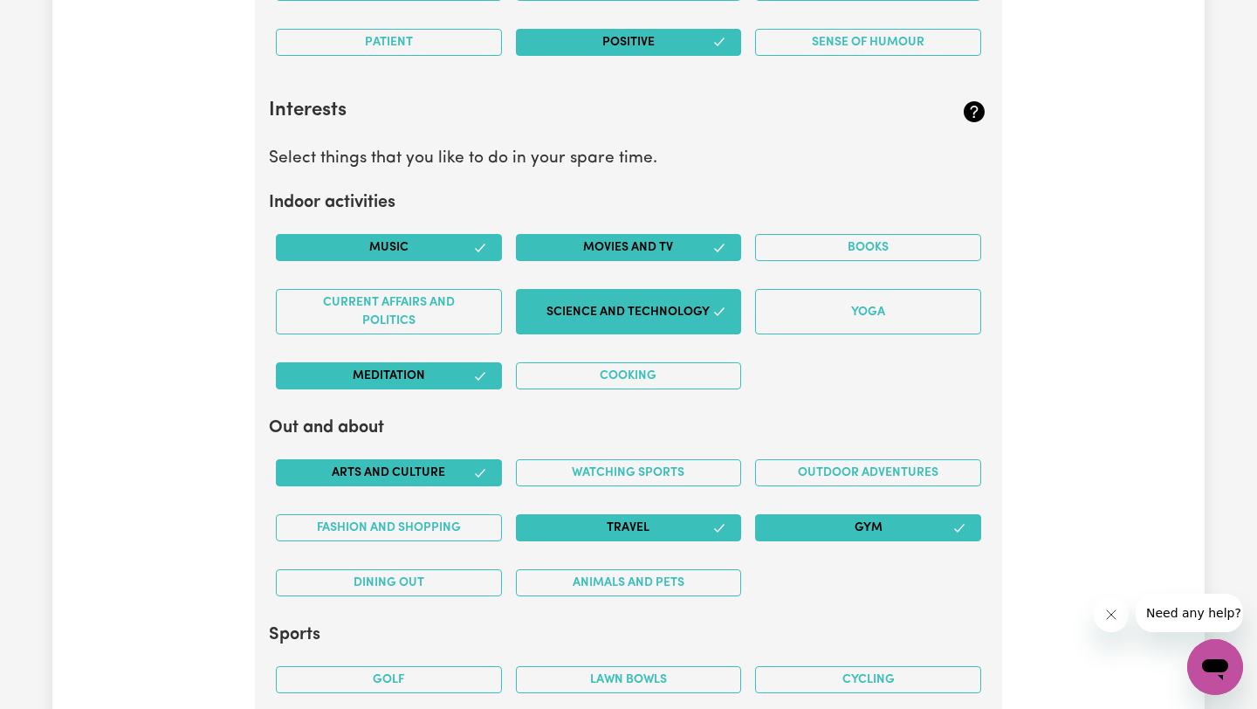
click at [641, 360] on div "Cooking" at bounding box center [629, 375] width 240 height 55
click at [638, 374] on button "Cooking" at bounding box center [629, 375] width 226 height 27
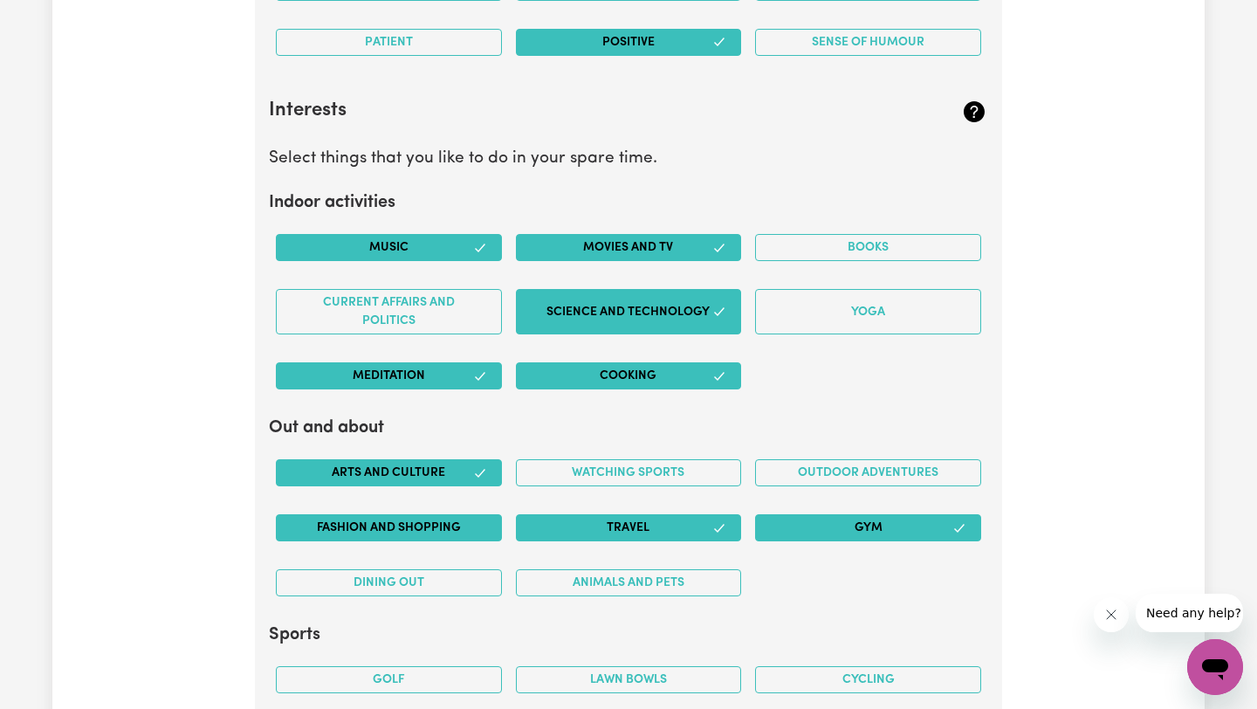
click at [451, 532] on button "Fashion and shopping" at bounding box center [389, 527] width 226 height 27
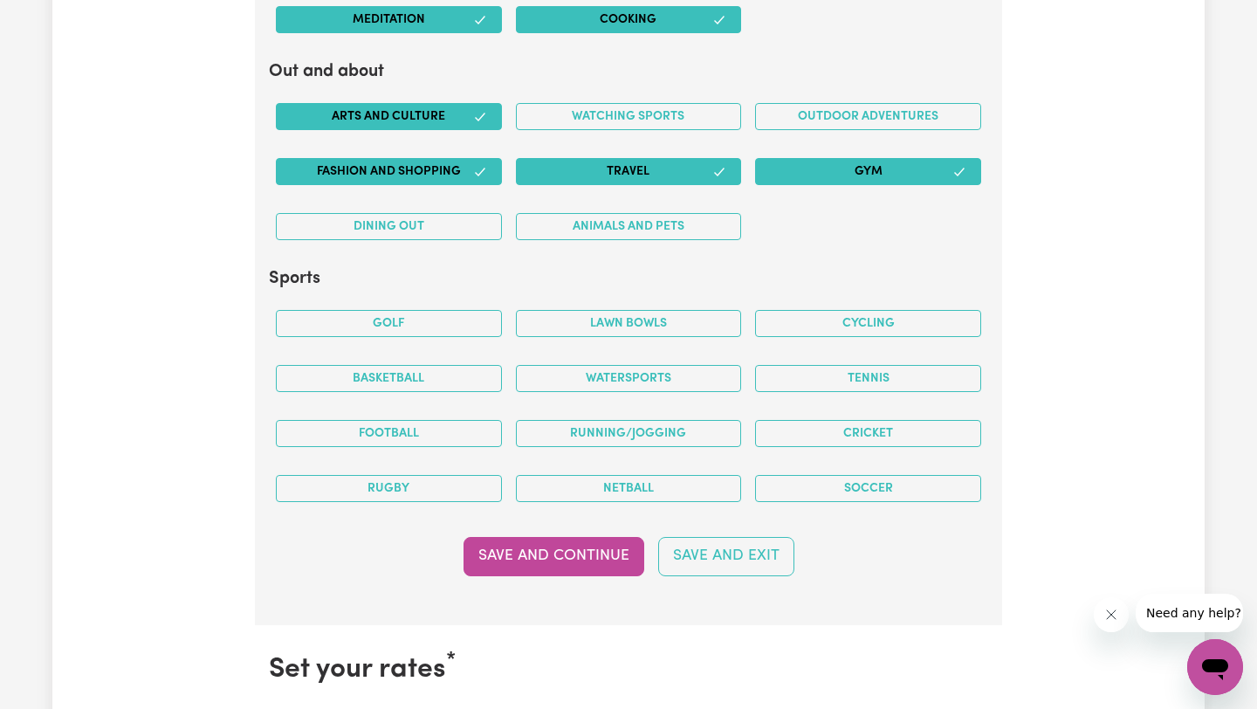
scroll to position [3414, 0]
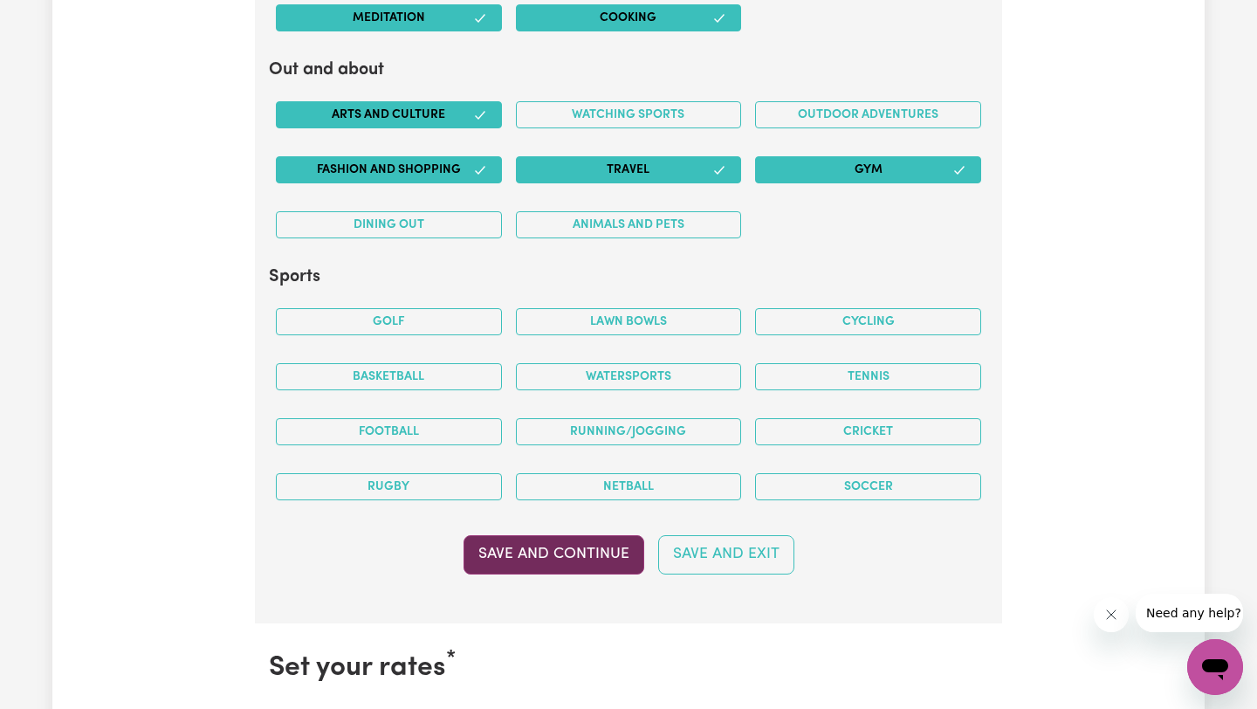
click at [589, 564] on button "Save and Continue" at bounding box center [553, 554] width 181 height 38
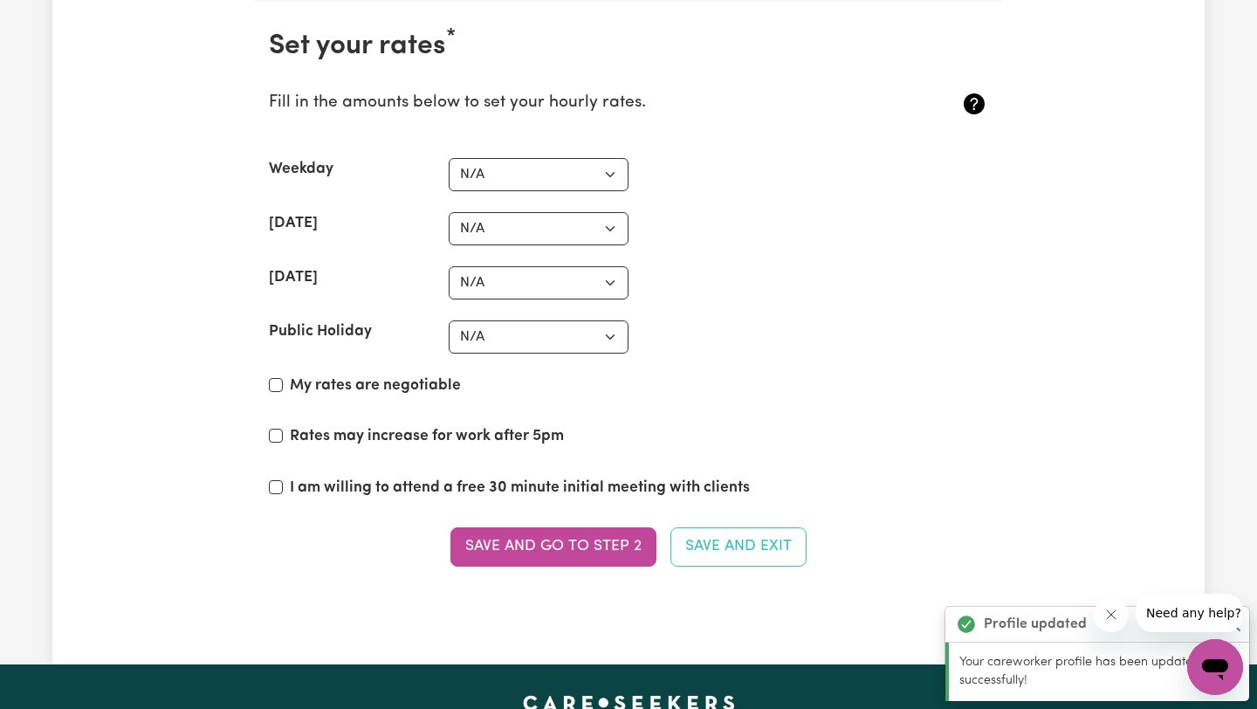
scroll to position [4037, 0]
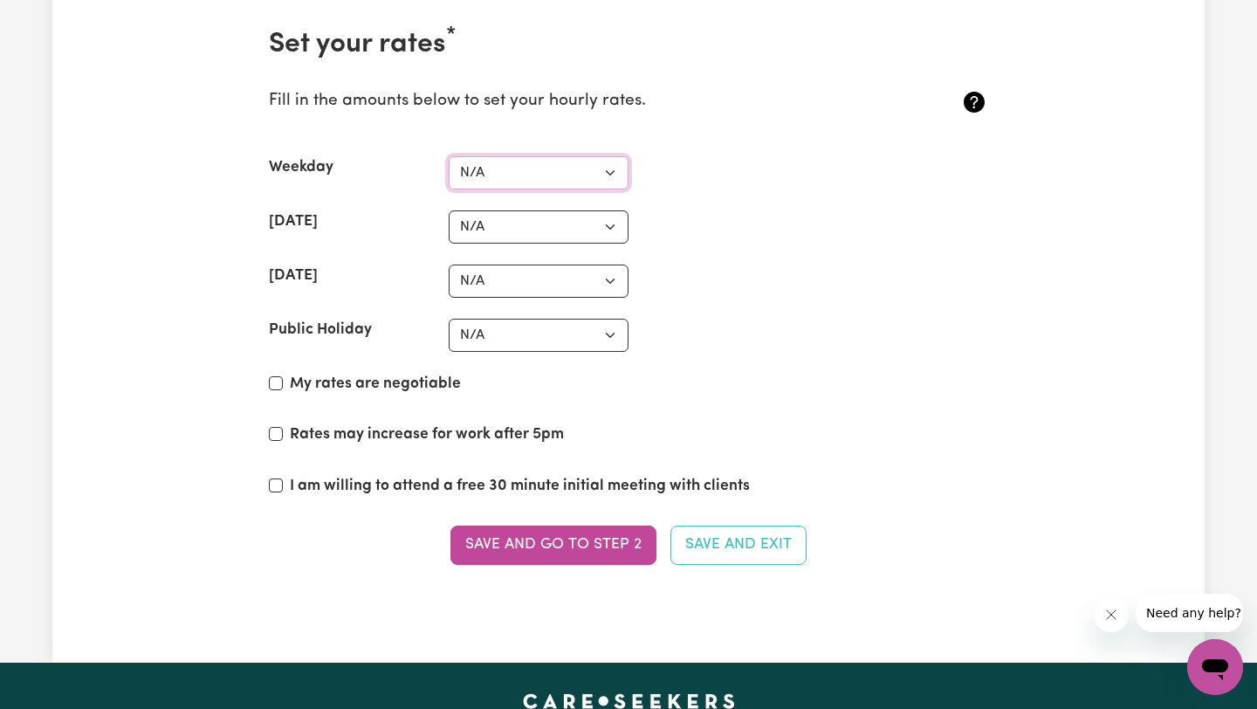
click at [606, 168] on select "N/A $37 $38 $39 $40 $41 $42 $43 $44 $45 $46 $47 $48 $49 $50 $51 $52 $53 $54 $55…" at bounding box center [539, 172] width 180 height 33
select select "80"
click at [600, 222] on select "N/A $37 $38 $39 $40 $41 $42 $43 $44 $45 $46 $47 $48 $49 $50 $51 $52 $53 $54 $55…" at bounding box center [539, 226] width 180 height 33
select select "80"
click at [590, 283] on select "N/A $37 $38 $39 $40 $41 $42 $43 $44 $45 $46 $47 $48 $49 $50 $51 $52 $53 $54 $55…" at bounding box center [539, 280] width 180 height 33
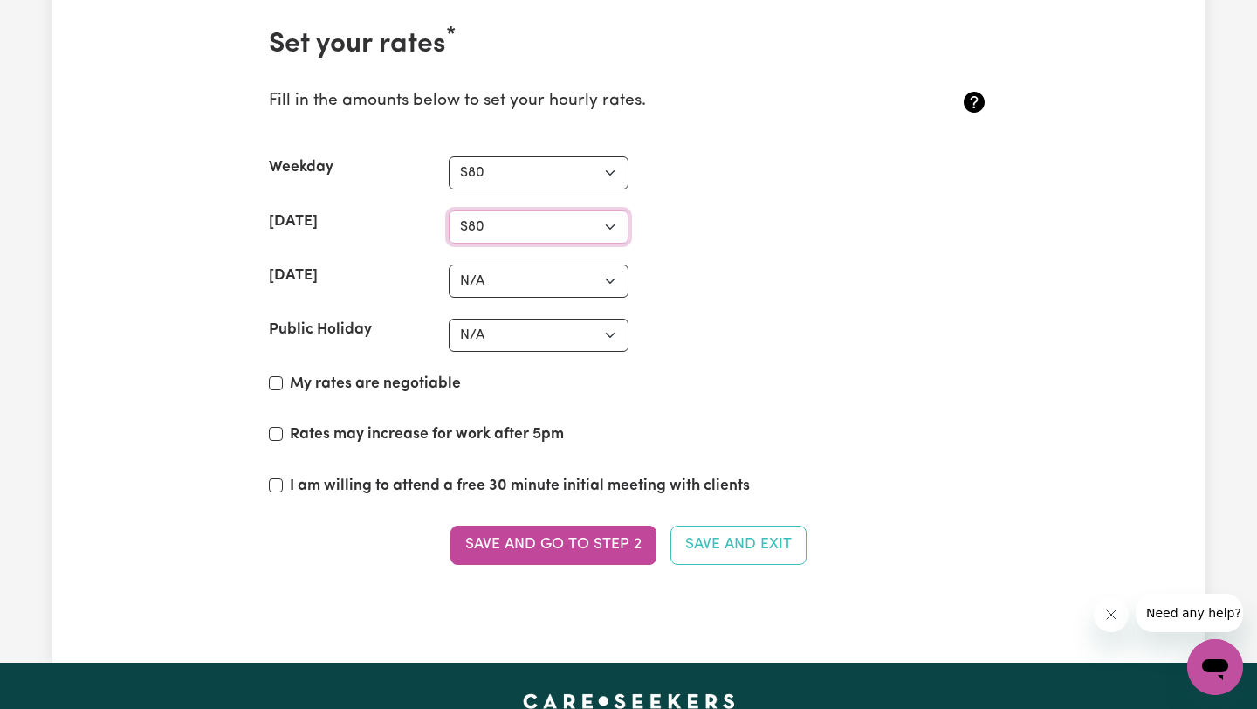
click at [607, 233] on select "N/A $37 $38 $39 $40 $41 $42 $43 $44 $45 $46 $47 $48 $49 $50 $51 $52 $53 $54 $55…" at bounding box center [539, 226] width 180 height 33
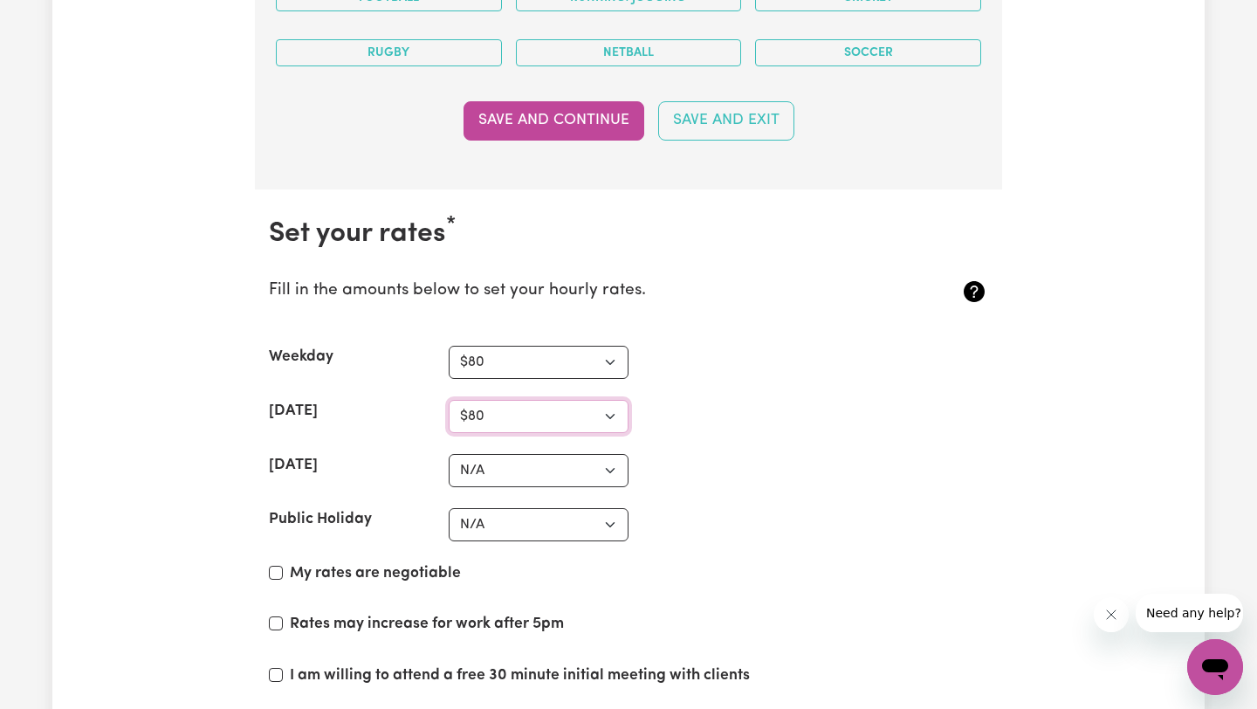
scroll to position [3877, 0]
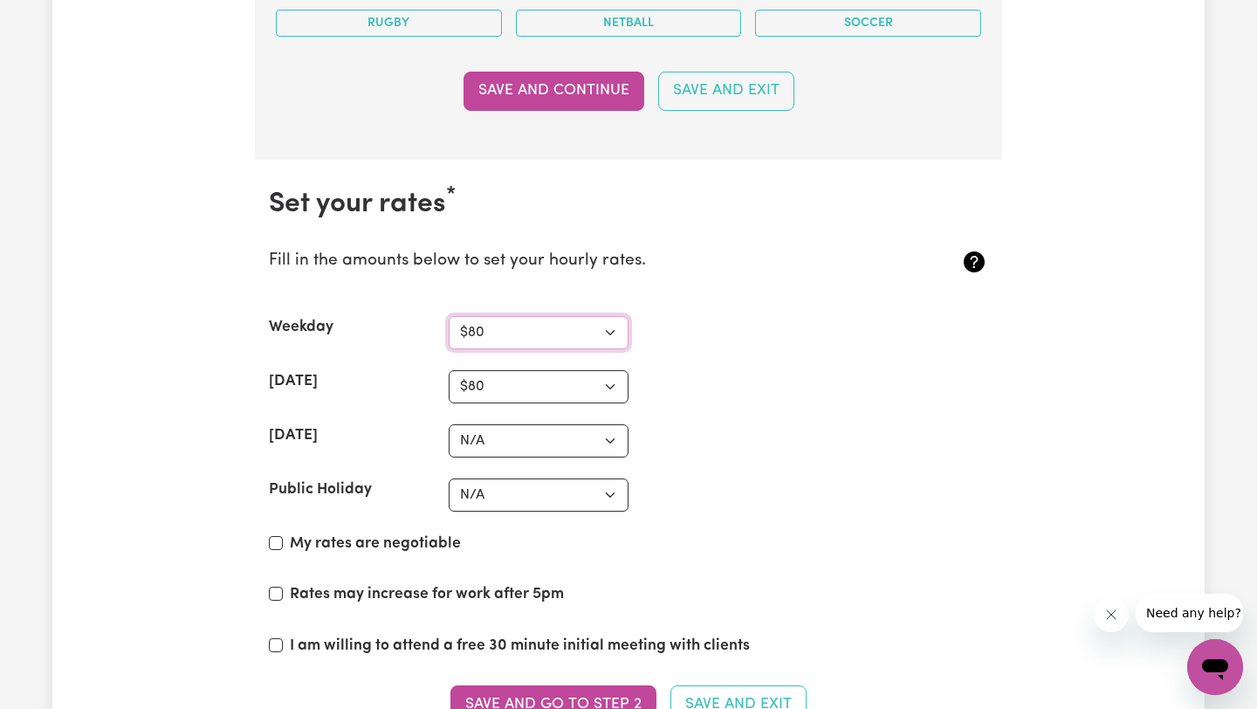
click at [606, 331] on select "N/A $37 $38 $39 $40 $41 $42 $43 $44 $45 $46 $47 $48 $49 $50 $51 $52 $53 $54 $55…" at bounding box center [539, 332] width 180 height 33
click at [607, 391] on select "N/A $37 $38 $39 $40 $41 $42 $43 $44 $45 $46 $47 $48 $49 $50 $51 $52 $53 $54 $55…" at bounding box center [539, 386] width 180 height 33
click at [605, 326] on select "N/A $37 $38 $39 $40 $41 $42 $43 $44 $45 $46 $47 $48 $49 $50 $51 $52 $53 $54 $55…" at bounding box center [539, 332] width 180 height 33
select select "100"
